Goal: Information Seeking & Learning: Learn about a topic

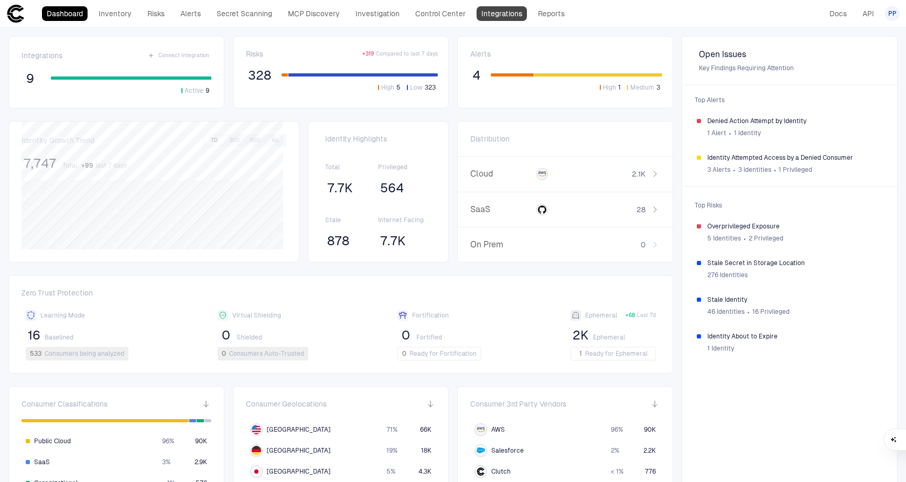
click at [487, 17] on link "Integrations" at bounding box center [501, 13] width 50 height 15
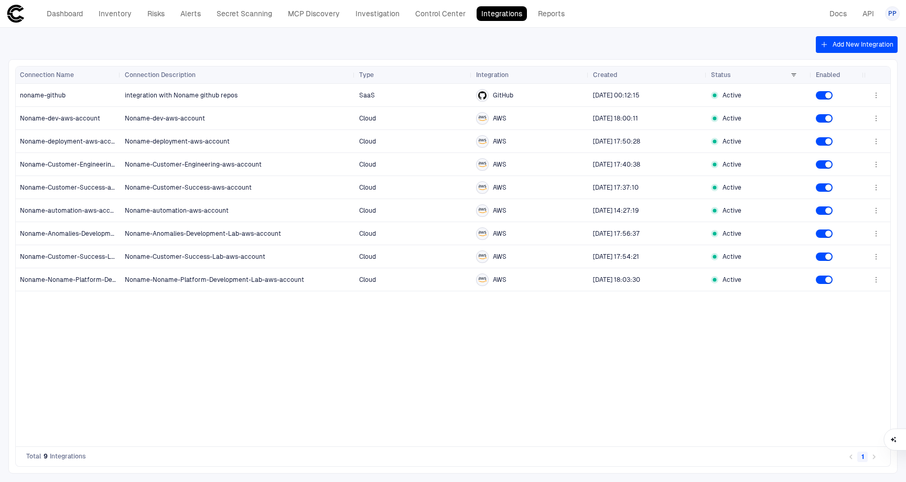
click at [842, 46] on button "Add New Integration" at bounding box center [856, 44] width 82 height 17
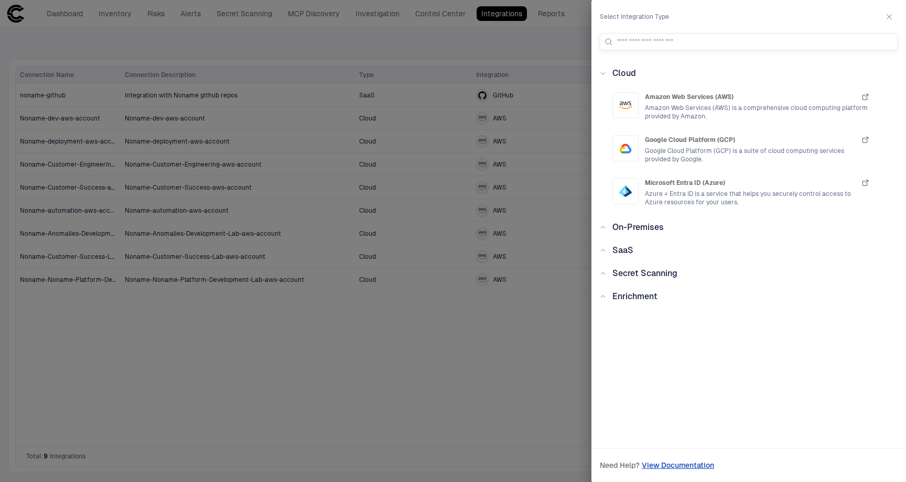
click at [623, 251] on span "SaaS" at bounding box center [622, 250] width 21 height 10
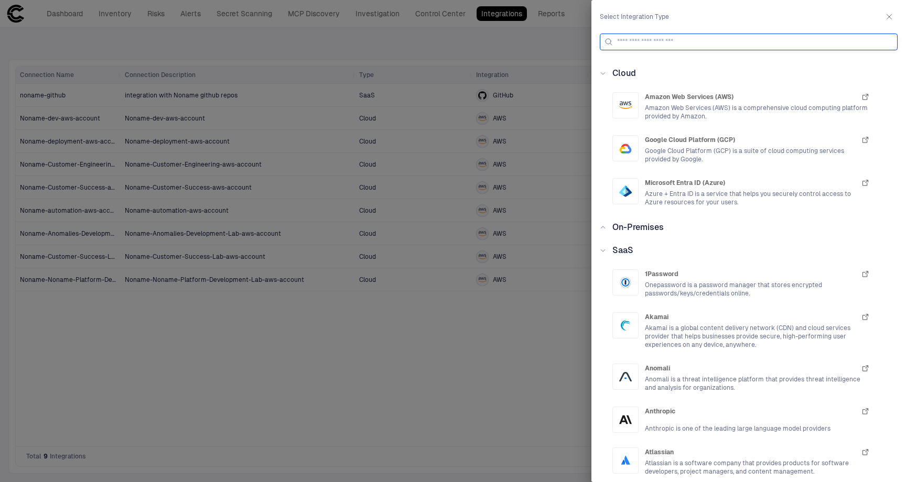
click at [670, 38] on input at bounding box center [755, 42] width 276 height 16
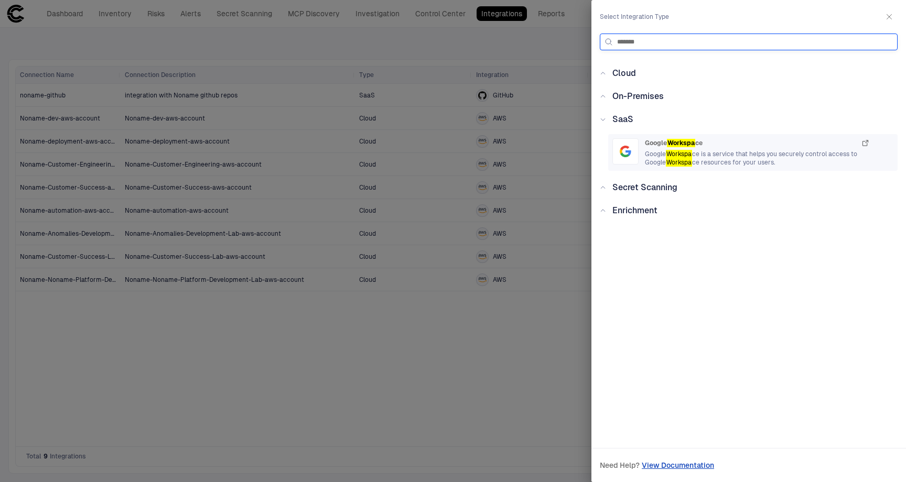
type input "*******"
click at [714, 155] on span "Google Workspa ce is a service that helps you securely control access to Google…" at bounding box center [757, 158] width 225 height 17
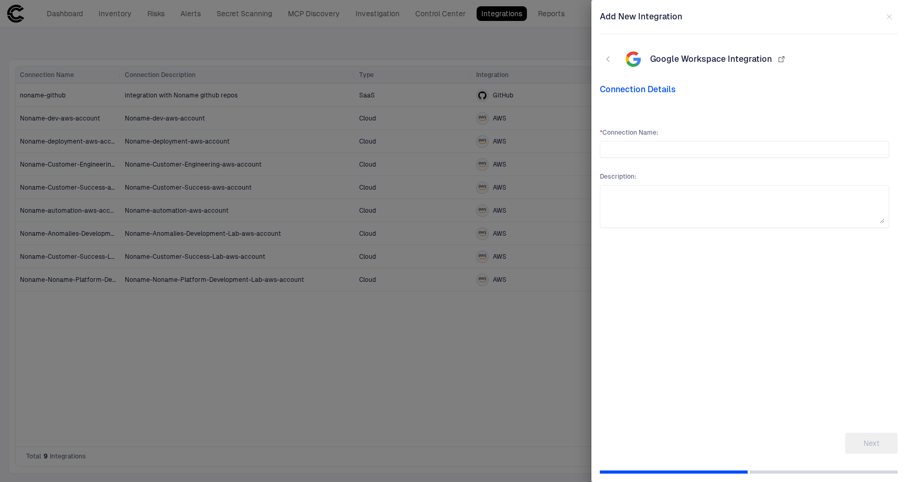
click at [778, 59] on icon "button" at bounding box center [780, 59] width 5 height 5
click at [624, 151] on input "text" at bounding box center [744, 150] width 280 height 16
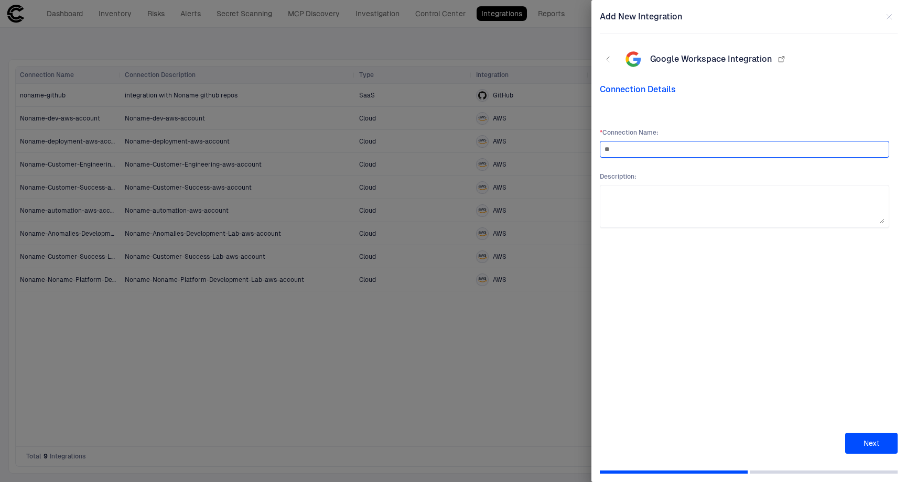
type input "*"
type input "****"
click at [866, 445] on button "Next" at bounding box center [871, 443] width 52 height 21
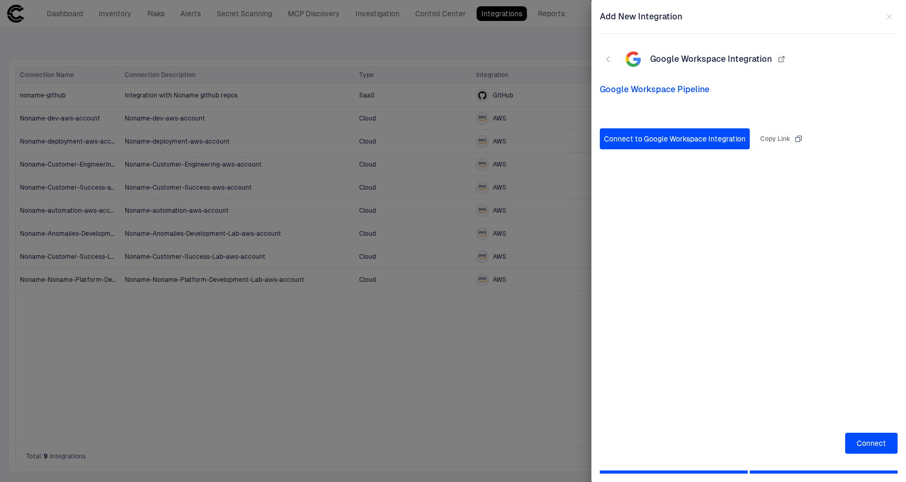
click at [777, 140] on div "Copy Link" at bounding box center [781, 139] width 42 height 8
click at [661, 138] on button "Connect to Google Workspace Integration" at bounding box center [675, 138] width 150 height 21
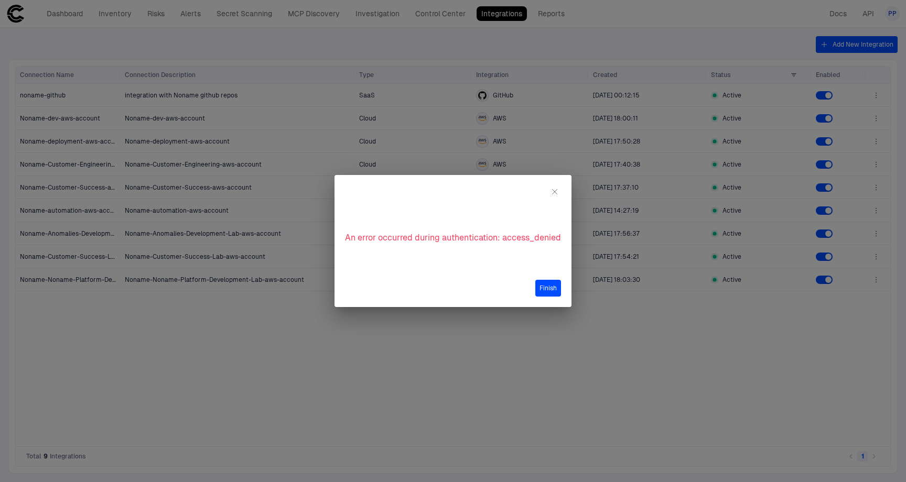
click at [562, 290] on div "Finish" at bounding box center [452, 282] width 237 height 27
click at [549, 289] on button "Finish" at bounding box center [548, 288] width 26 height 17
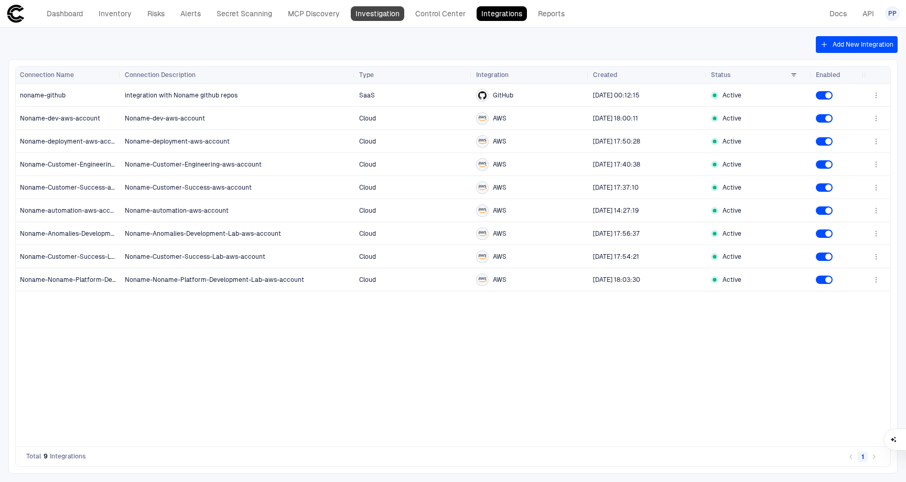
click at [375, 13] on link "Investigation" at bounding box center [377, 13] width 53 height 15
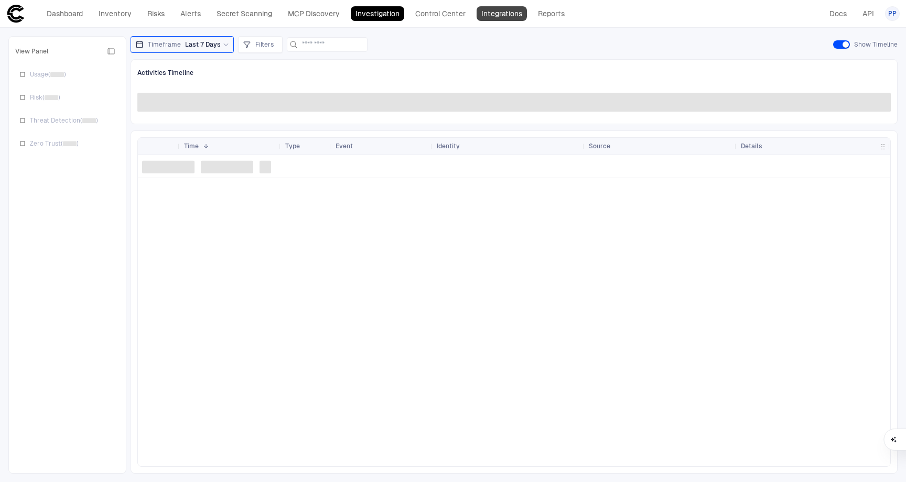
click at [497, 15] on link "Integrations" at bounding box center [501, 13] width 50 height 15
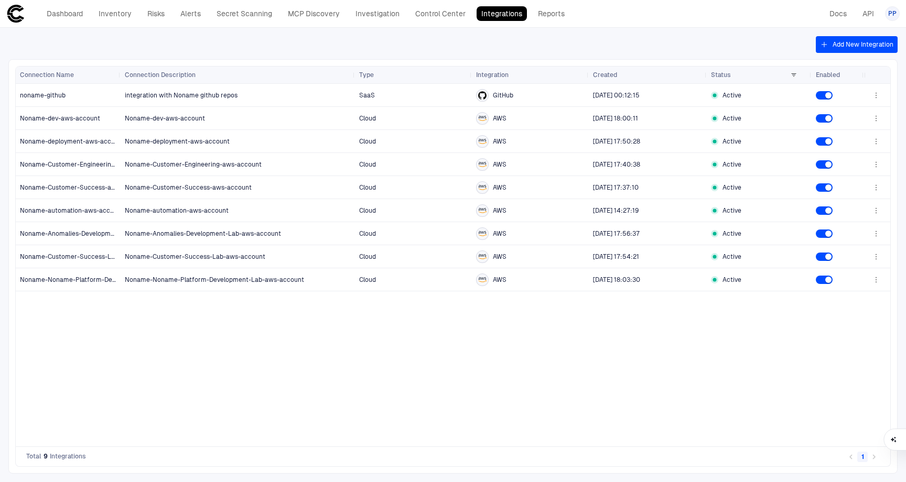
click at [856, 45] on button "Add New Integration" at bounding box center [856, 44] width 82 height 17
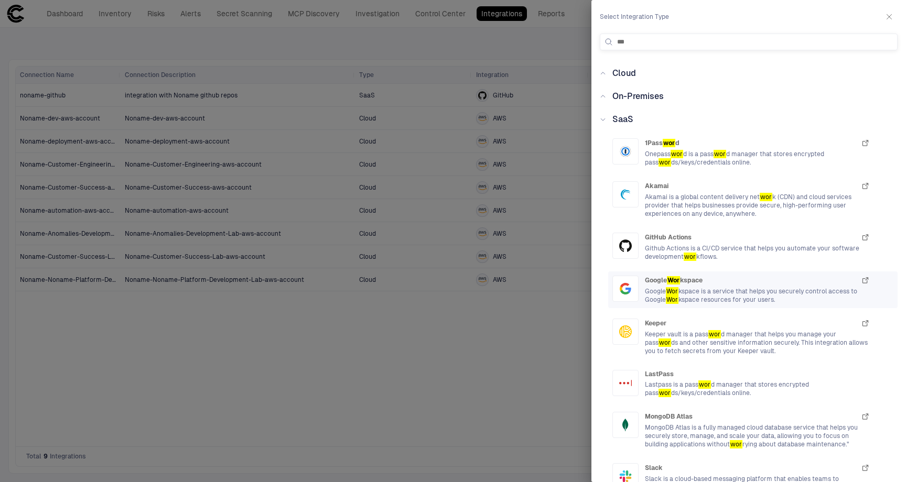
type input "***"
click at [741, 282] on div "Google Wor kspace" at bounding box center [757, 280] width 225 height 9
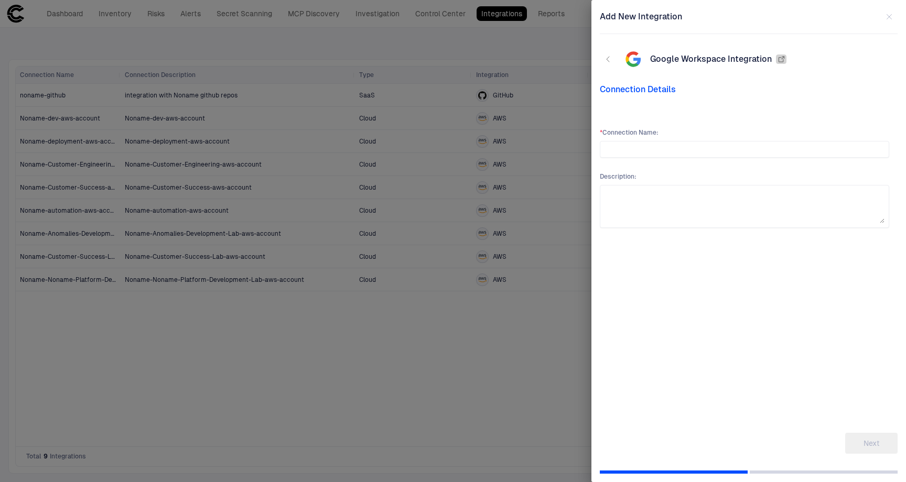
click at [780, 61] on icon "button" at bounding box center [780, 59] width 5 height 5
drag, startPoint x: 547, startPoint y: 31, endPoint x: 550, endPoint y: 53, distance: 22.8
click at [549, 53] on div at bounding box center [453, 241] width 906 height 482
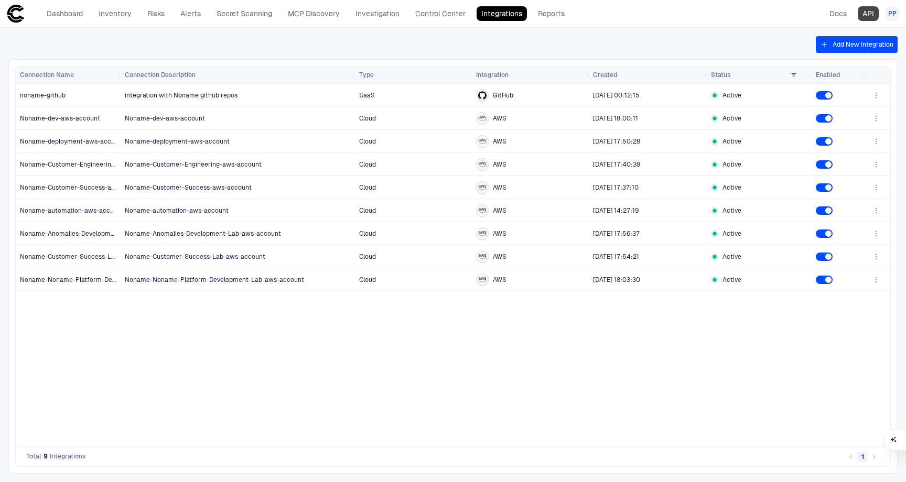
click at [865, 18] on link "API" at bounding box center [867, 13] width 21 height 15
click at [888, 17] on span "PP" at bounding box center [892, 13] width 8 height 8
click at [855, 71] on span "Admin Settings" at bounding box center [840, 67] width 45 height 8
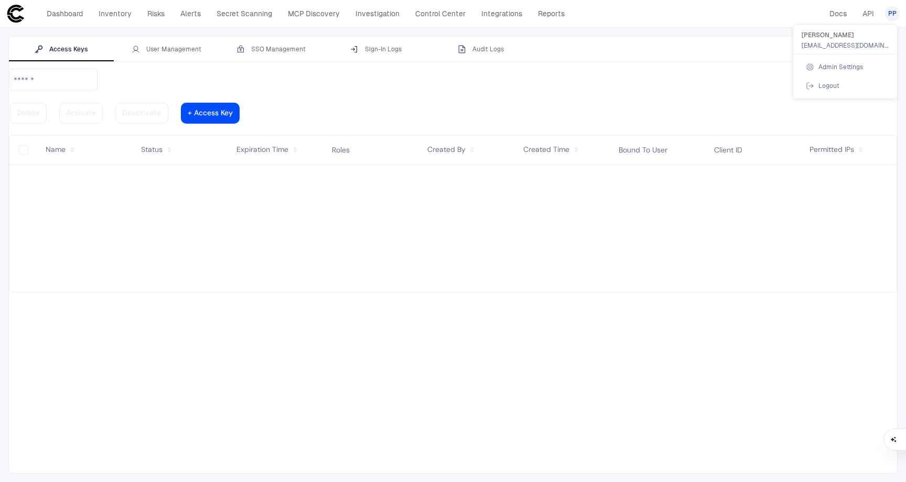
click at [0, 0] on div at bounding box center [0, 0] width 0 height 0
click at [183, 50] on div "User Management" at bounding box center [167, 49] width 70 height 8
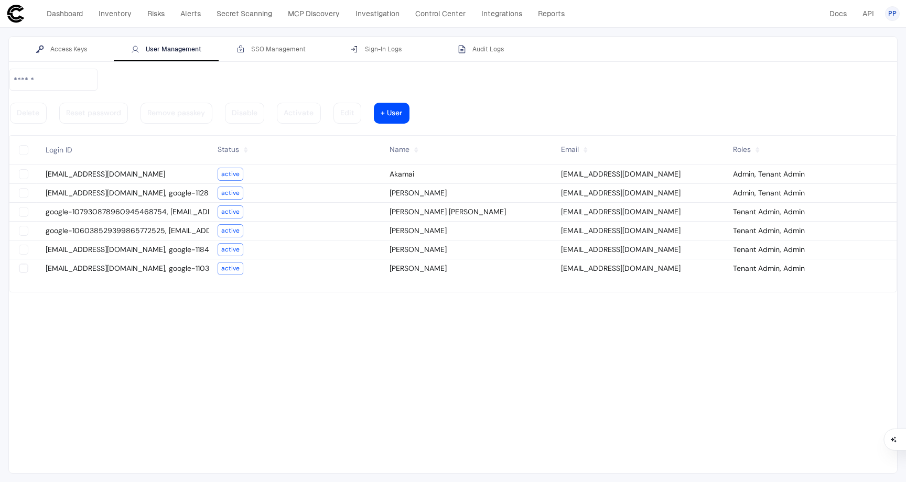
type vaadin-text-field "on"
type descope-checkbox "true"
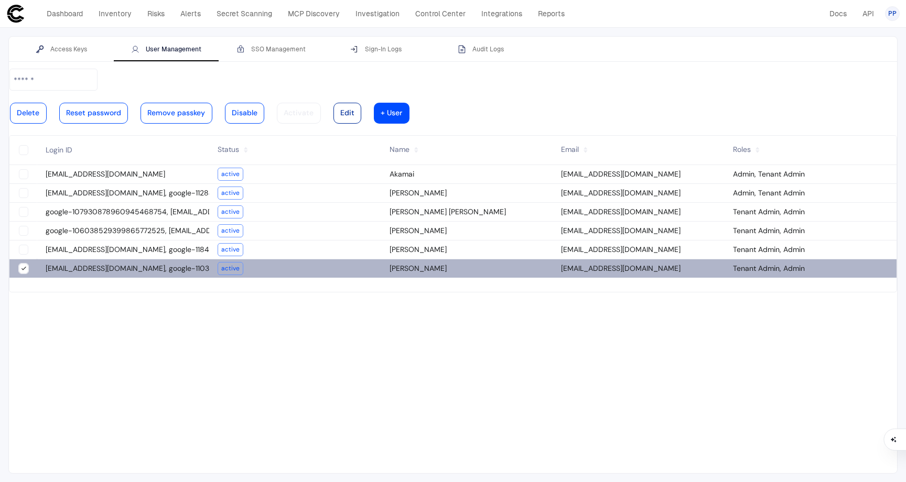
type descope-boolean-field-internal "true"
click at [354, 111] on div at bounding box center [347, 113] width 14 height 5
type input "**********"
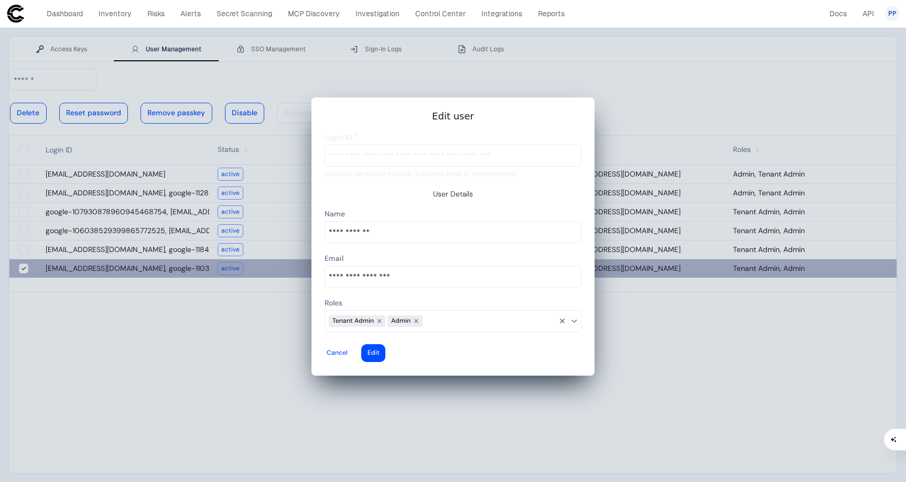
click at [481, 317] on input at bounding box center [489, 321] width 135 height 14
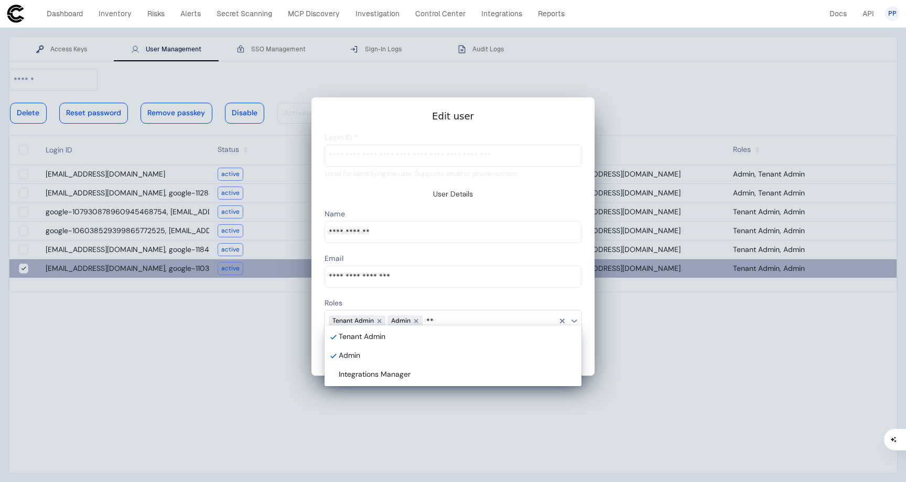
type input "***"
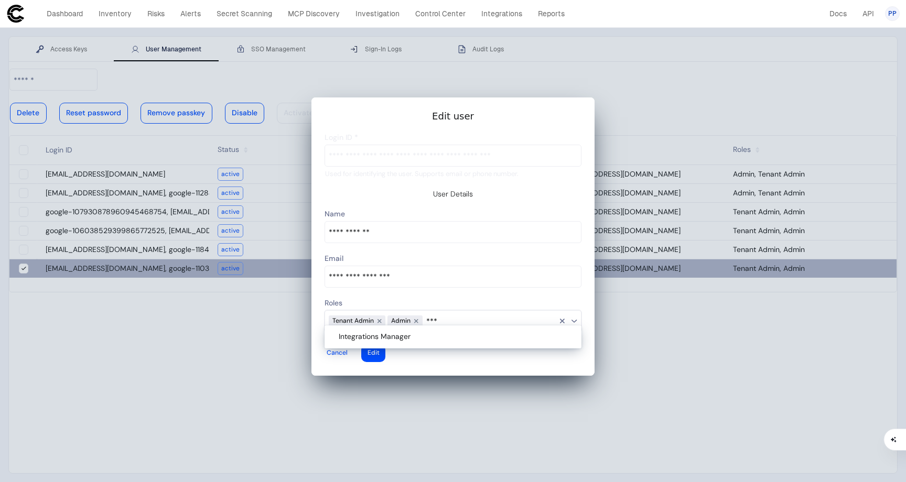
click at [486, 336] on div "Integrations Manager" at bounding box center [455, 336] width 232 height 9
type vaadin-multi-select-combo-box "int"
type descope-multi-select-combo-box "Tenant Admin,Admin,Integrations Manager"
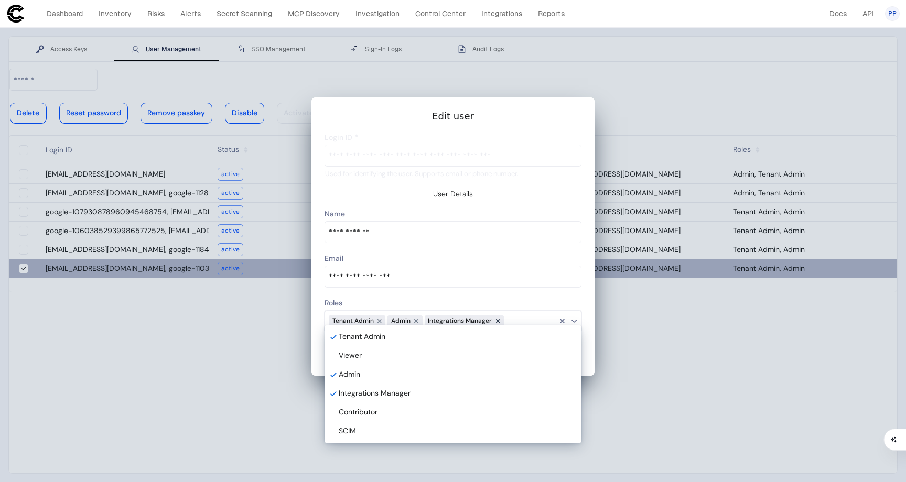
click at [496, 315] on div at bounding box center [498, 321] width 12 height 12
type descope-multi-select-combo-box "Tenant Admin,Admin"
click at [710, 359] on div at bounding box center [453, 241] width 906 height 482
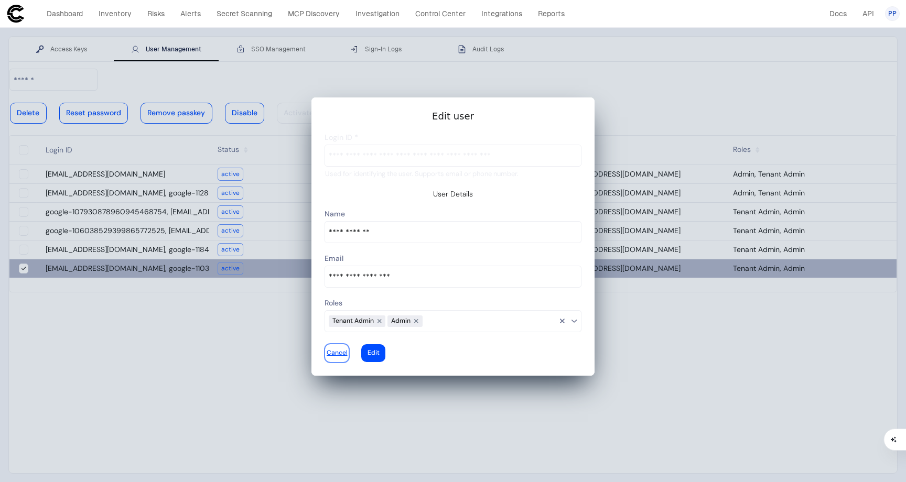
click at [347, 351] on div at bounding box center [337, 353] width 21 height 4
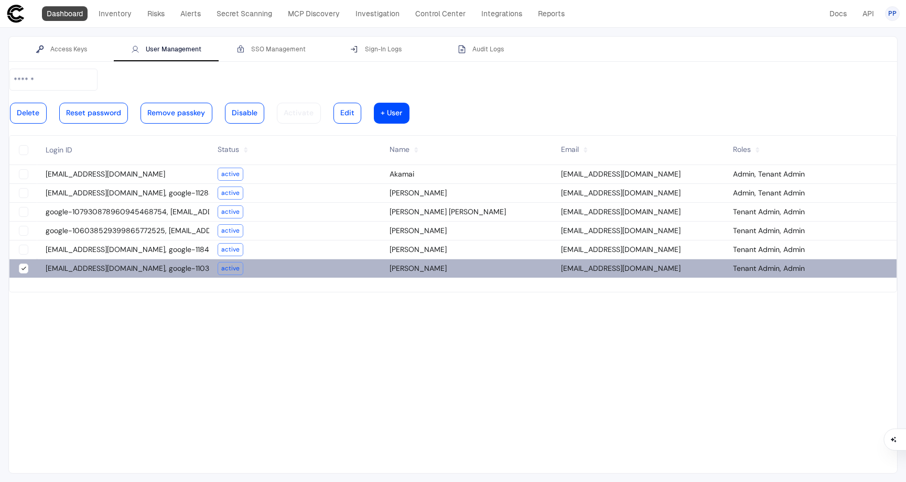
click at [71, 16] on link "Dashboard" at bounding box center [65, 13] width 46 height 15
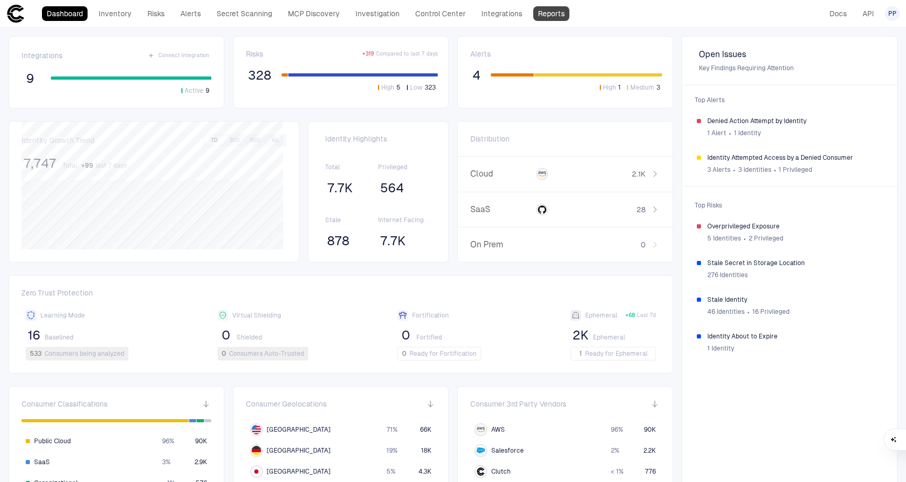
click at [556, 19] on link "Reports" at bounding box center [551, 13] width 36 height 15
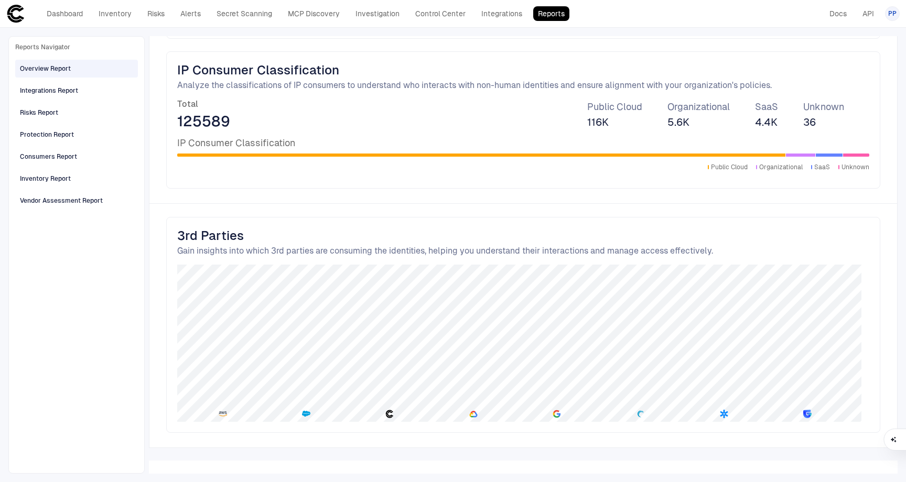
scroll to position [1454, 0]
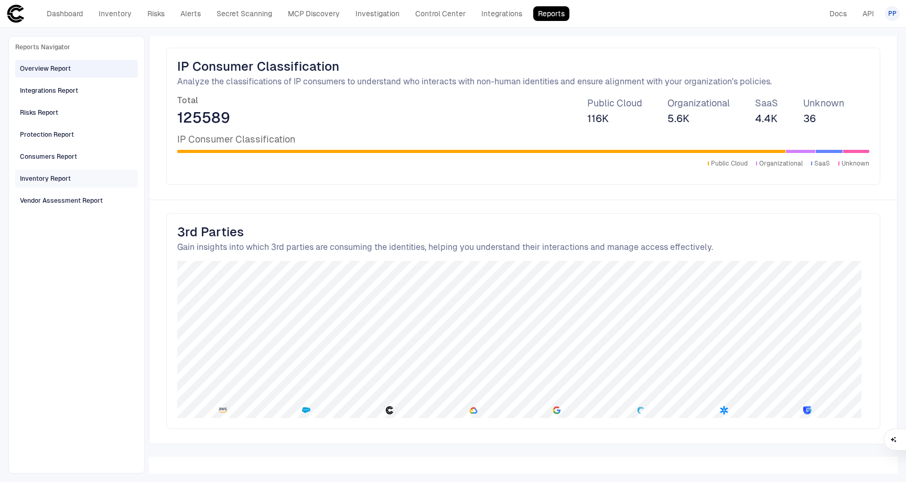
click at [27, 182] on div "Inventory Report" at bounding box center [45, 178] width 51 height 9
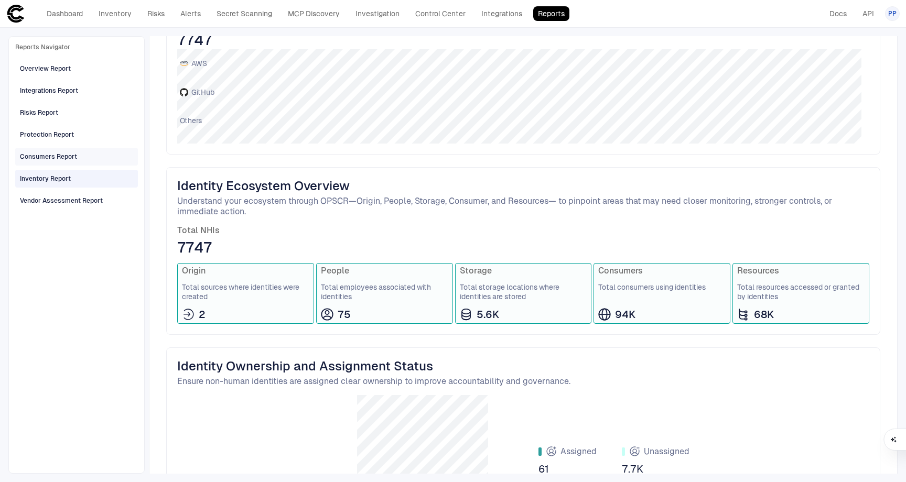
scroll to position [275, 0]
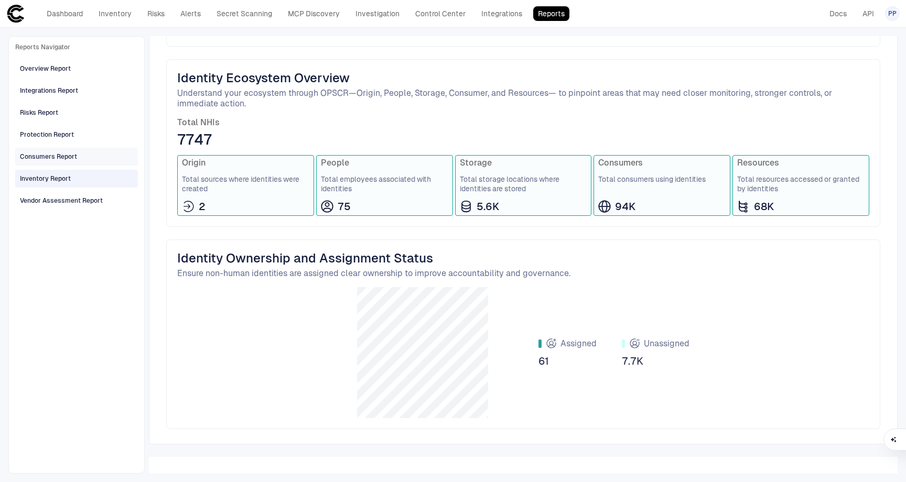
click at [42, 158] on div "Consumers Report" at bounding box center [48, 156] width 57 height 9
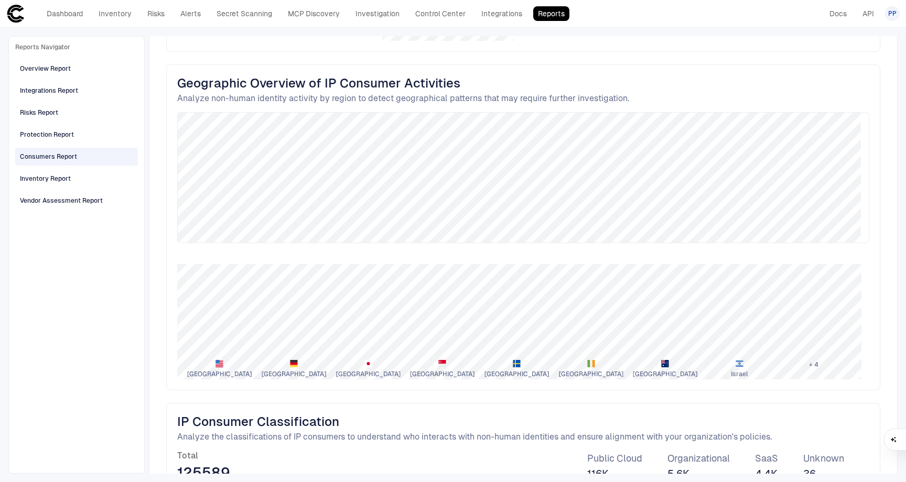
scroll to position [630, 0]
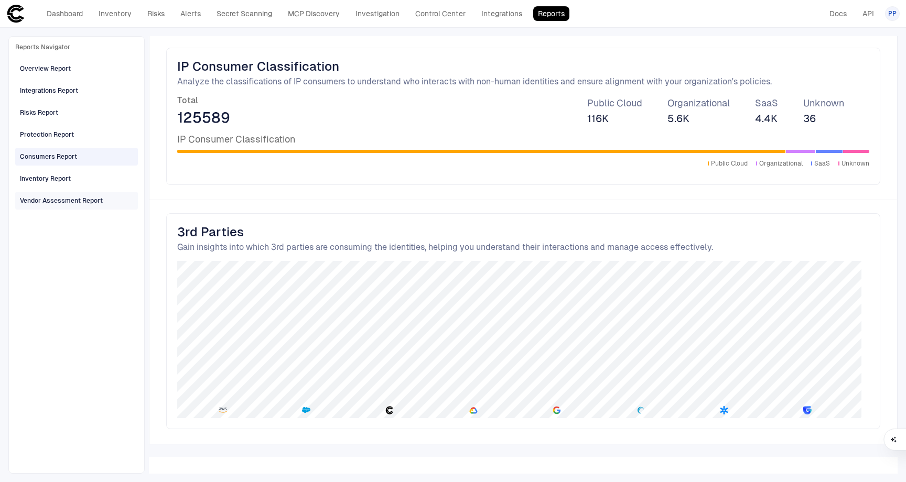
click at [48, 200] on div "Vendor Assessment Report" at bounding box center [61, 200] width 83 height 9
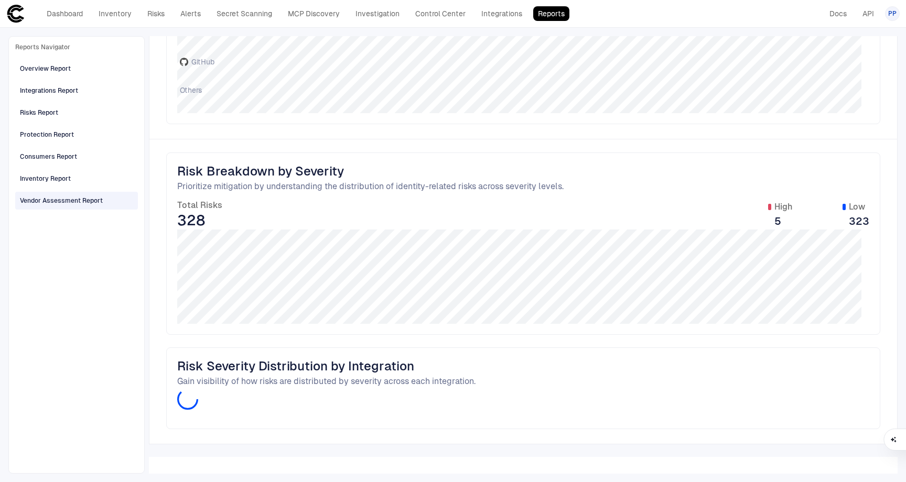
scroll to position [432, 0]
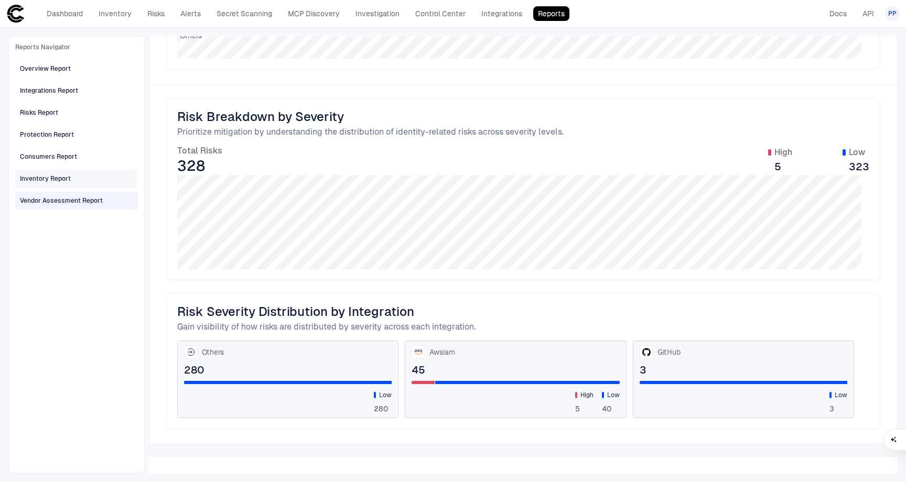
click at [69, 178] on div "Inventory Report" at bounding box center [45, 178] width 51 height 9
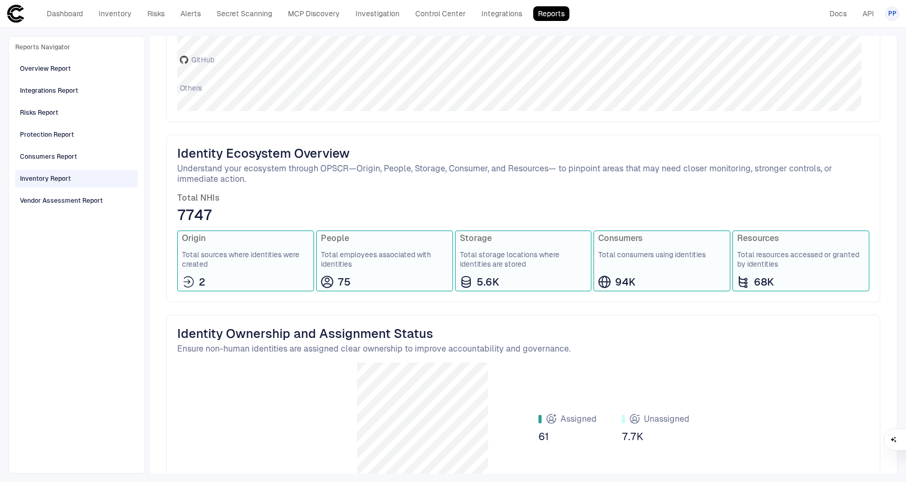
scroll to position [275, 0]
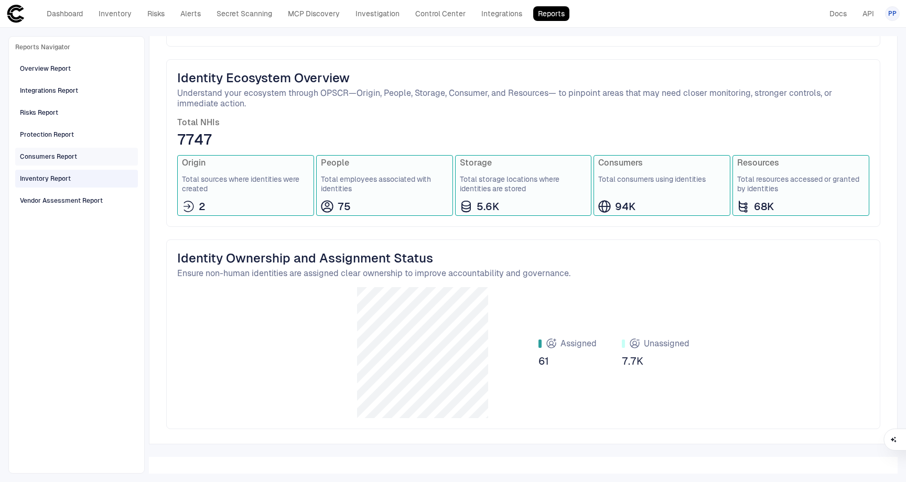
click at [78, 159] on div "Consumers Report" at bounding box center [77, 156] width 115 height 17
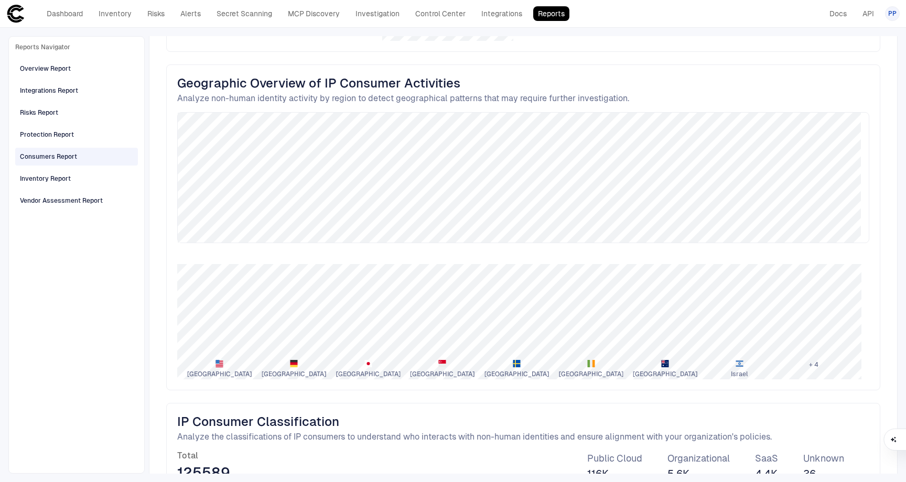
scroll to position [630, 0]
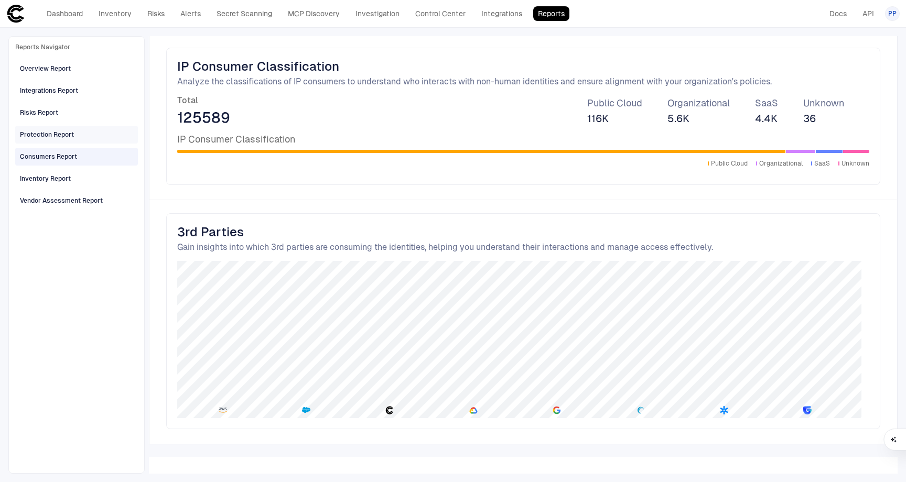
click at [37, 128] on span "Protection Report" at bounding box center [47, 135] width 54 height 14
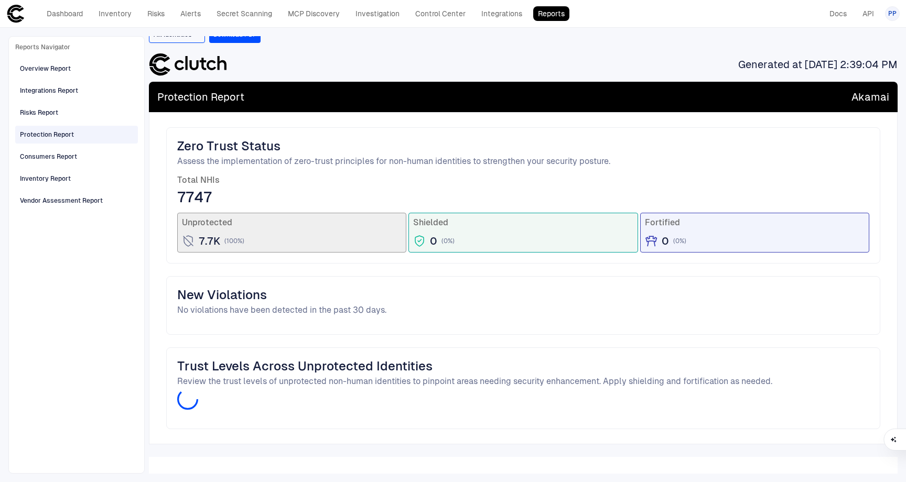
scroll to position [144, 0]
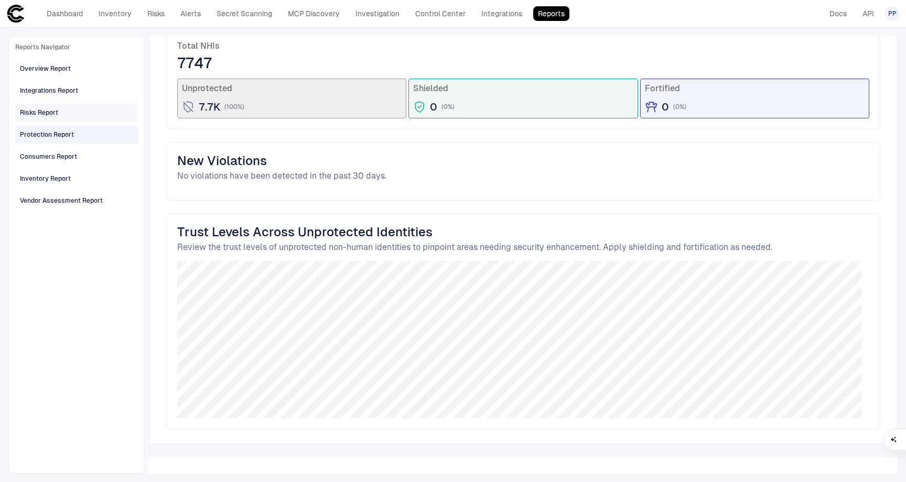
click at [42, 114] on div "Risks Report" at bounding box center [39, 112] width 38 height 9
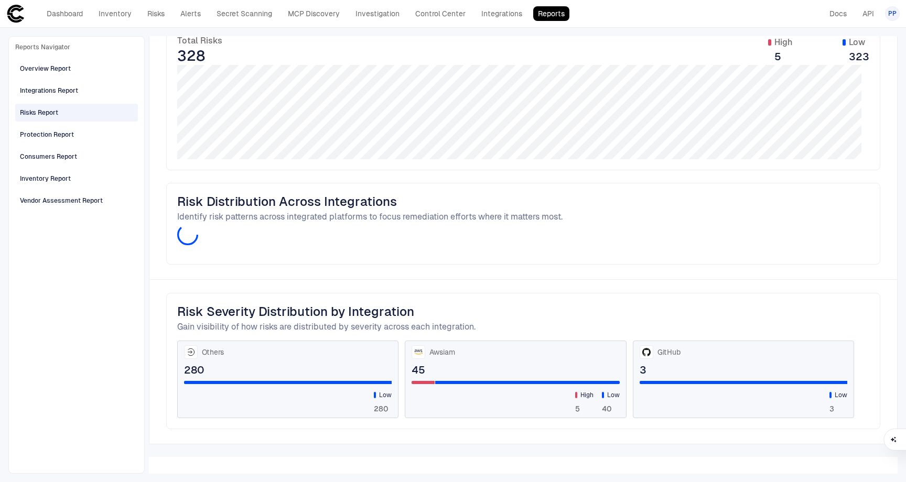
scroll to position [302, 0]
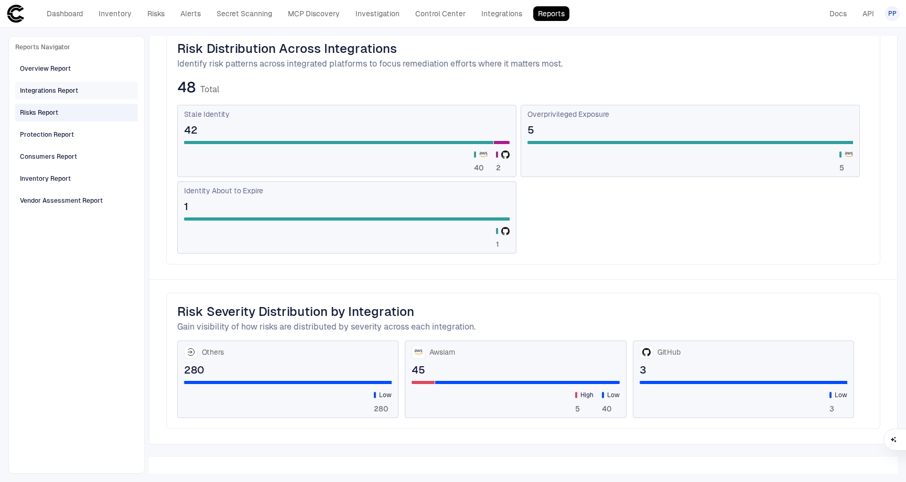
click at [52, 94] on div "Integrations Report" at bounding box center [49, 90] width 58 height 9
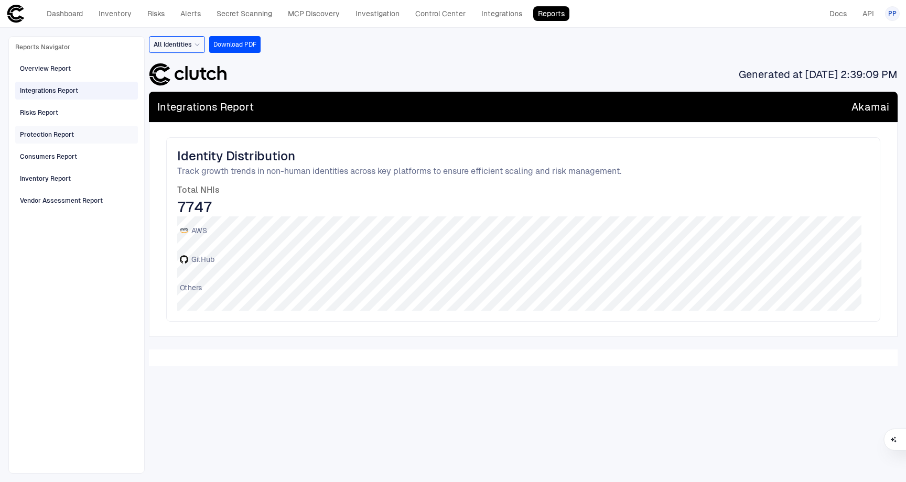
click at [46, 138] on div "Protection Report" at bounding box center [47, 134] width 54 height 9
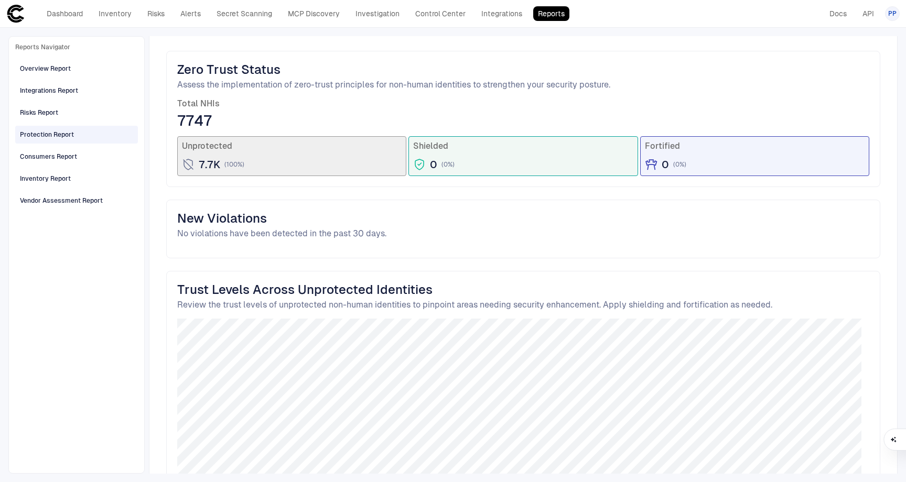
scroll to position [144, 0]
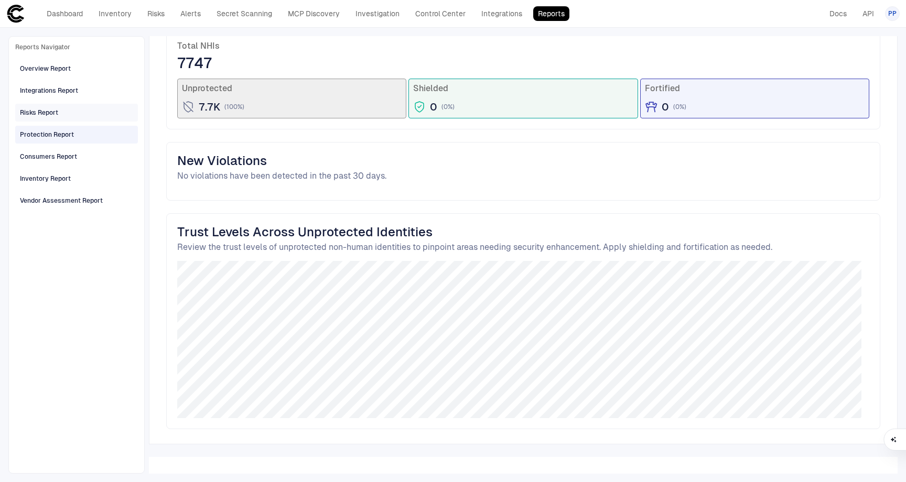
click at [26, 115] on div "Risks Report" at bounding box center [39, 112] width 38 height 9
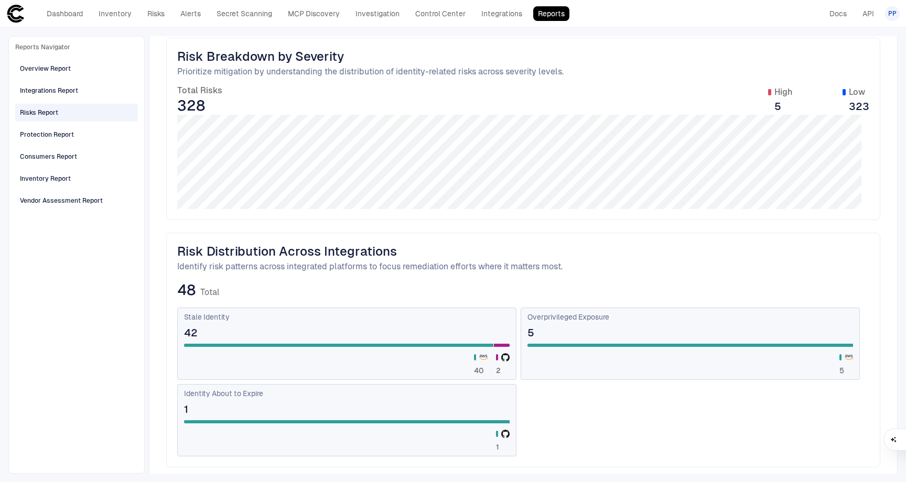
scroll to position [0, 0]
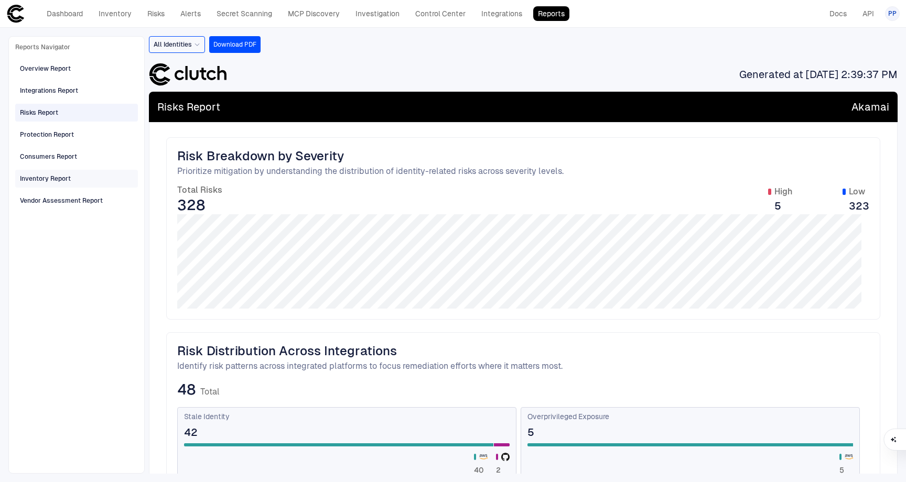
click at [53, 177] on div "Inventory Report" at bounding box center [45, 178] width 51 height 9
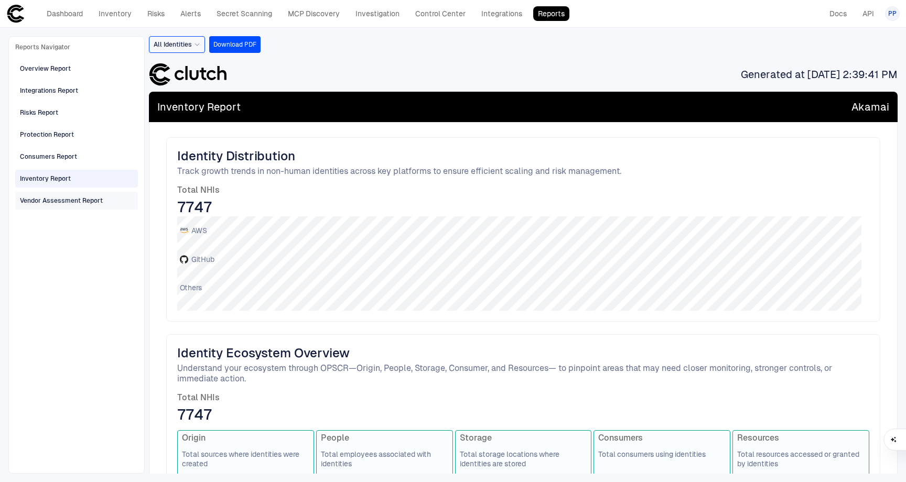
click at [57, 197] on div "Vendor Assessment Report" at bounding box center [61, 200] width 83 height 9
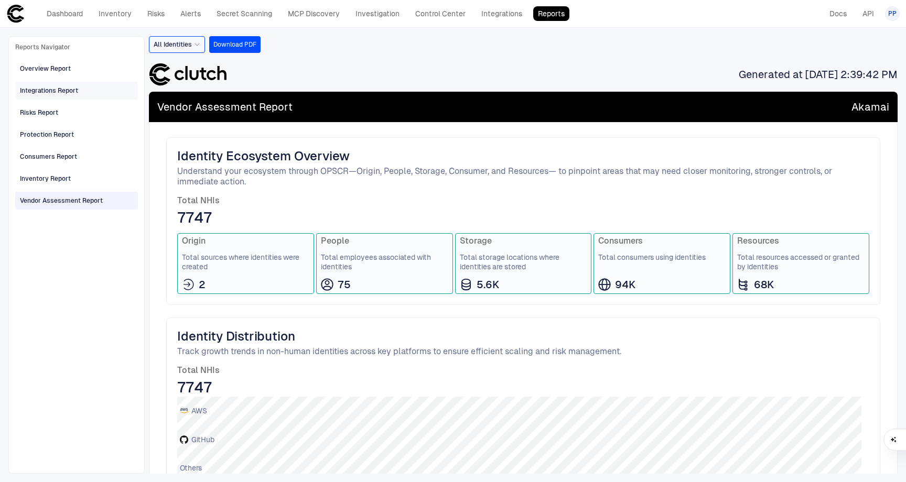
click at [50, 90] on div "Integrations Report" at bounding box center [49, 90] width 58 height 9
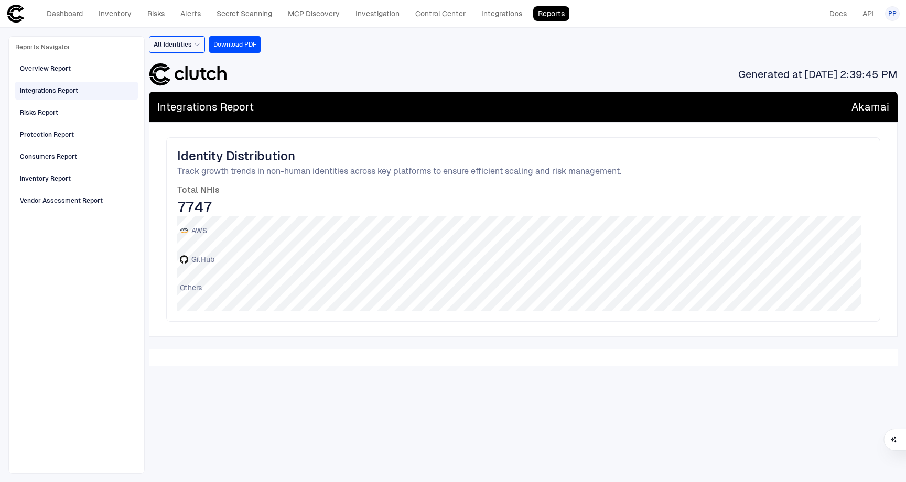
click at [182, 46] on span "All Identities" at bounding box center [173, 44] width 38 height 8
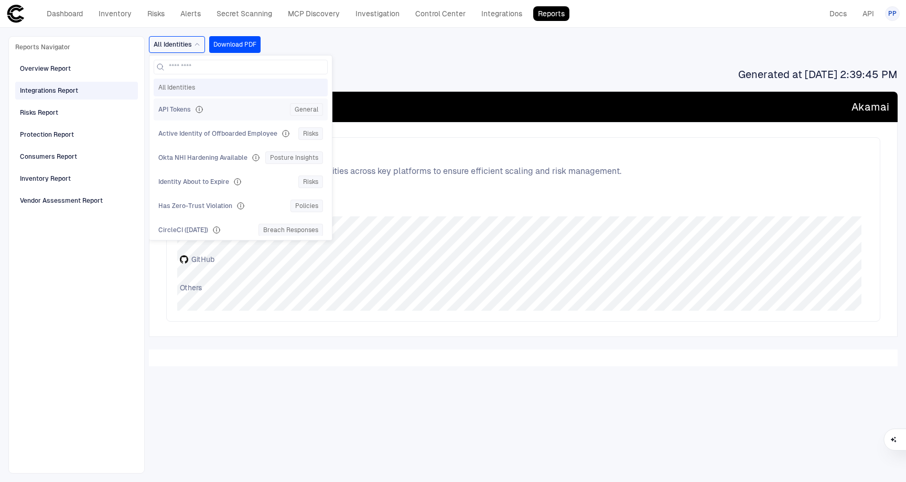
click at [181, 111] on span "API Tokens" at bounding box center [174, 109] width 32 height 8
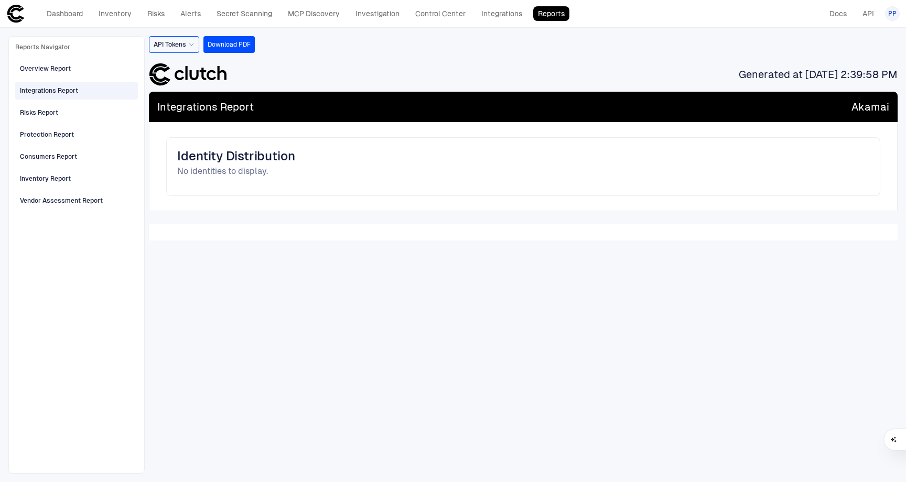
click at [171, 48] on span "API Tokens" at bounding box center [170, 44] width 32 height 8
click at [43, 113] on div "Risks Report" at bounding box center [39, 112] width 38 height 9
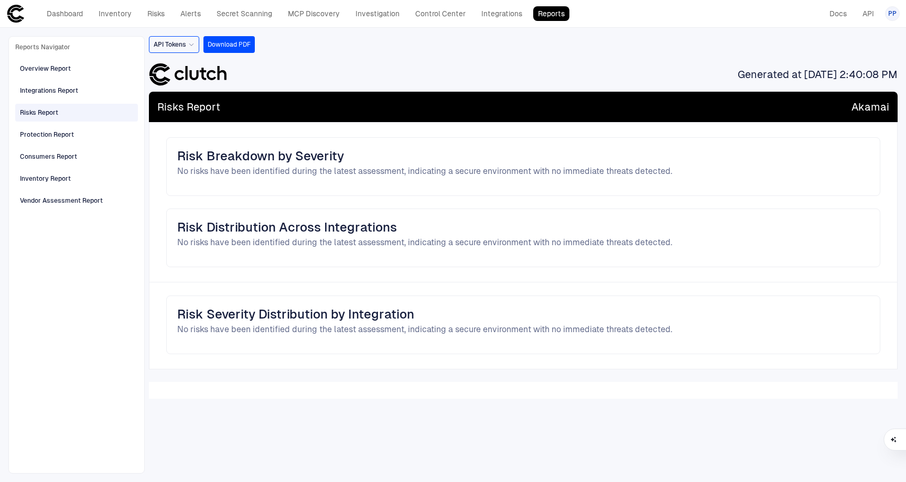
click at [181, 48] on span "API Tokens" at bounding box center [170, 44] width 32 height 8
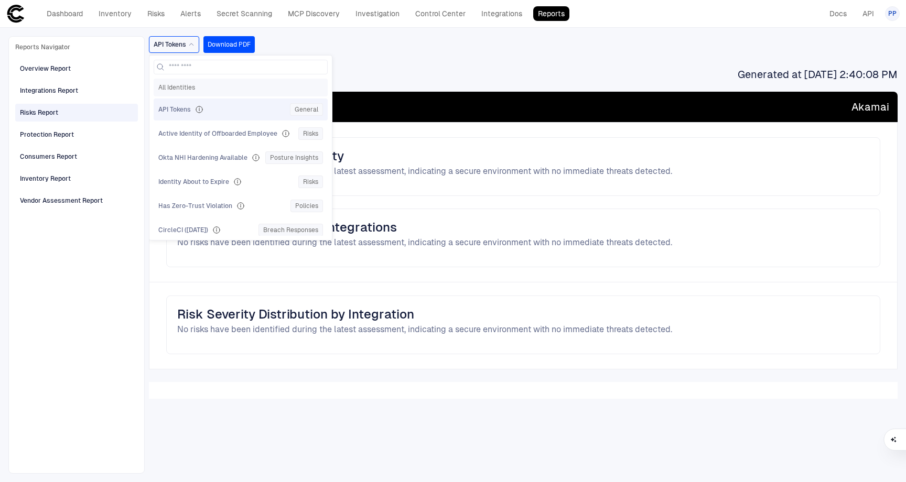
click at [179, 85] on span "All Identities" at bounding box center [240, 87] width 165 height 8
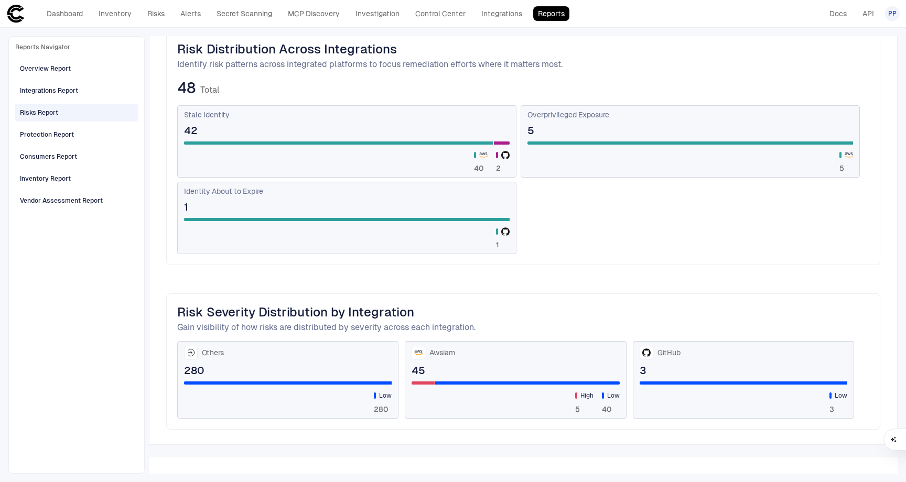
scroll to position [302, 0]
click at [56, 180] on div "Inventory Report" at bounding box center [45, 178] width 51 height 9
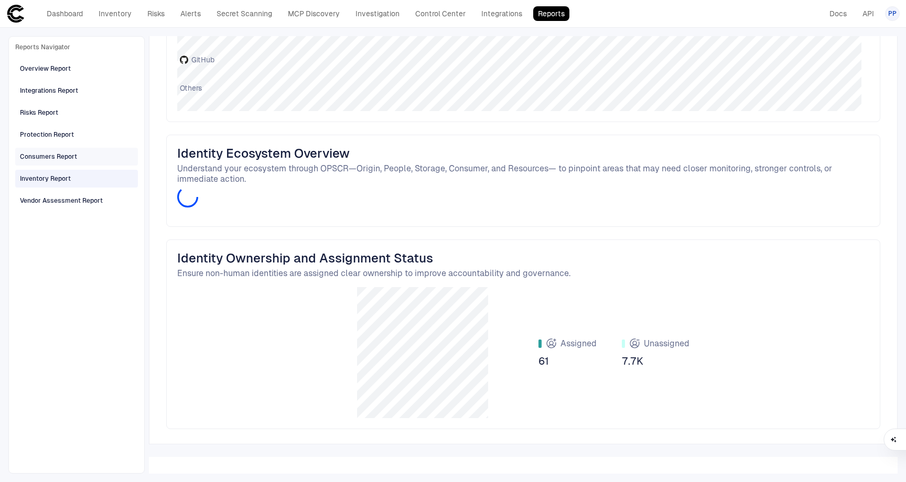
scroll to position [275, 0]
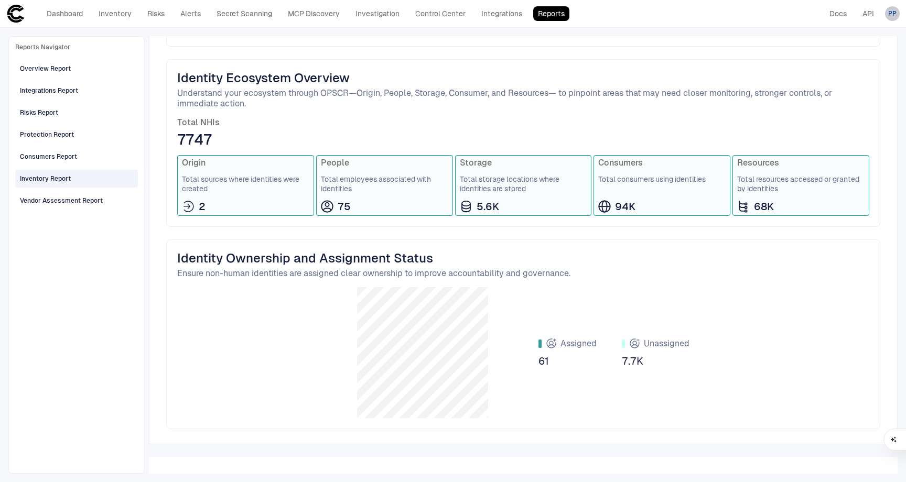
click at [889, 15] on span "PP" at bounding box center [892, 13] width 8 height 8
click at [845, 84] on li "Logout" at bounding box center [844, 86] width 95 height 17
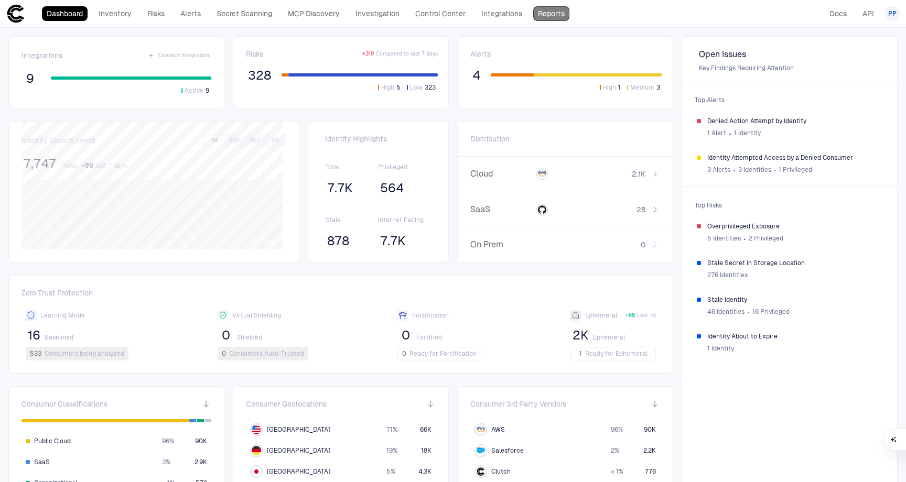
click at [553, 20] on link "Reports" at bounding box center [551, 13] width 36 height 15
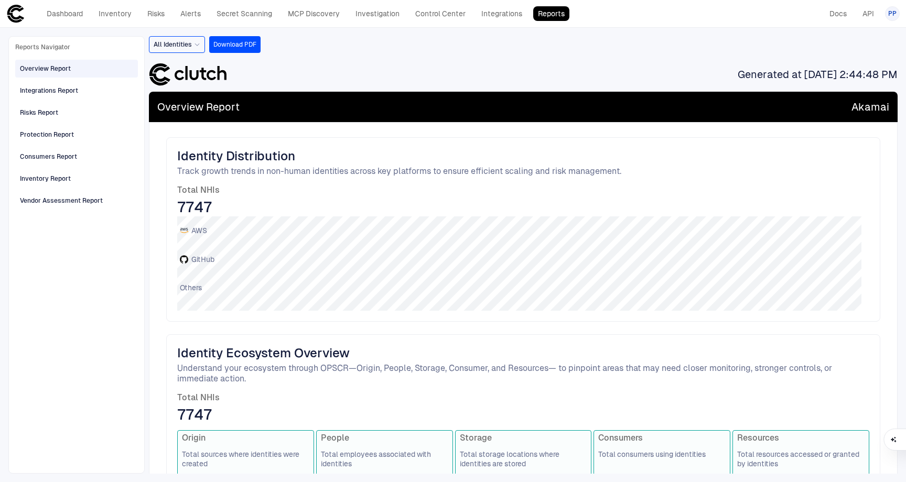
click at [164, 45] on span "All Identities" at bounding box center [173, 44] width 38 height 8
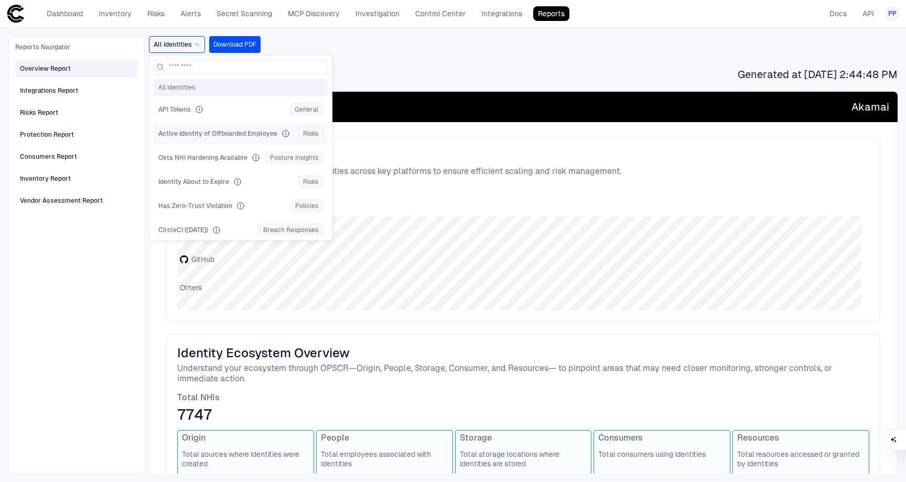
click at [212, 135] on span "Active Identity of Offboarded Employee" at bounding box center [217, 133] width 119 height 8
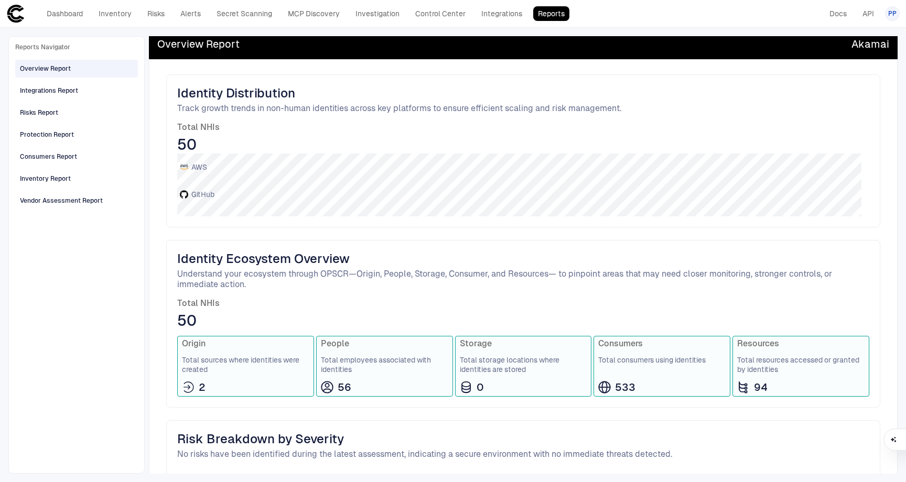
scroll to position [140, 0]
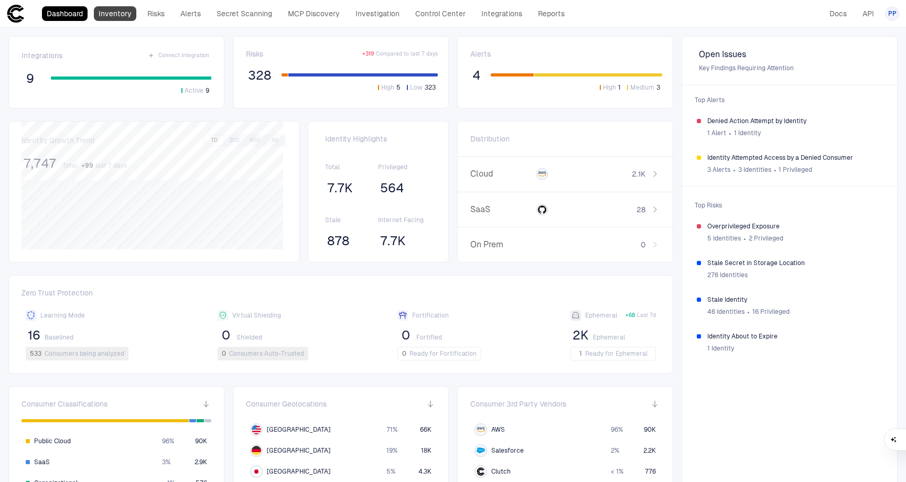
click at [105, 15] on link "Inventory" at bounding box center [115, 13] width 42 height 15
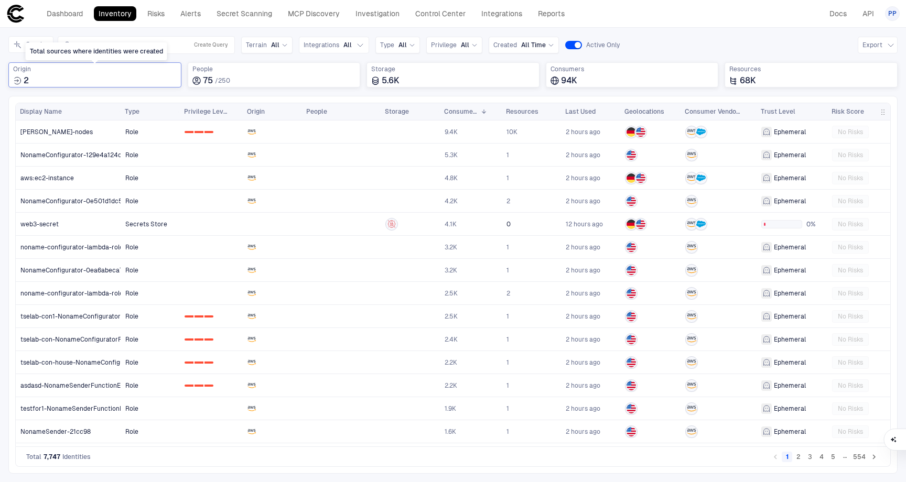
click at [31, 79] on div "2" at bounding box center [95, 80] width 164 height 10
click at [102, 127] on div "AWS 2097" at bounding box center [94, 123] width 159 height 8
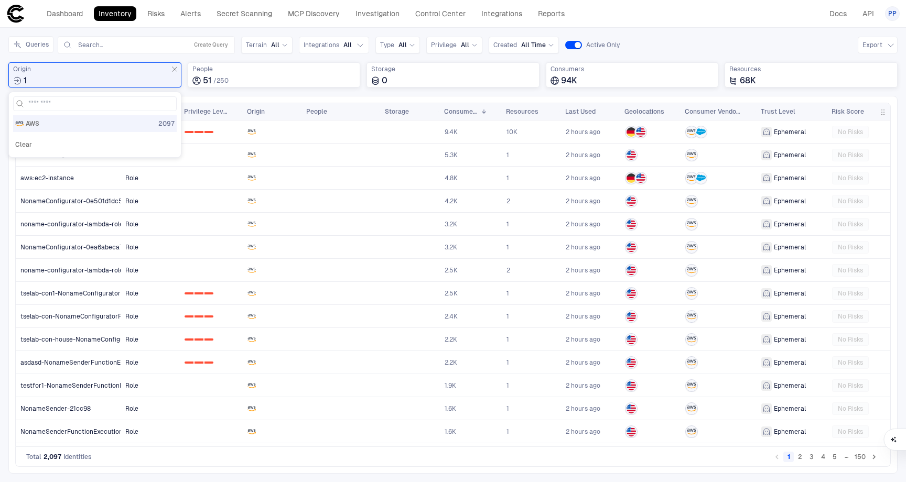
click at [646, 44] on div "Queries Search... Create Query Terrain All Integrations All Type All Privilege …" at bounding box center [452, 45] width 889 height 18
click at [389, 178] on link at bounding box center [410, 177] width 58 height 21
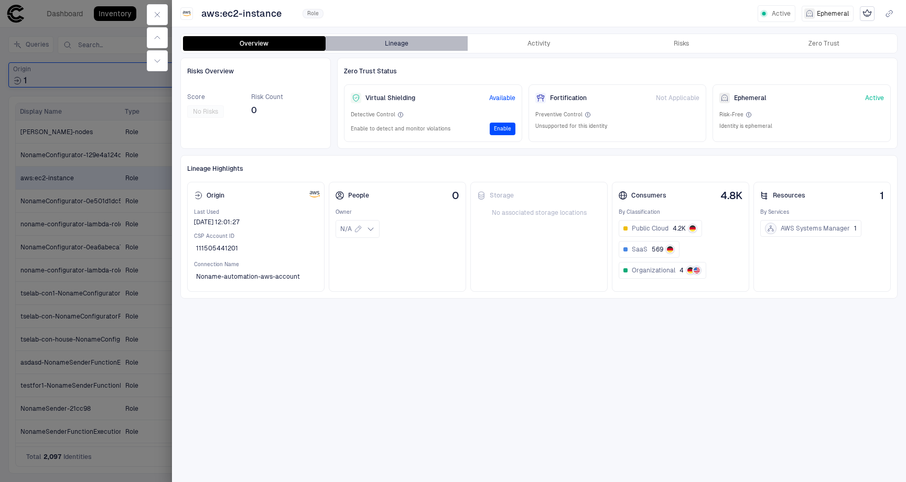
click at [402, 46] on button "Lineage" at bounding box center [396, 43] width 143 height 15
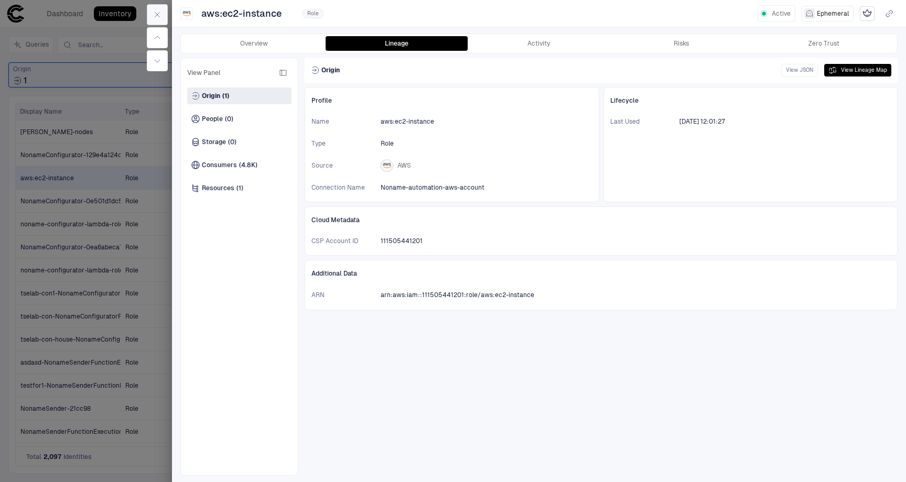
click at [158, 13] on icon "button" at bounding box center [157, 14] width 8 height 8
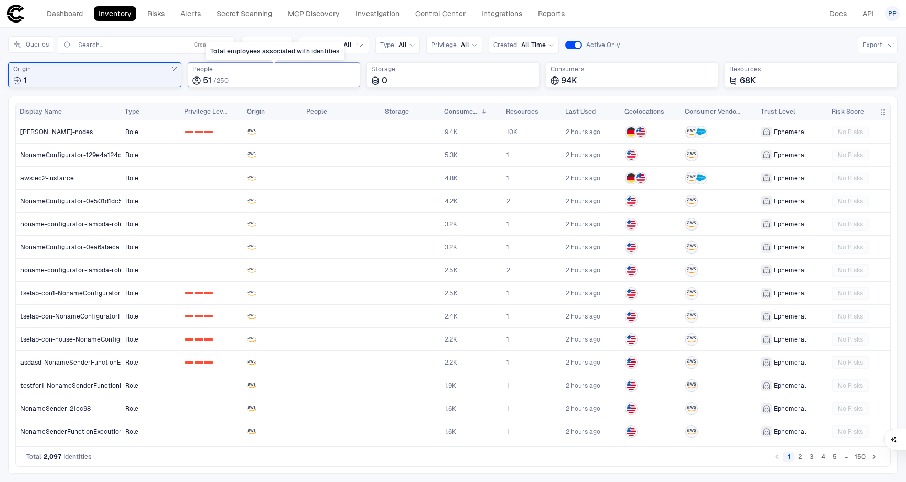
click at [240, 81] on div "51 / 250" at bounding box center [274, 80] width 164 height 10
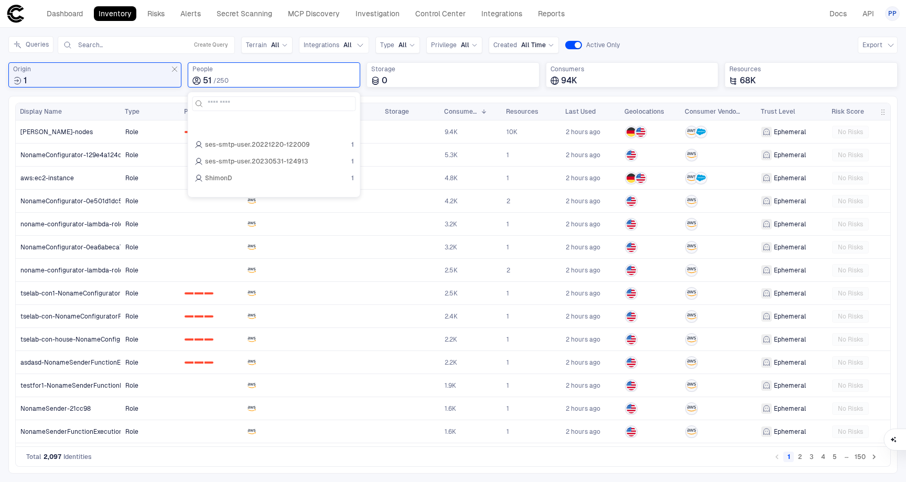
scroll to position [782, 0]
click at [678, 47] on div "Queries Search... Create Query Terrain All Integrations All Type All Privilege …" at bounding box center [452, 45] width 889 height 18
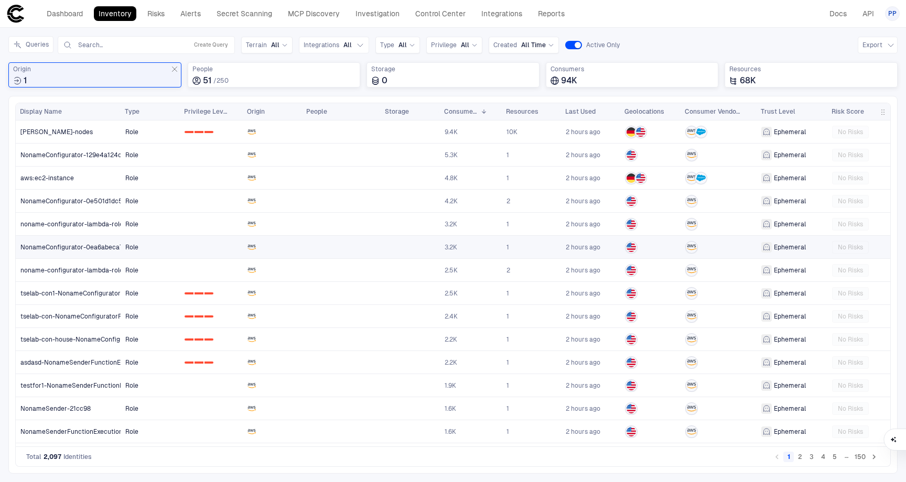
click at [46, 249] on span "NonameConfigurator-0ea6abeca7c9" at bounding box center [75, 247] width 110 height 8
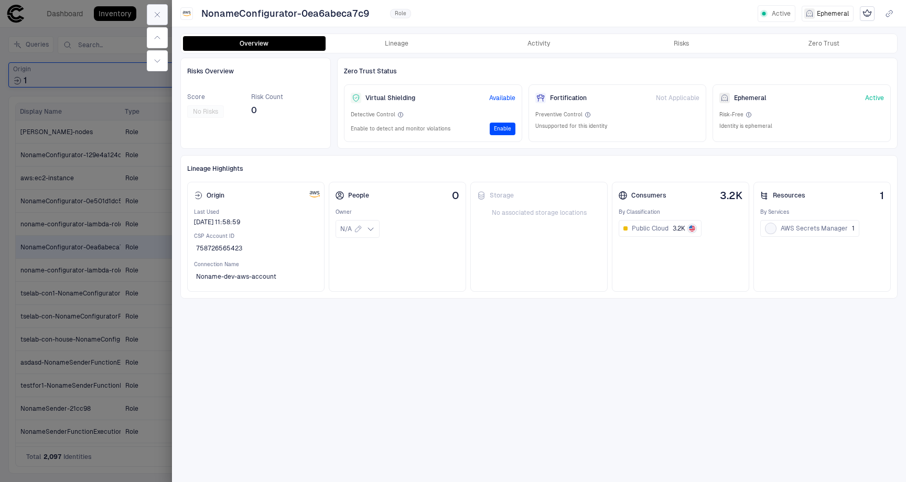
click at [156, 17] on icon "button" at bounding box center [157, 14] width 8 height 8
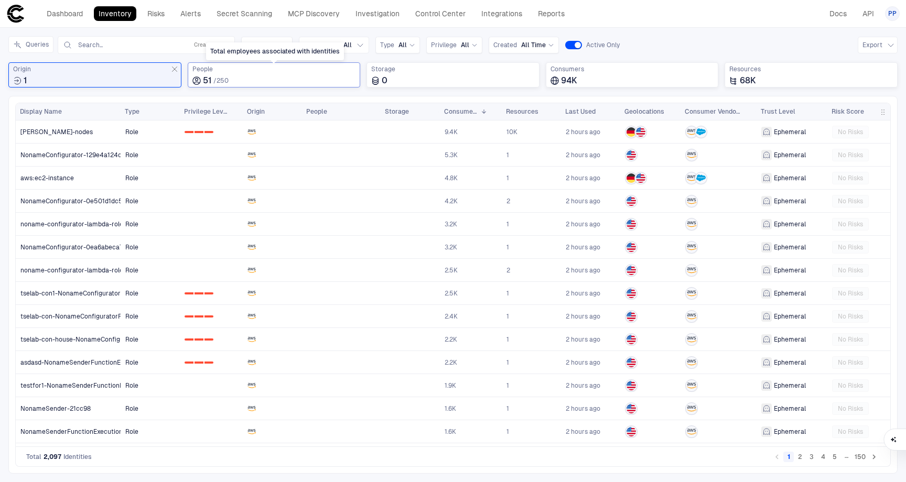
click at [208, 79] on span "51" at bounding box center [207, 80] width 8 height 10
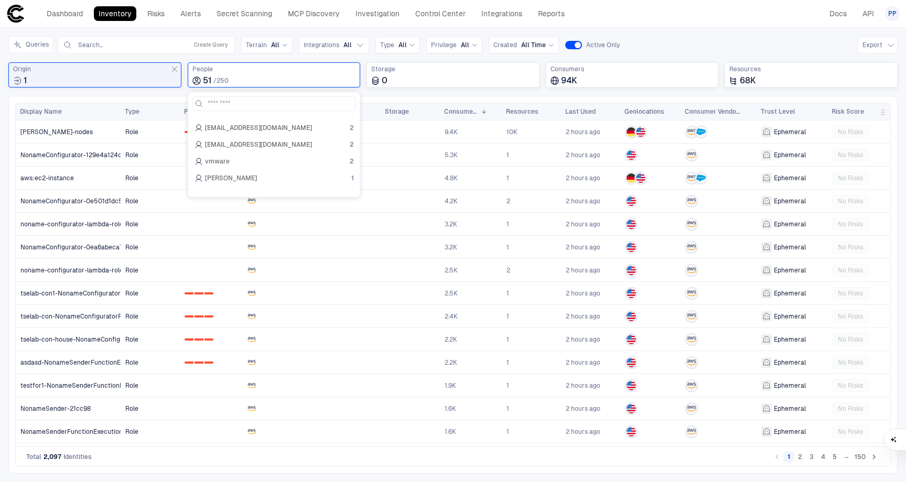
scroll to position [105, 0]
click at [497, 91] on div "Queries Search... Create Query Terrain All Integrations All Type All Privilege …" at bounding box center [452, 66] width 889 height 60
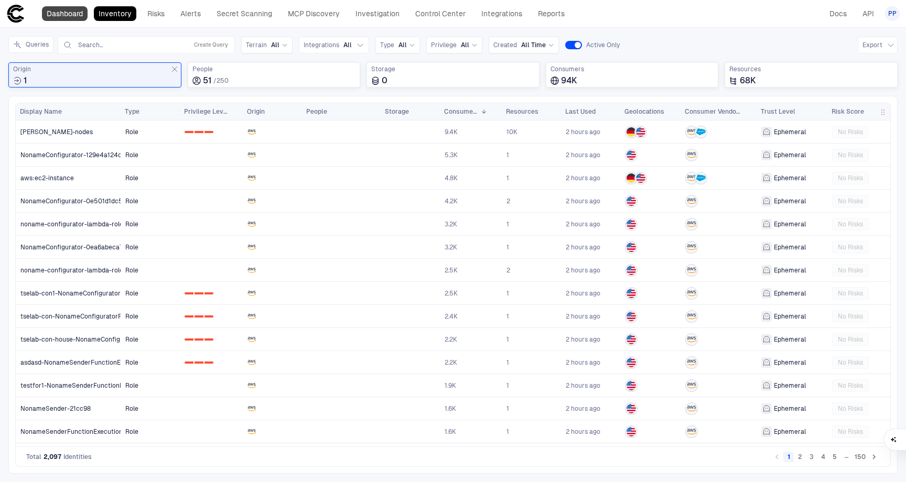
click at [74, 15] on link "Dashboard" at bounding box center [65, 13] width 46 height 15
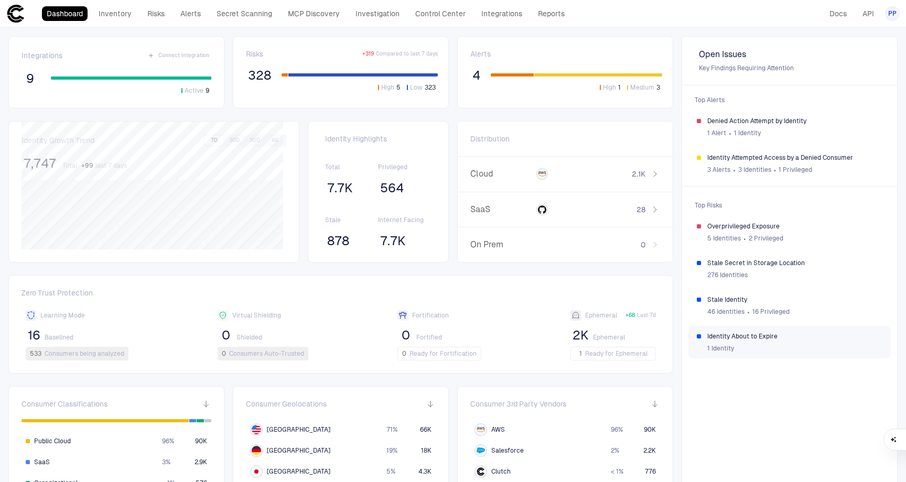
click at [755, 353] on div "Overprivileged Exposure 5 Identities ∙ 2 Privileged Stale Secret in Storage Loc…" at bounding box center [789, 287] width 202 height 143
click at [104, 16] on link "Inventory" at bounding box center [115, 13] width 42 height 15
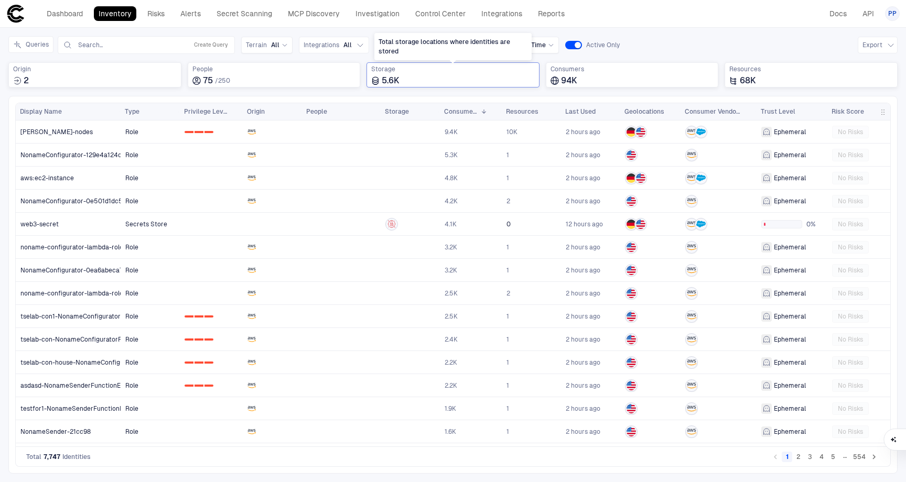
click at [414, 81] on div "5.6K" at bounding box center [453, 80] width 164 height 10
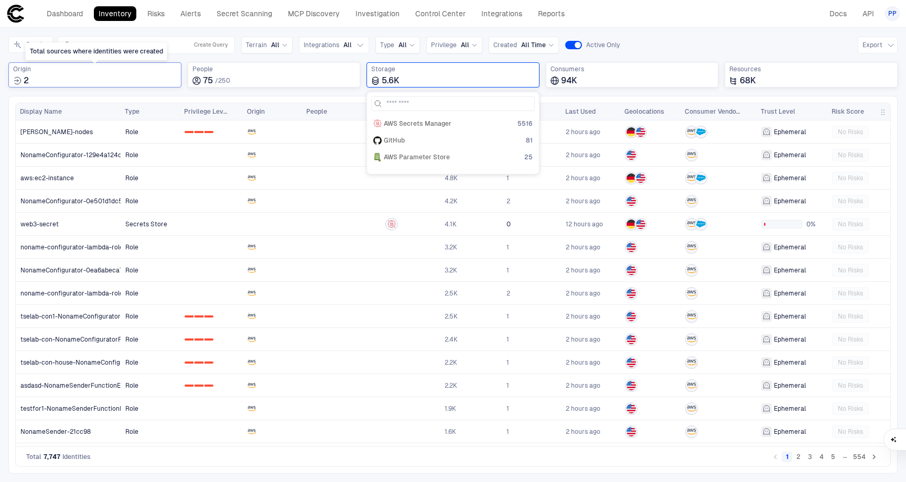
click at [121, 74] on div "Origin 2" at bounding box center [95, 75] width 164 height 21
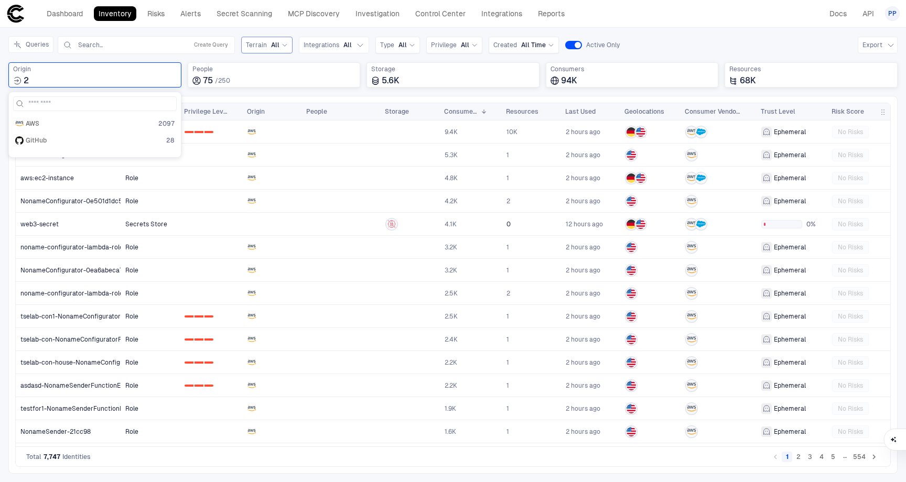
click at [283, 46] on icon at bounding box center [284, 45] width 6 height 6
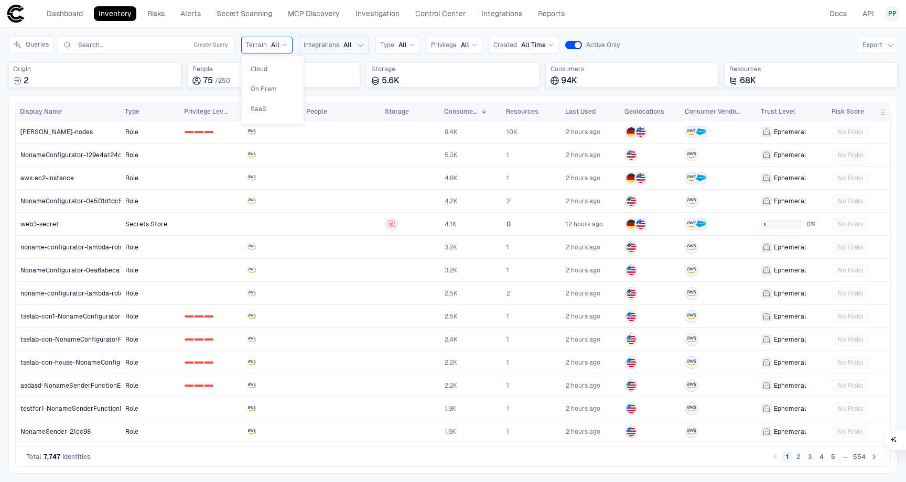
click at [350, 49] on button "Integrations All" at bounding box center [334, 45] width 70 height 17
click at [408, 48] on div "All" at bounding box center [406, 45] width 17 height 8
click at [450, 46] on span "Privilege" at bounding box center [444, 45] width 26 height 8
click at [690, 48] on div "Queries Search... Create Query Terrain All Integrations All Type All Privilege …" at bounding box center [452, 45] width 889 height 18
click at [79, 73] on div "Origin 2" at bounding box center [95, 75] width 164 height 21
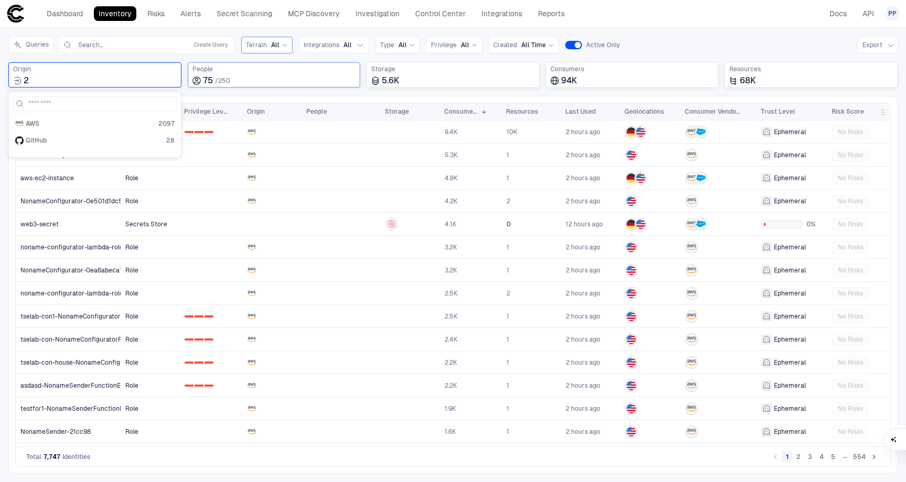
click at [268, 69] on span "People" at bounding box center [274, 69] width 164 height 8
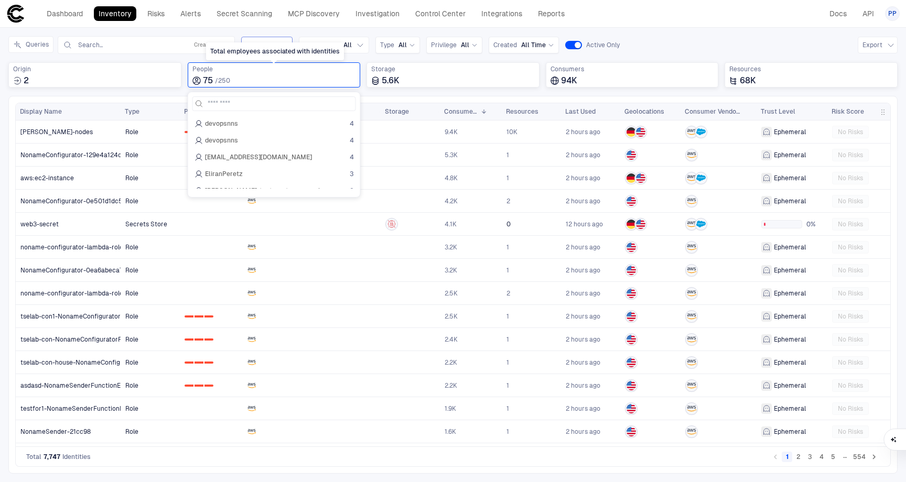
click at [263, 72] on span "People" at bounding box center [274, 69] width 164 height 8
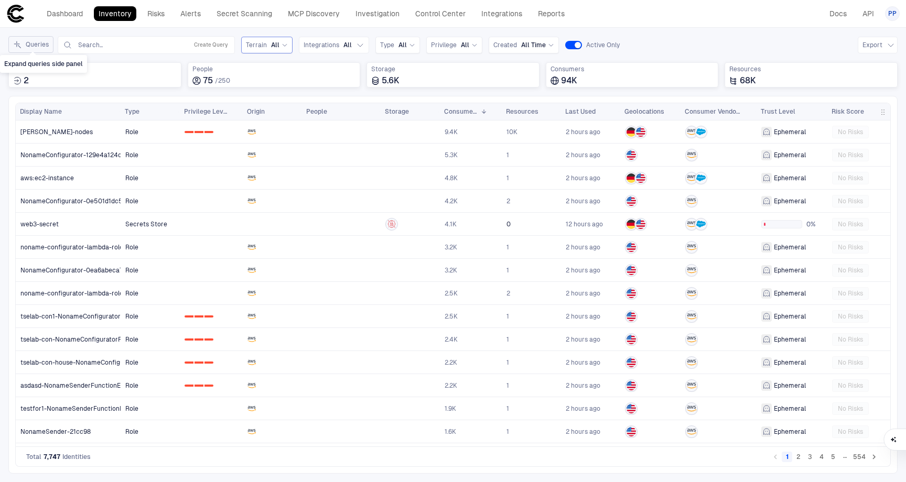
click at [35, 47] on button "Queries" at bounding box center [30, 44] width 45 height 17
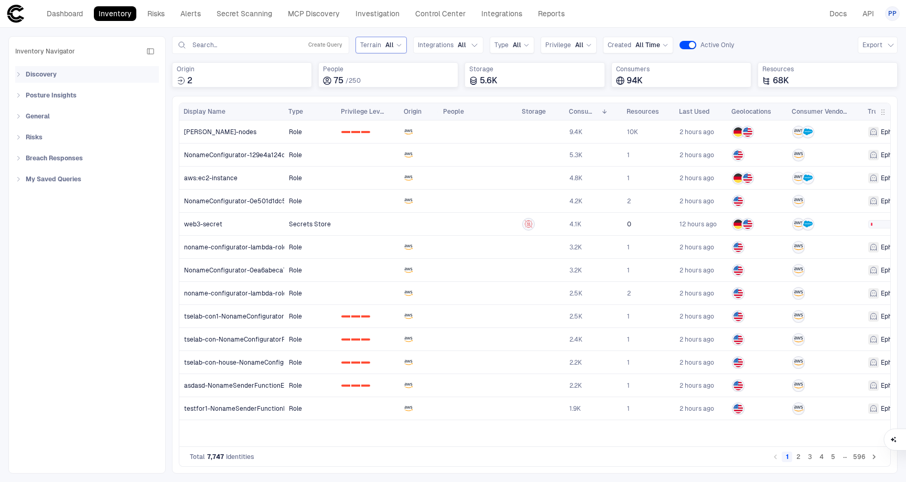
click at [20, 77] on icon at bounding box center [18, 74] width 6 height 6
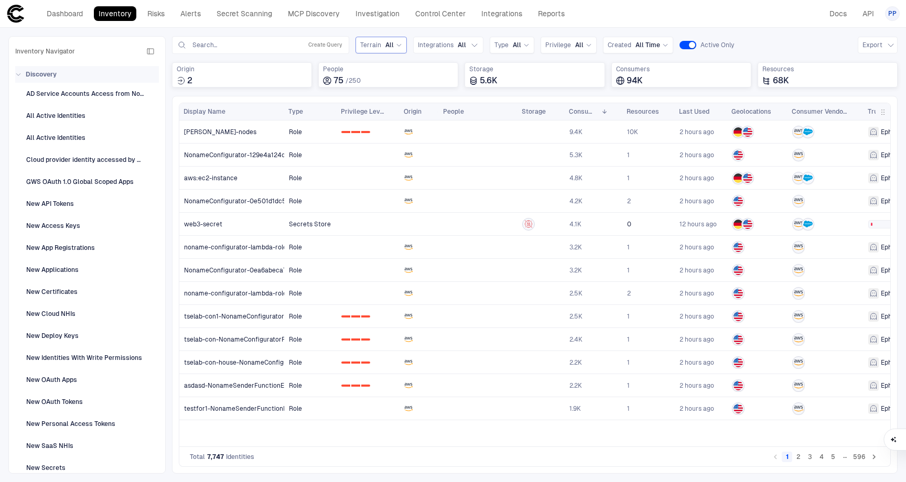
click at [20, 77] on icon at bounding box center [18, 74] width 6 height 6
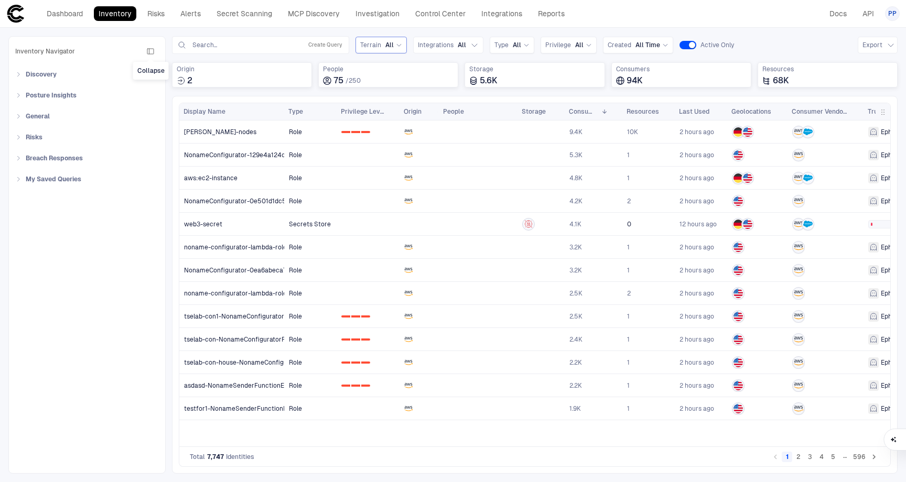
click at [151, 53] on icon "button" at bounding box center [150, 51] width 8 height 8
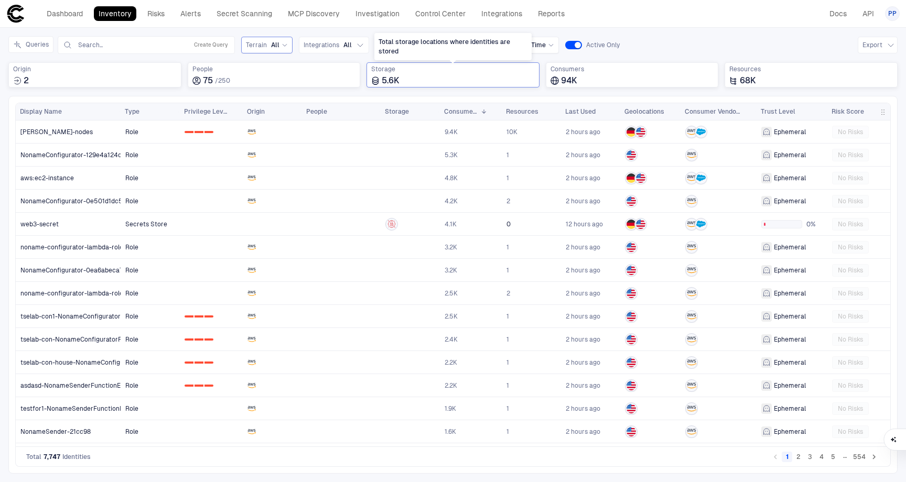
click at [400, 77] on div "5.6K" at bounding box center [453, 80] width 164 height 10
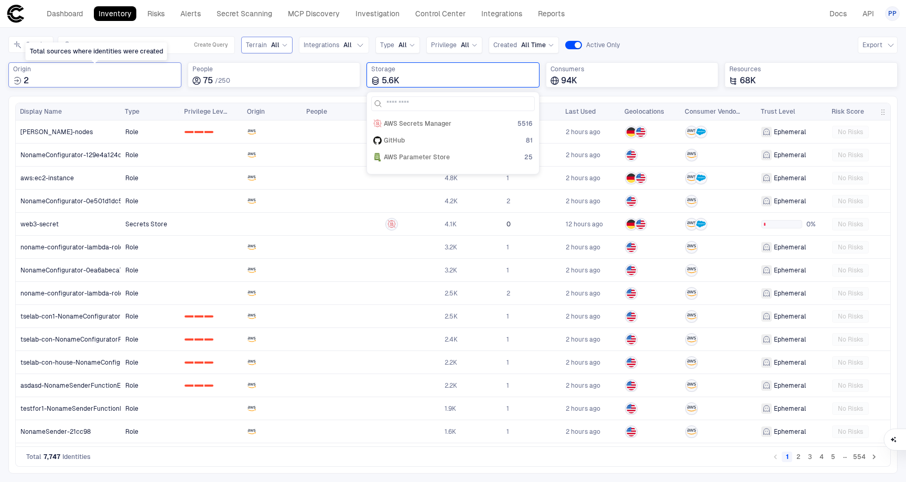
click at [67, 81] on div "2" at bounding box center [95, 80] width 164 height 10
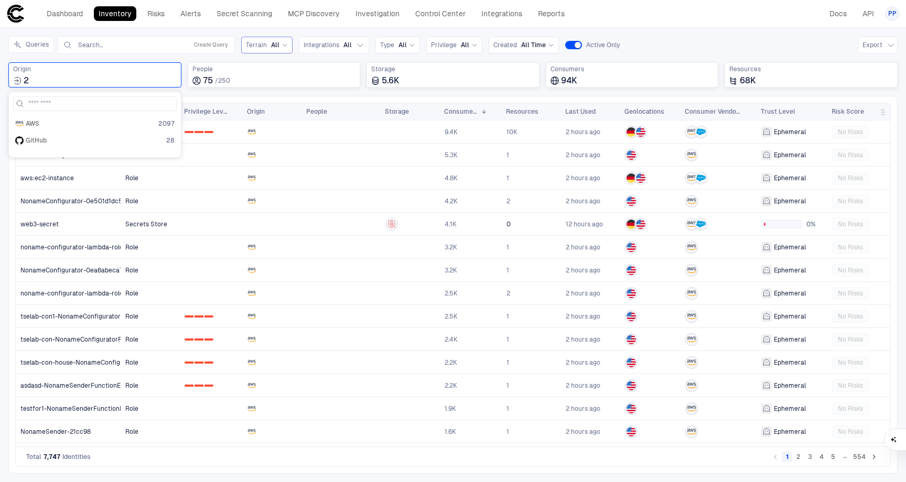
click at [234, 90] on div "Queries Search... Create Query Terrain All Integrations All Type All Privilege …" at bounding box center [452, 66] width 889 height 60
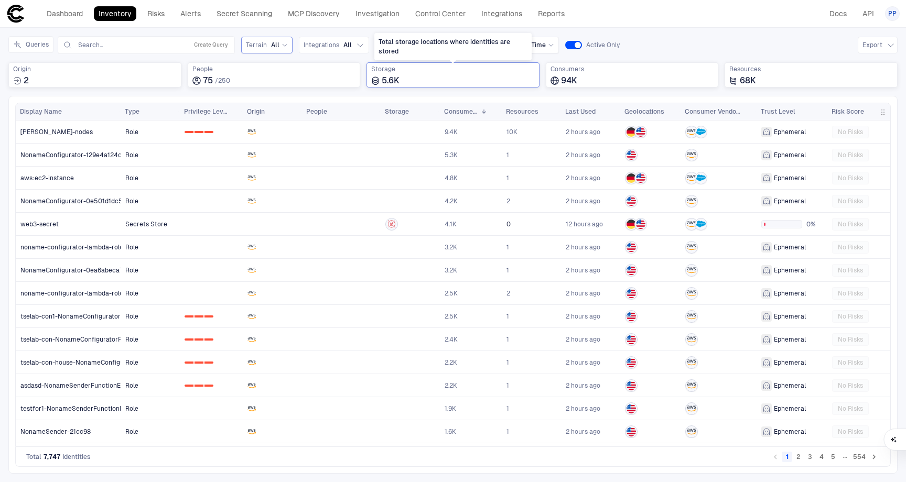
click at [388, 73] on span "Storage" at bounding box center [453, 69] width 164 height 8
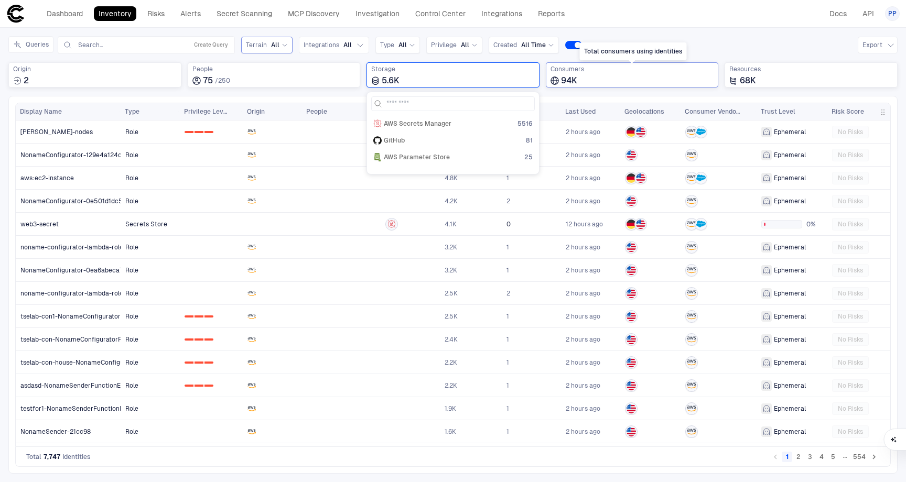
click at [656, 75] on div "Consumers 94K" at bounding box center [632, 75] width 164 height 21
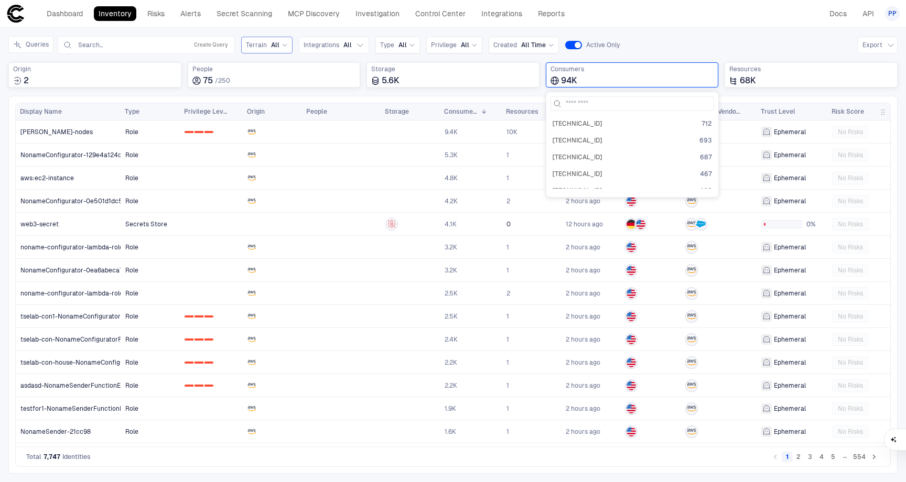
click at [754, 38] on div "Queries Search... Create Query Terrain All Integrations All Type All Privilege …" at bounding box center [452, 45] width 889 height 18
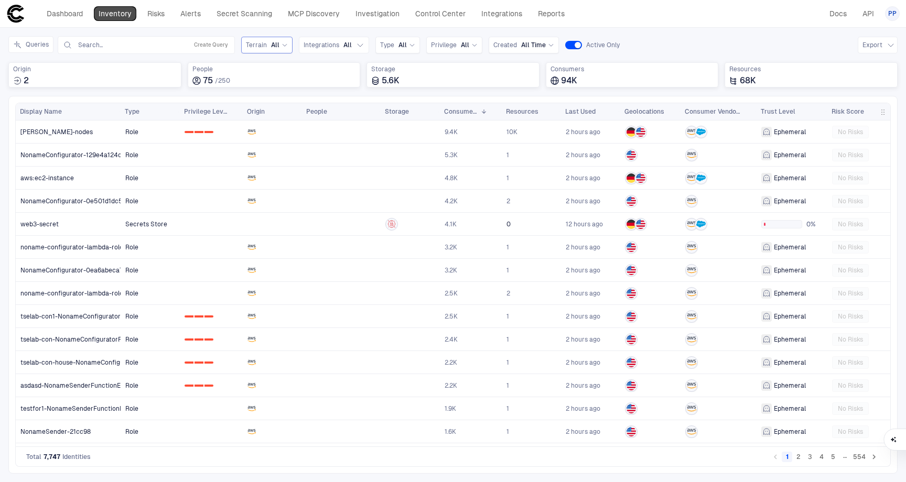
click at [116, 14] on link "Inventory" at bounding box center [115, 13] width 42 height 15
click at [89, 71] on span "Origin" at bounding box center [95, 69] width 164 height 8
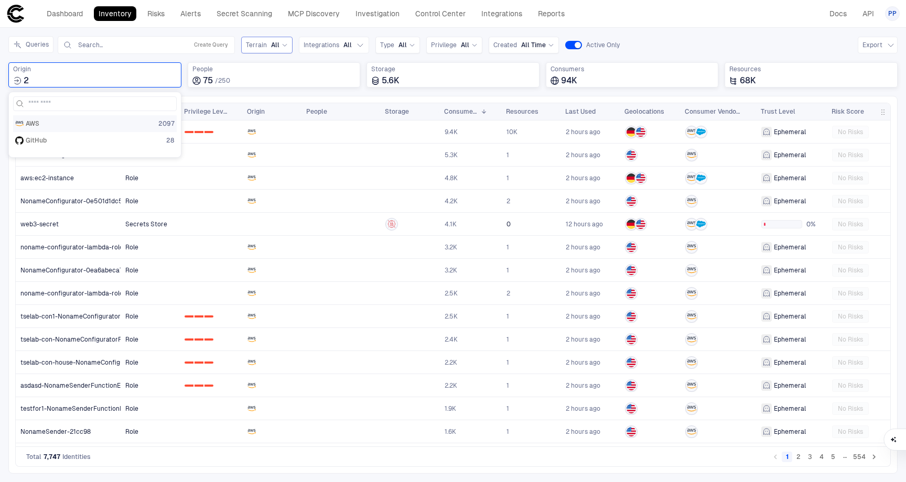
click at [80, 129] on div "AWS 2097" at bounding box center [95, 123] width 164 height 17
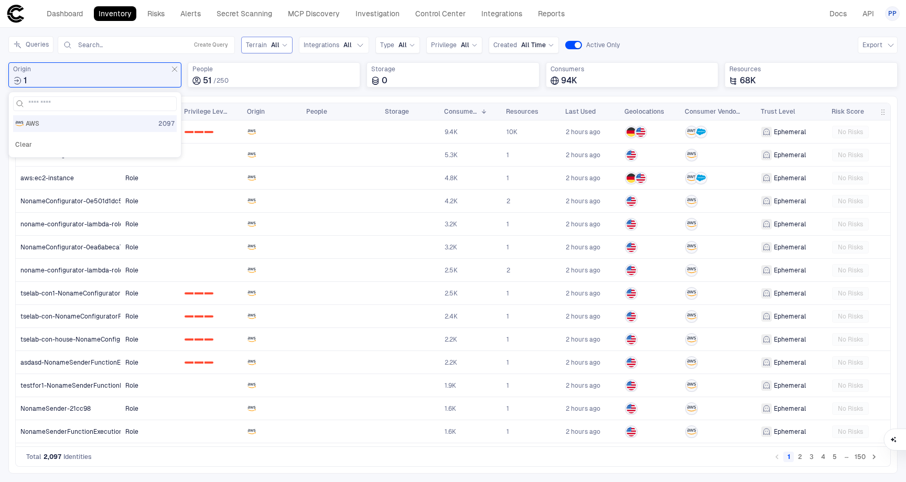
click at [227, 92] on div "Queries Search... Create Query Terrain All Integrations All Type All Privilege …" at bounding box center [452, 66] width 889 height 60
click at [116, 82] on div "1" at bounding box center [95, 80] width 164 height 10
click at [27, 146] on button "Clear" at bounding box center [23, 144] width 21 height 17
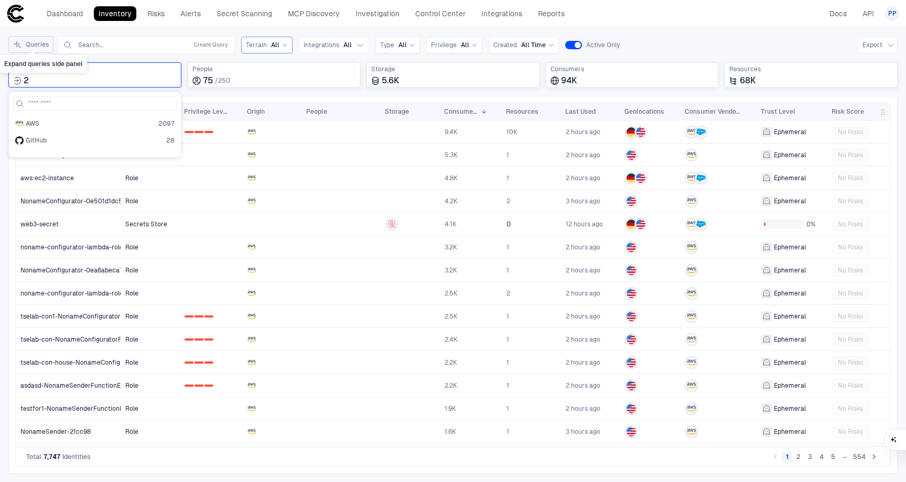
click at [26, 45] on button "Queries" at bounding box center [30, 44] width 45 height 17
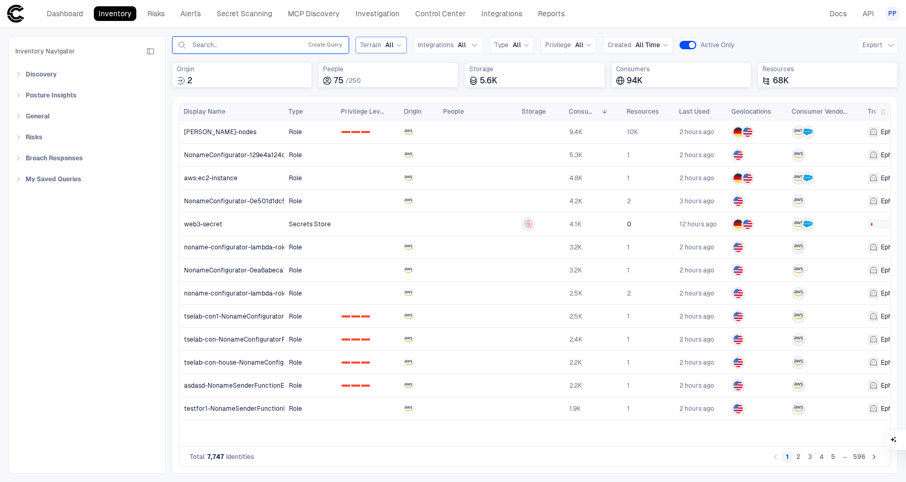
click at [242, 45] on input "text" at bounding box center [244, 45] width 106 height 8
click at [151, 50] on icon "button" at bounding box center [150, 51] width 8 height 8
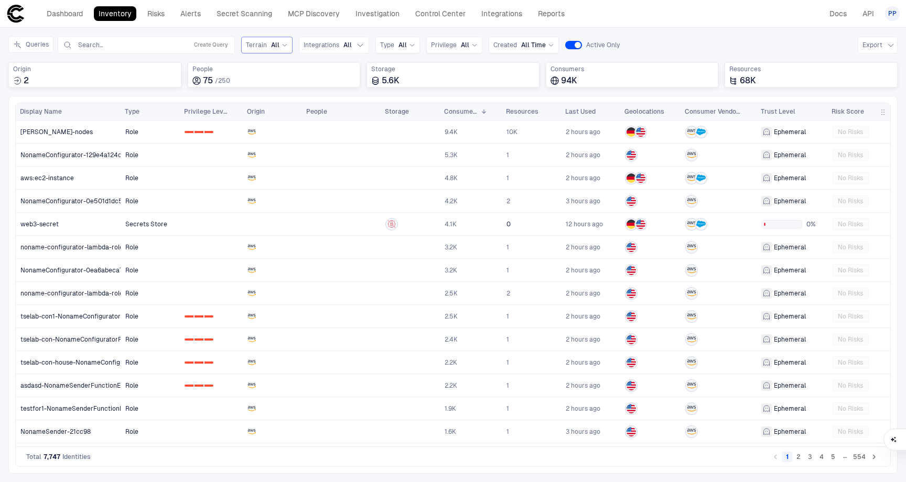
click at [686, 44] on div "Queries Search... Create Query Terrain All Integrations All Type All Privilege …" at bounding box center [452, 45] width 889 height 18
click at [17, 81] on icon "Total sources where identities were created" at bounding box center [17, 81] width 8 height 8
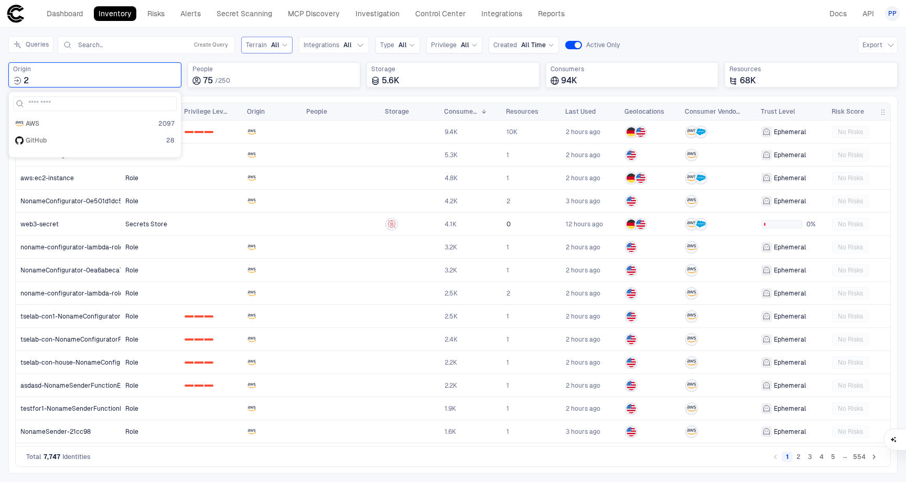
click at [690, 54] on div "Queries Search... Create Query Terrain All Integrations All Type All Privilege …" at bounding box center [452, 66] width 889 height 60
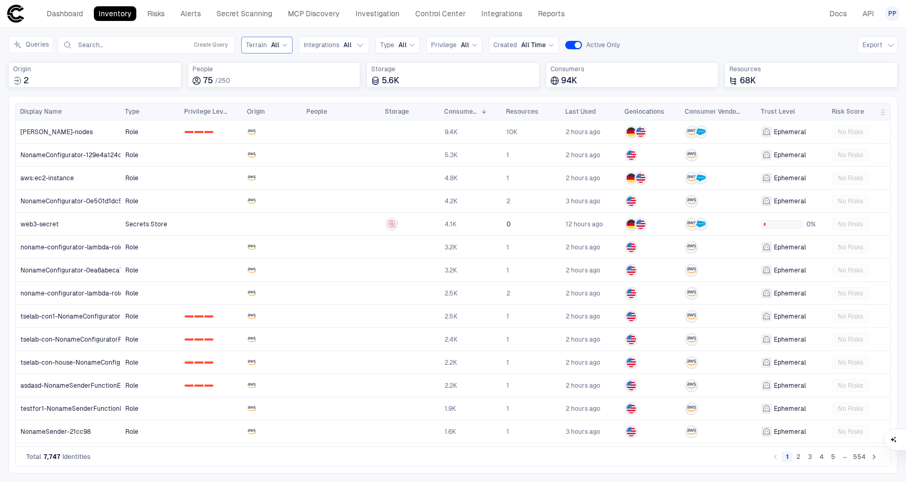
click at [265, 43] on span "Terrain" at bounding box center [256, 45] width 21 height 8
click at [321, 43] on span "Integrations" at bounding box center [321, 45] width 36 height 8
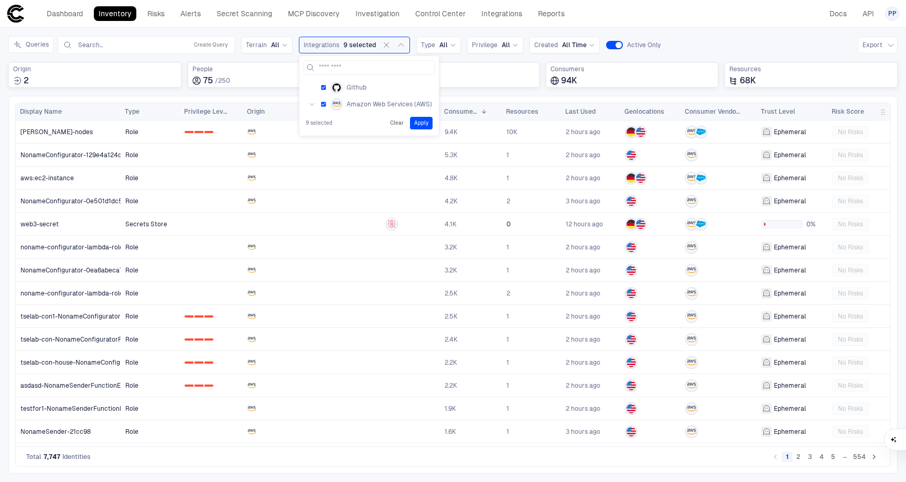
click at [311, 106] on icon "button" at bounding box center [312, 104] width 6 height 6
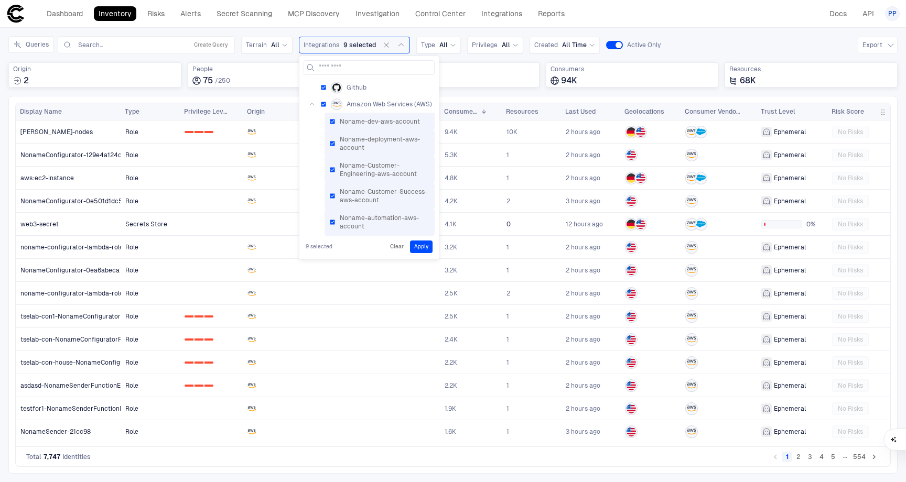
click at [311, 105] on icon "button" at bounding box center [312, 104] width 6 height 6
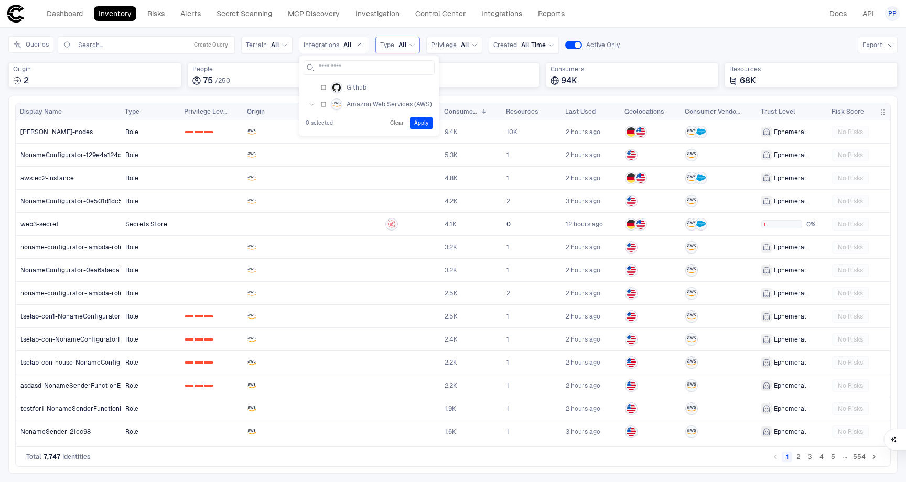
click at [394, 44] on div "Type All" at bounding box center [397, 45] width 35 height 8
click at [450, 47] on span "Privilege" at bounding box center [444, 45] width 26 height 8
click at [521, 45] on span "All Time" at bounding box center [533, 45] width 25 height 8
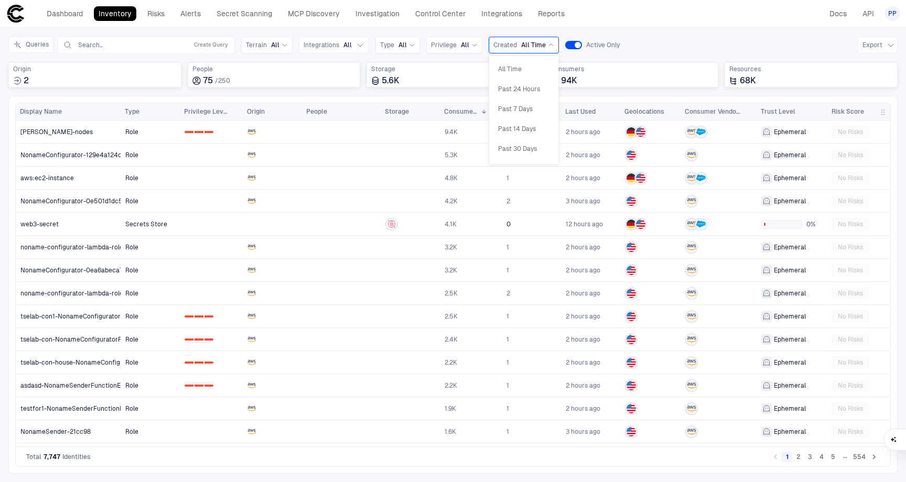
click at [521, 45] on span "All Time" at bounding box center [533, 45] width 25 height 8
click at [878, 46] on button "Export" at bounding box center [877, 45] width 40 height 17
click at [736, 49] on div at bounding box center [453, 241] width 906 height 482
click at [41, 49] on button "Queries" at bounding box center [30, 44] width 45 height 17
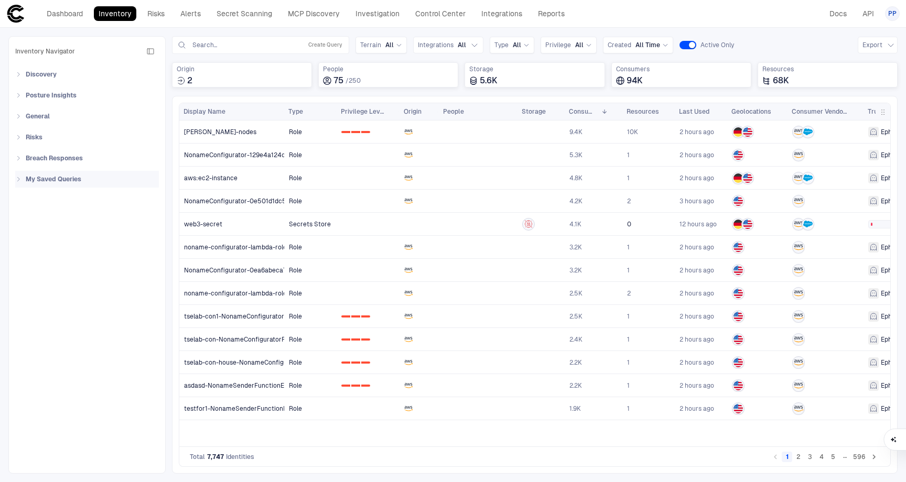
click at [18, 179] on icon at bounding box center [18, 179] width 6 height 6
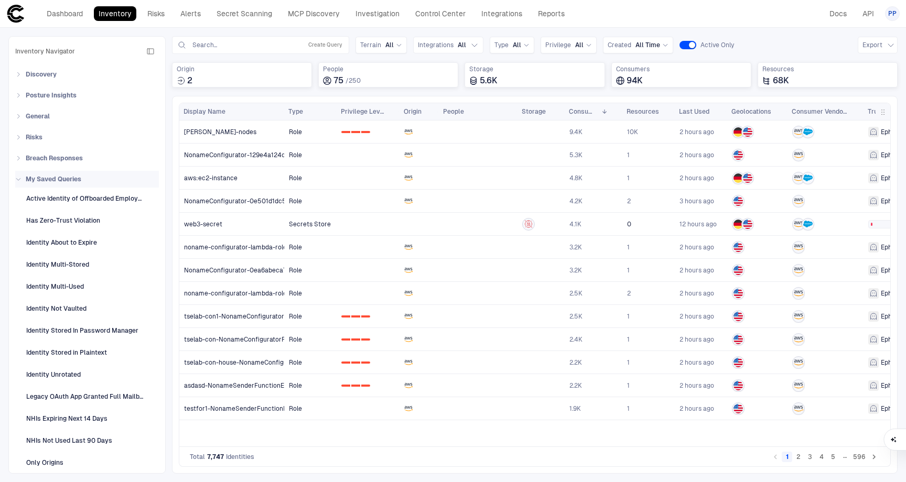
click at [18, 179] on icon at bounding box center [18, 179] width 6 height 6
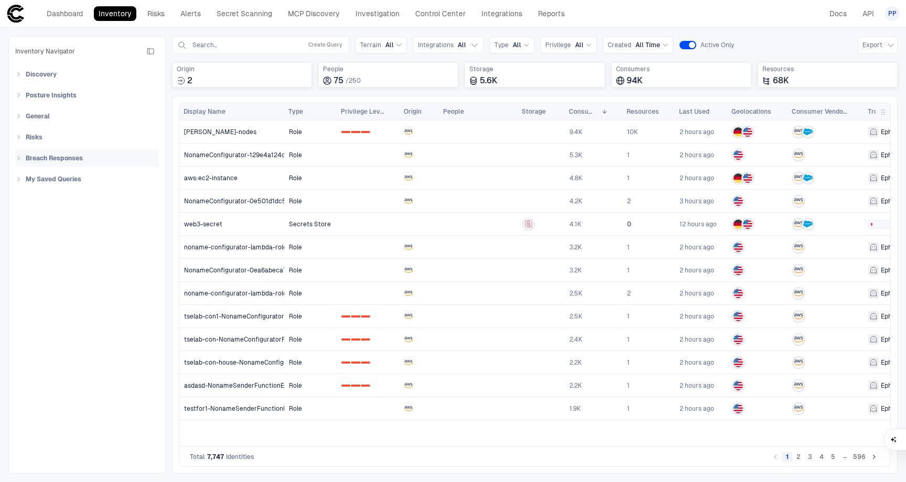
click at [19, 162] on div "Breach Responses" at bounding box center [87, 158] width 144 height 17
click at [149, 51] on icon "button" at bounding box center [150, 51] width 8 height 8
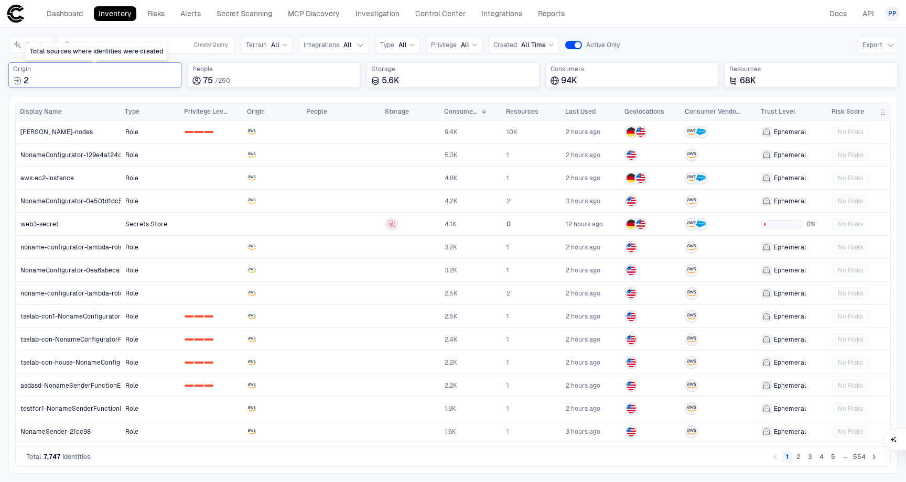
click at [21, 79] on icon "Total sources where identities were created" at bounding box center [17, 81] width 8 height 8
click at [162, 45] on input "text" at bounding box center [130, 45] width 106 height 8
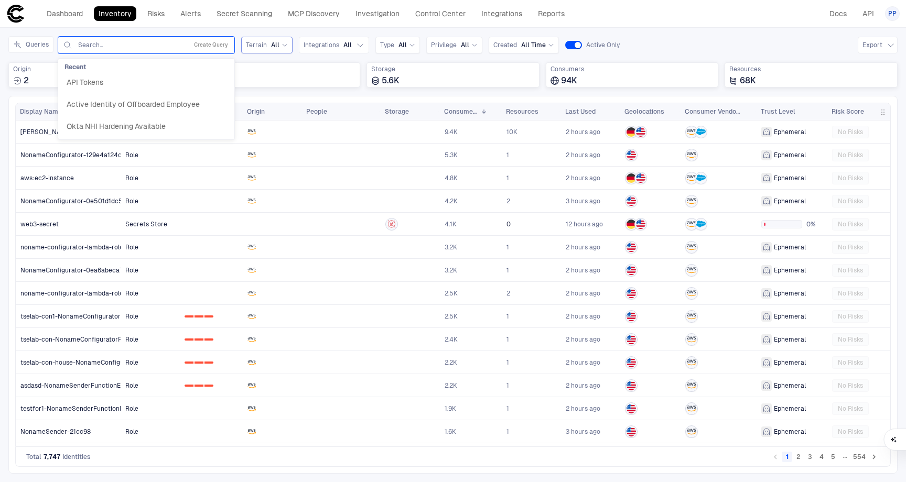
click at [255, 43] on span "Terrain" at bounding box center [256, 45] width 21 height 8
click at [216, 46] on button "Create Query" at bounding box center [211, 45] width 38 height 13
click at [108, 109] on button "Add Condition" at bounding box center [91, 105] width 59 height 17
click at [215, 79] on input "text" at bounding box center [227, 76] width 46 height 16
type input "*"
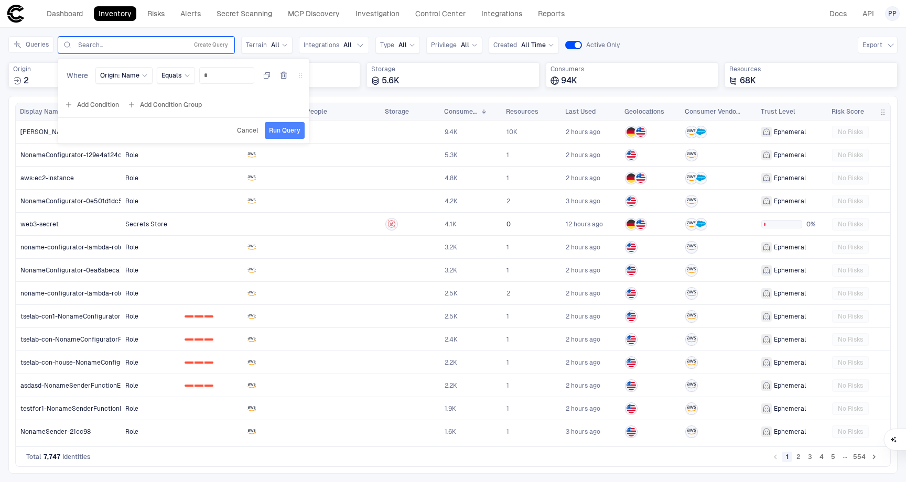
click at [279, 130] on span "Run Query" at bounding box center [284, 130] width 31 height 8
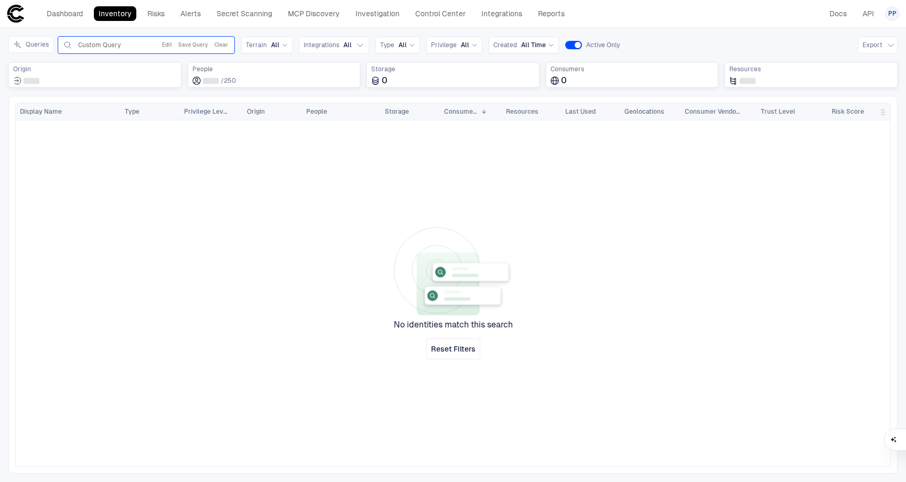
click at [108, 47] on span "Custom Query" at bounding box center [99, 45] width 42 height 8
click at [221, 47] on button "Clear" at bounding box center [221, 45] width 18 height 13
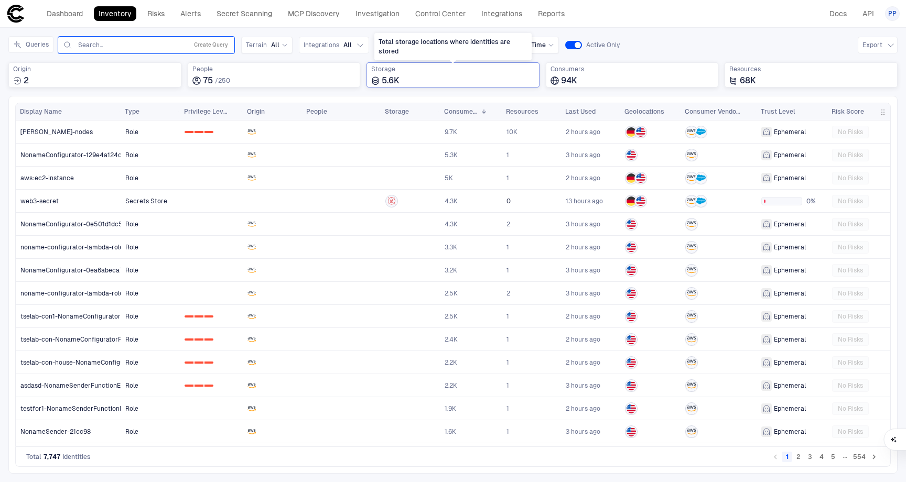
click at [439, 78] on div "5.6K" at bounding box center [453, 80] width 164 height 10
click at [96, 46] on input "text" at bounding box center [130, 45] width 106 height 8
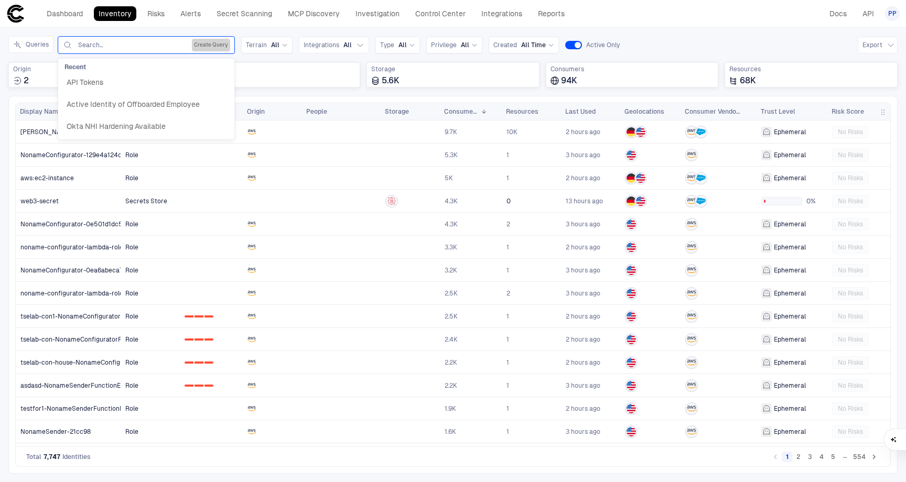
click at [222, 45] on button "Create Query" at bounding box center [211, 45] width 38 height 13
click at [105, 103] on button "Add Condition" at bounding box center [91, 105] width 59 height 17
click at [130, 77] on span "Origin: Name" at bounding box center [119, 75] width 39 height 8
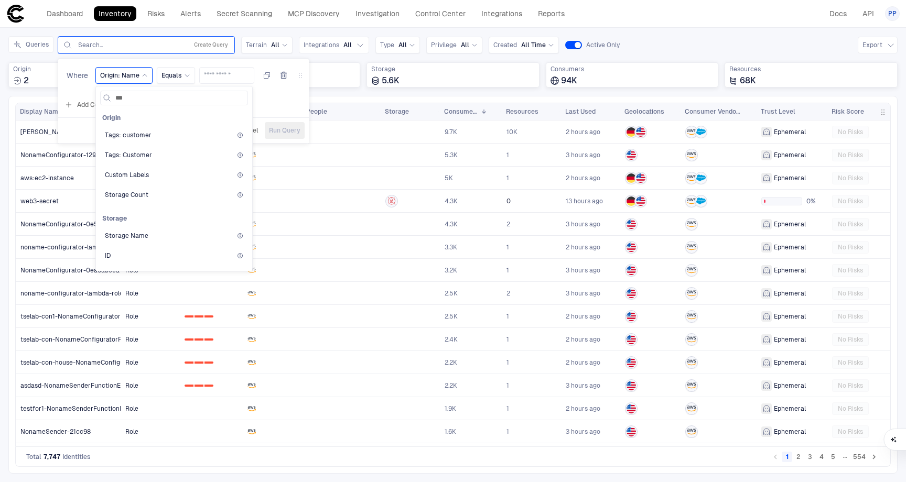
type input "****"
click at [150, 177] on div "Storage Name" at bounding box center [174, 176] width 138 height 8
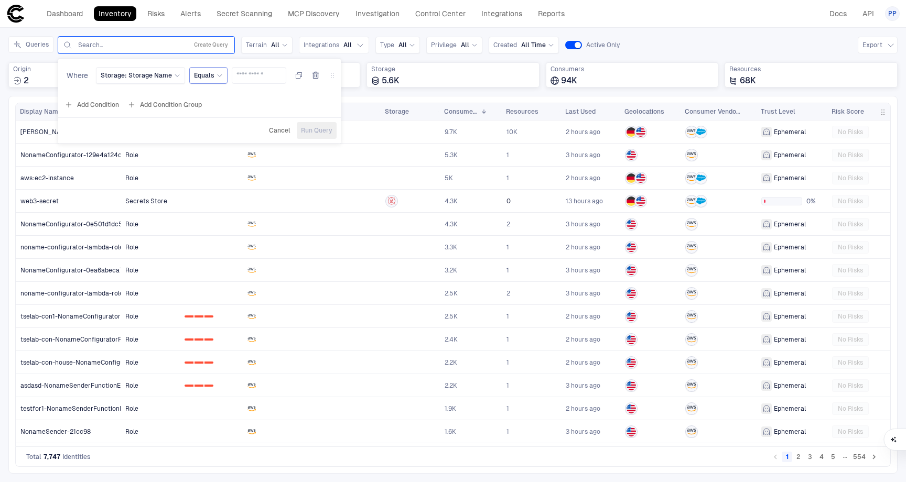
click at [204, 73] on span "Equals" at bounding box center [204, 75] width 20 height 8
click at [229, 238] on span "Is In" at bounding box center [255, 236] width 112 height 8
click at [200, 71] on div "Is In" at bounding box center [206, 76] width 20 height 12
click at [221, 136] on span "Not Equals" at bounding box center [257, 138] width 112 height 8
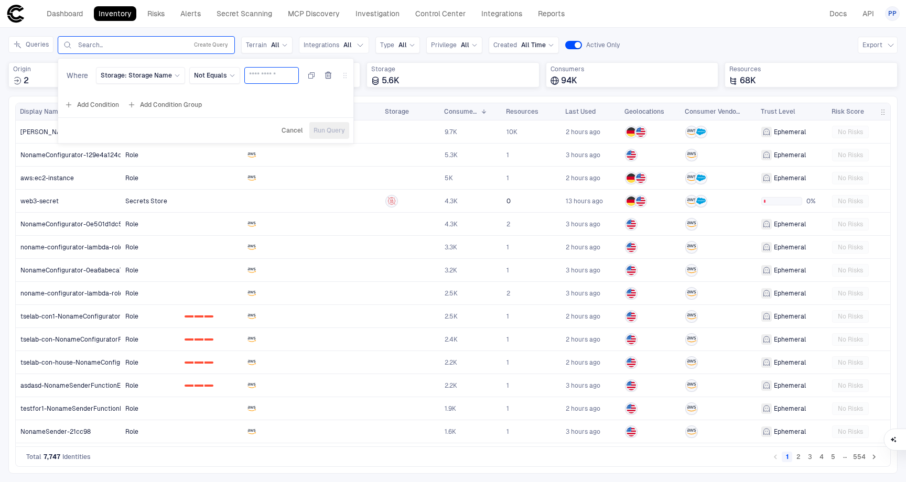
click at [263, 80] on input "text" at bounding box center [271, 76] width 45 height 16
click at [254, 74] on input "text" at bounding box center [271, 76] width 45 height 16
click at [213, 74] on span "Not Equals" at bounding box center [210, 75] width 33 height 8
click at [143, 77] on span "Storage: Storage Name" at bounding box center [136, 75] width 71 height 8
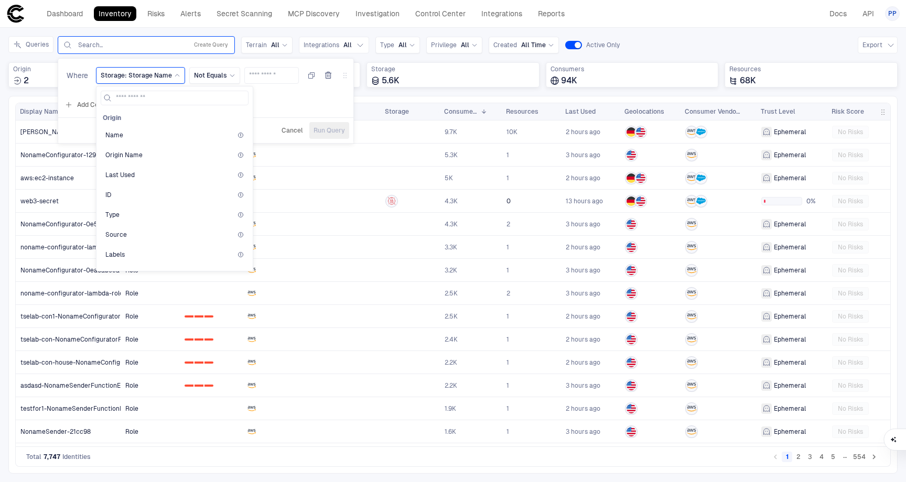
click at [143, 77] on span "Storage: Storage Name" at bounding box center [136, 75] width 71 height 8
click at [209, 75] on span "Not Equals" at bounding box center [210, 75] width 33 height 8
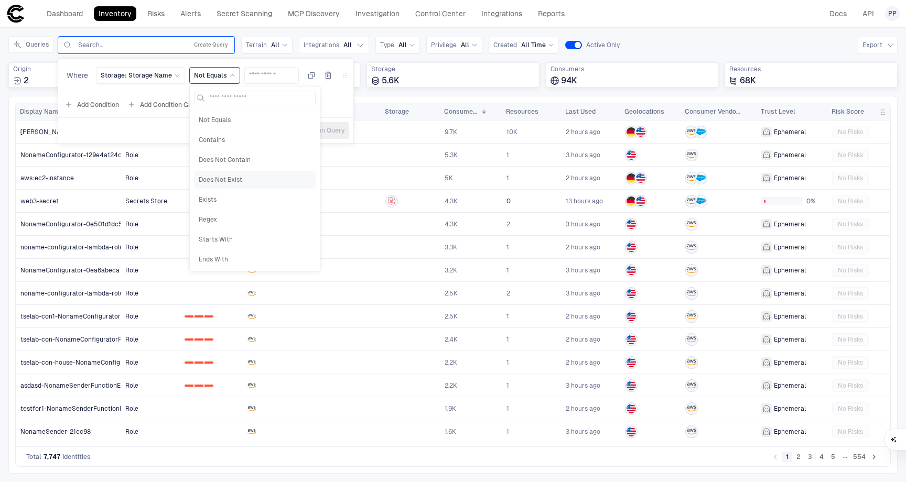
scroll to position [62, 0]
click at [253, 243] on div "Is In" at bounding box center [255, 236] width 122 height 18
click at [211, 77] on icon at bounding box center [213, 75] width 6 height 6
click at [235, 252] on span "Not In" at bounding box center [257, 256] width 112 height 8
click at [254, 77] on div at bounding box center [262, 76] width 53 height 13
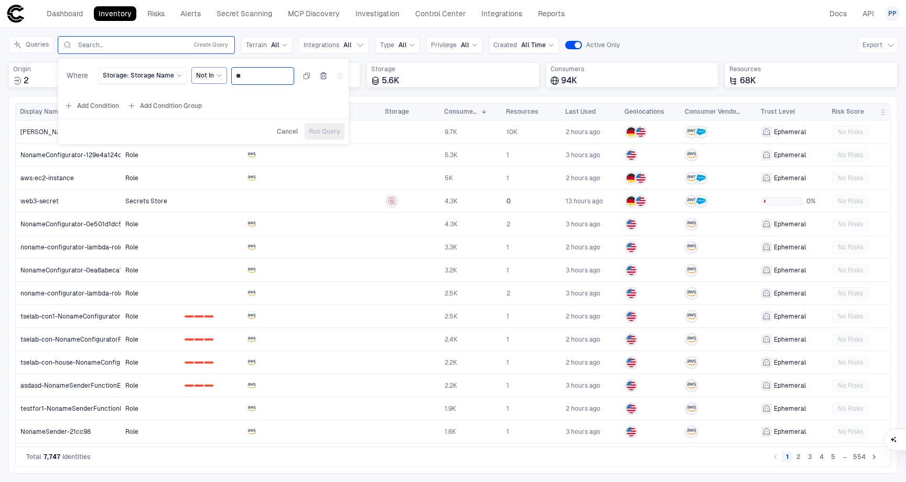
drag, startPoint x: 255, startPoint y: 75, endPoint x: 231, endPoint y: 73, distance: 24.2
click at [236, 74] on div "**" at bounding box center [262, 76] width 53 height 13
drag, startPoint x: 256, startPoint y: 75, endPoint x: 232, endPoint y: 74, distance: 24.1
click at [232, 74] on div "**" at bounding box center [262, 76] width 63 height 18
type input "*"
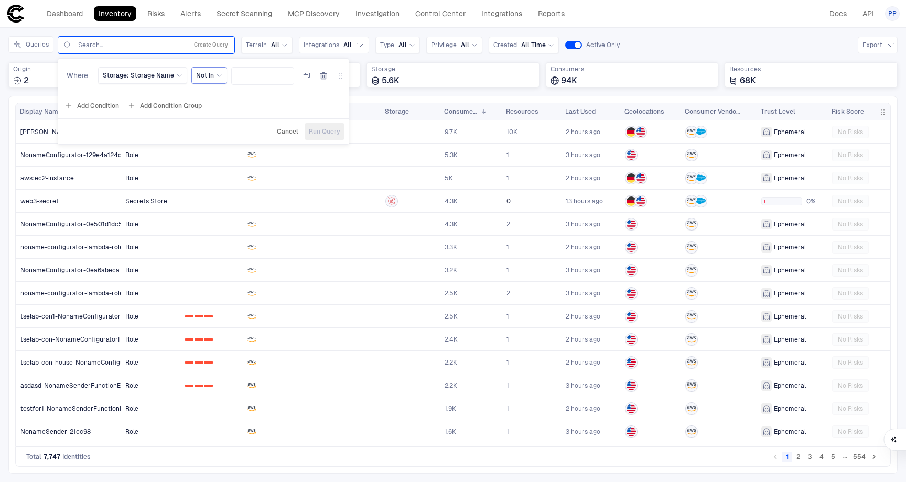
click at [321, 78] on icon "button" at bounding box center [323, 76] width 8 height 8
click at [246, 132] on span "Cancel" at bounding box center [244, 131] width 21 height 8
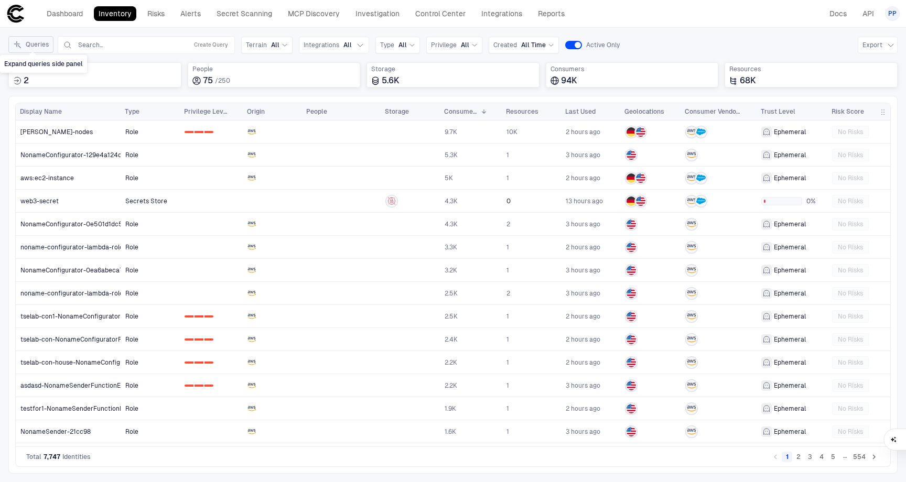
click at [38, 46] on button "Queries" at bounding box center [30, 44] width 45 height 17
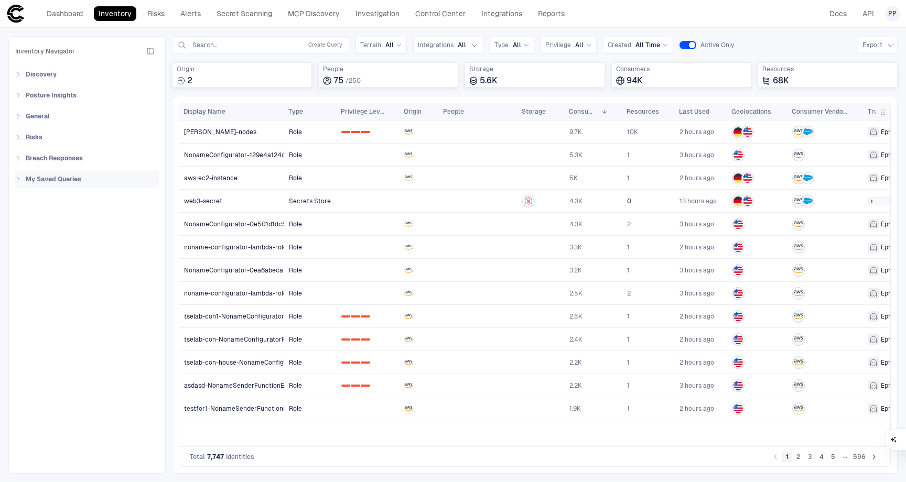
click at [22, 177] on div "My Saved Queries" at bounding box center [89, 179] width 137 height 17
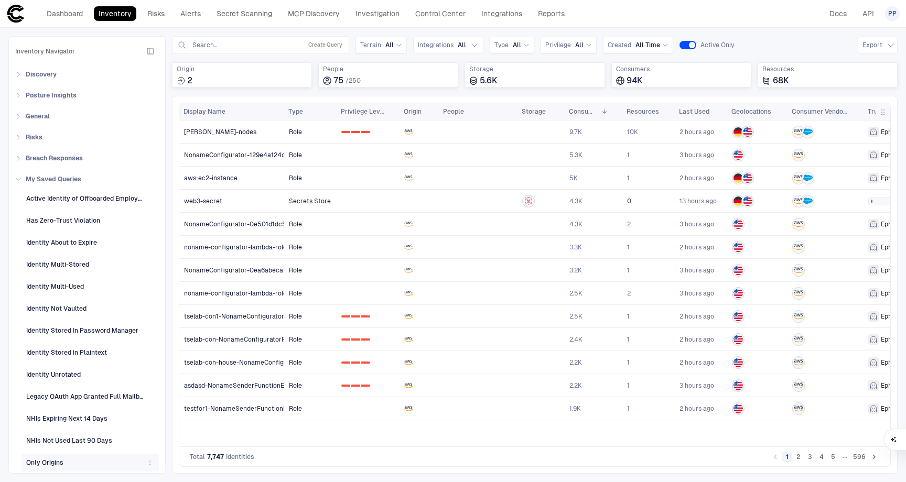
click at [50, 461] on div "Only Origins" at bounding box center [44, 462] width 37 height 9
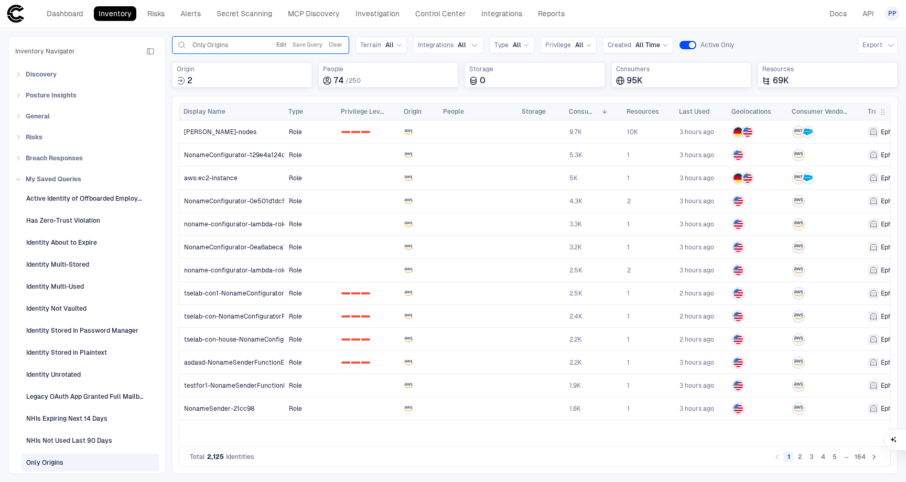
click at [281, 45] on button "Edit" at bounding box center [281, 45] width 14 height 13
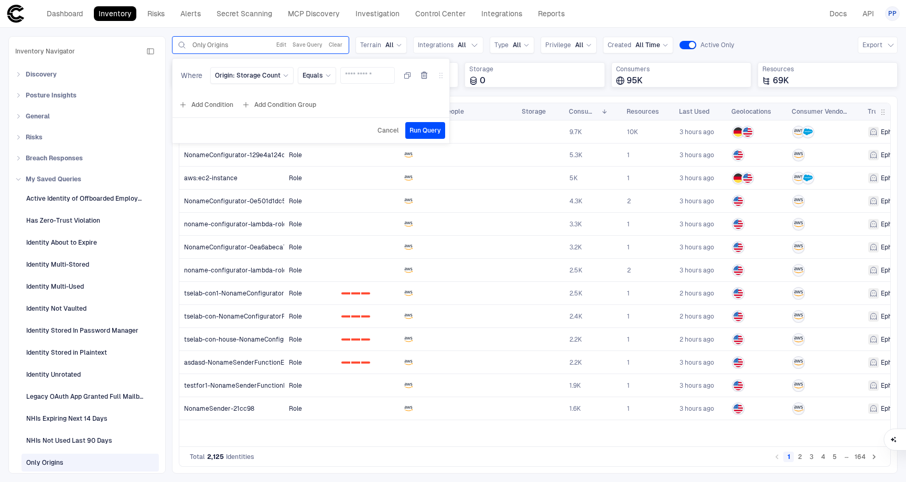
click at [389, 131] on span "Cancel" at bounding box center [387, 130] width 21 height 8
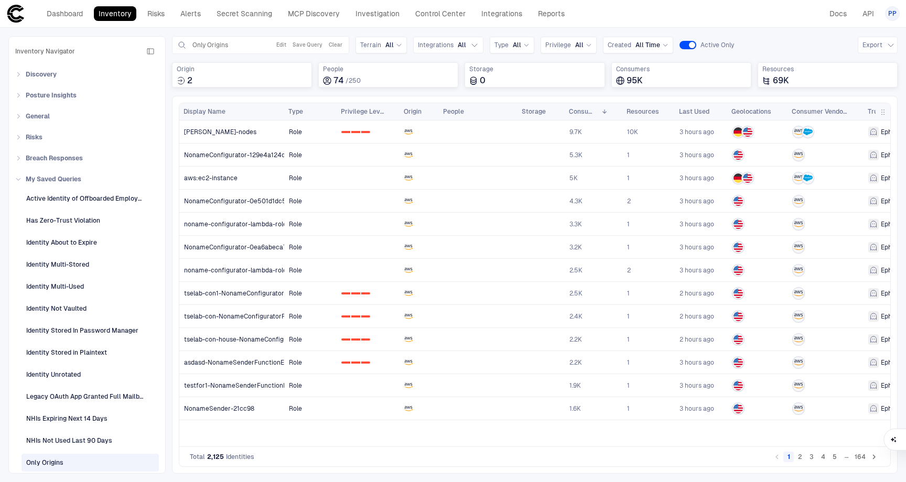
click at [150, 52] on icon "button" at bounding box center [150, 51] width 8 height 8
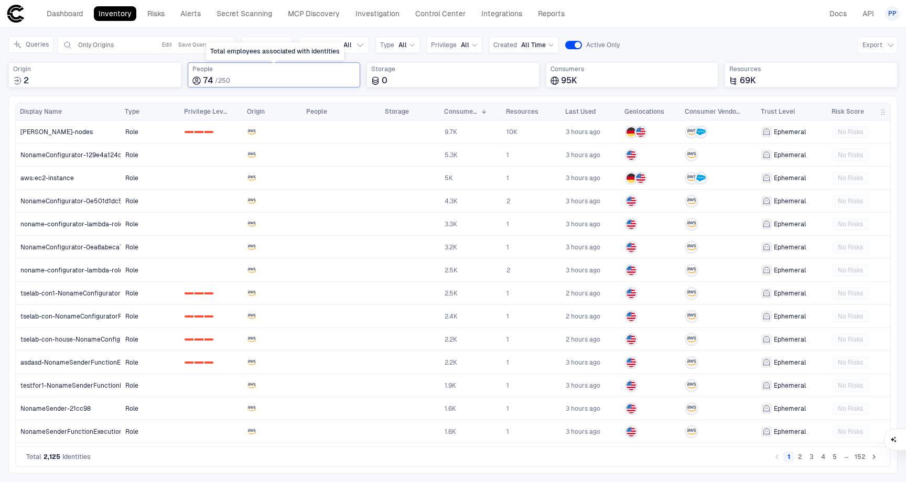
click at [217, 73] on div "People 74 / 250" at bounding box center [274, 75] width 164 height 21
click at [680, 44] on div "Queries Only Origins Edit Save Query Clear Terrain All Integrations All Type Al…" at bounding box center [452, 45] width 889 height 18
click at [225, 47] on button "Clear" at bounding box center [221, 45] width 18 height 13
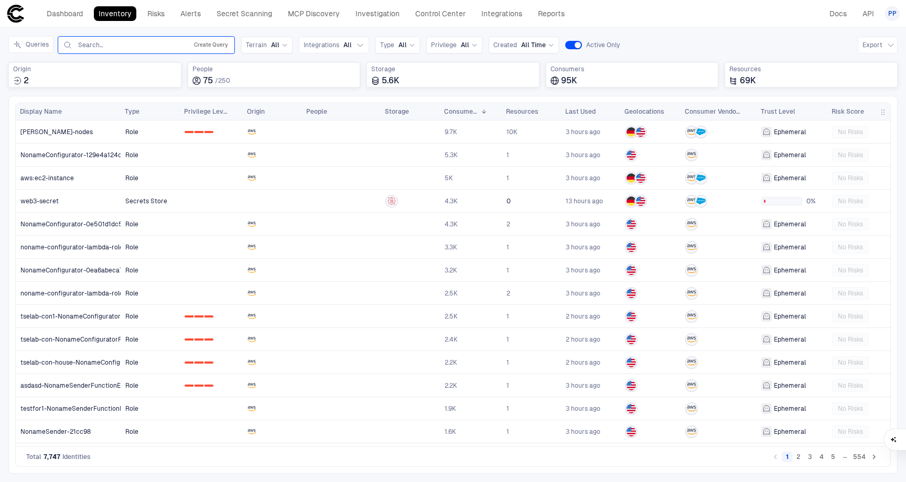
click at [214, 49] on button "Create Query" at bounding box center [211, 45] width 38 height 13
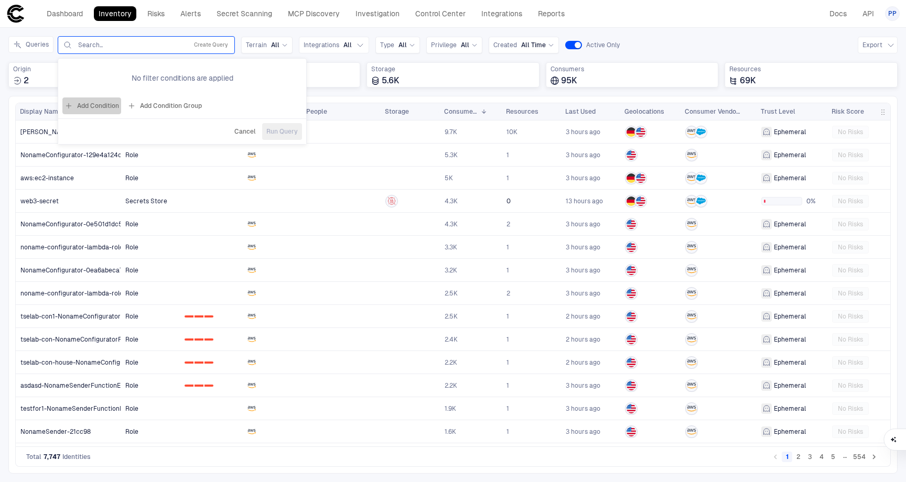
click at [110, 106] on button "Add Condition" at bounding box center [91, 105] width 59 height 17
click at [150, 43] on div "Search..." at bounding box center [130, 45] width 104 height 8
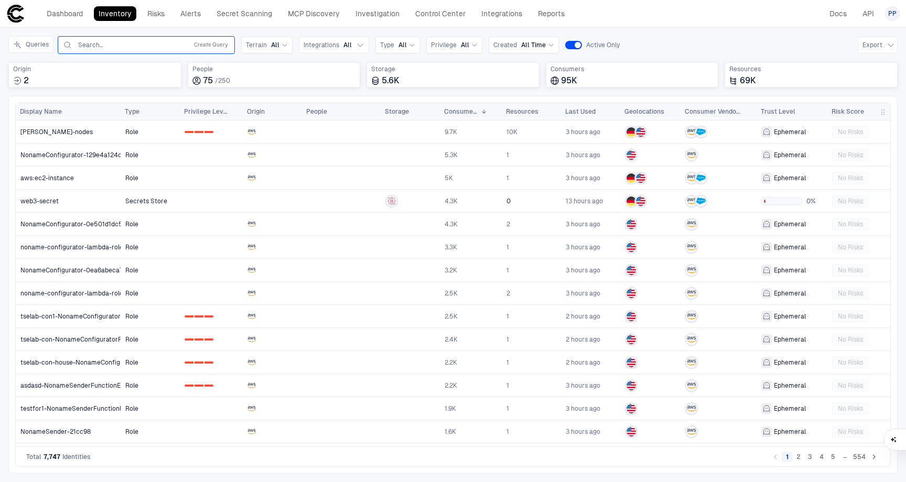
click at [142, 48] on div "Search..." at bounding box center [130, 45] width 106 height 8
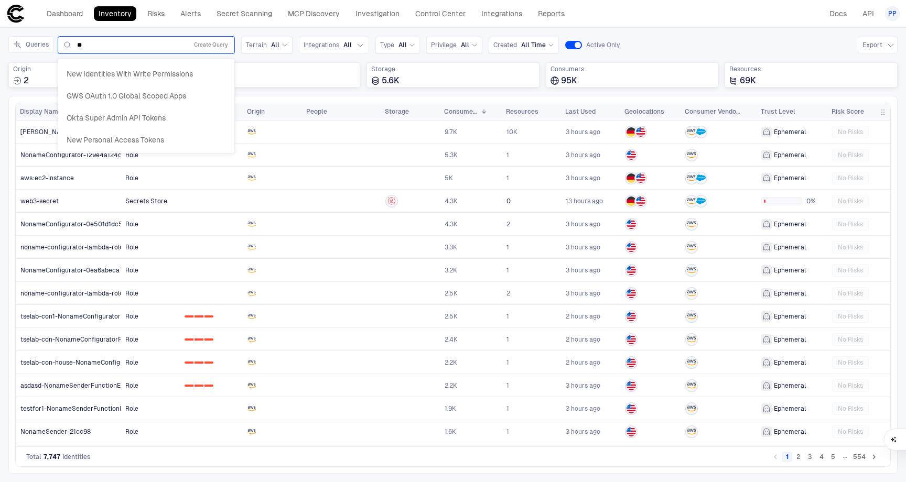
type input "*"
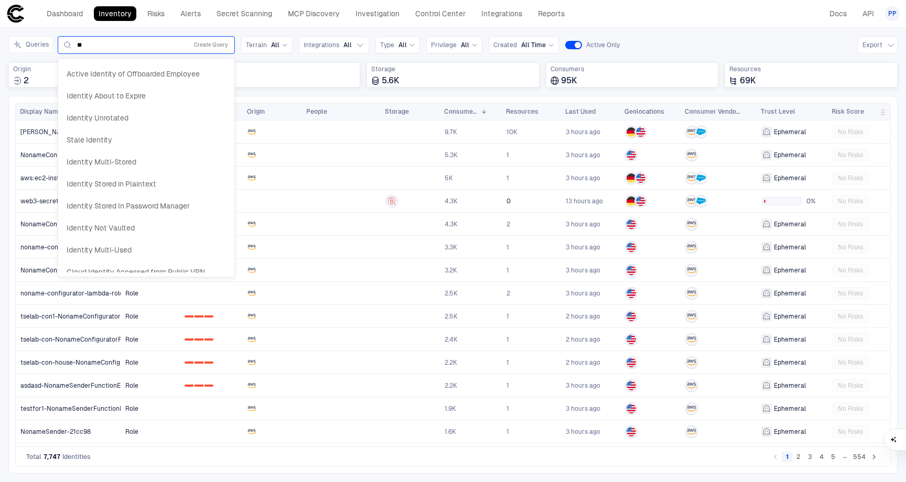
type input "*"
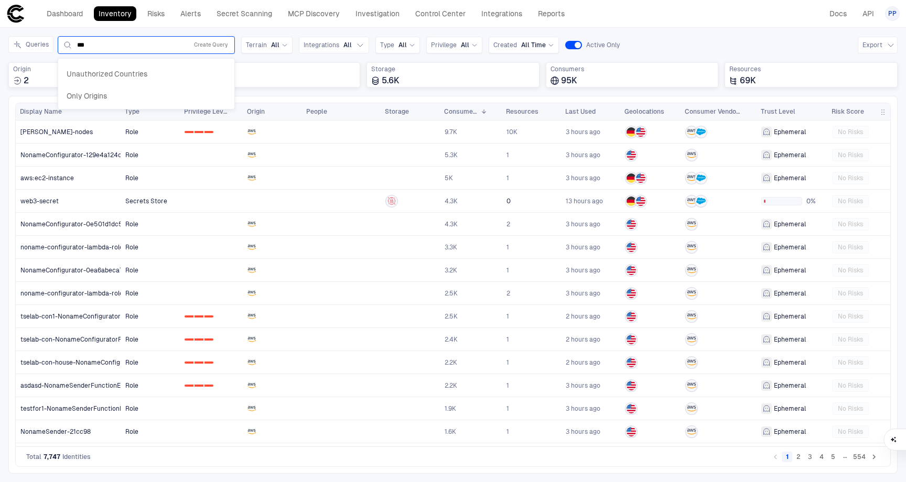
type input "***"
click at [271, 61] on div "Queries Unauthorized Countries, 1 of 2. 2 results available for search term ori…" at bounding box center [452, 66] width 889 height 60
click at [215, 46] on button "Create Query" at bounding box center [211, 45] width 38 height 13
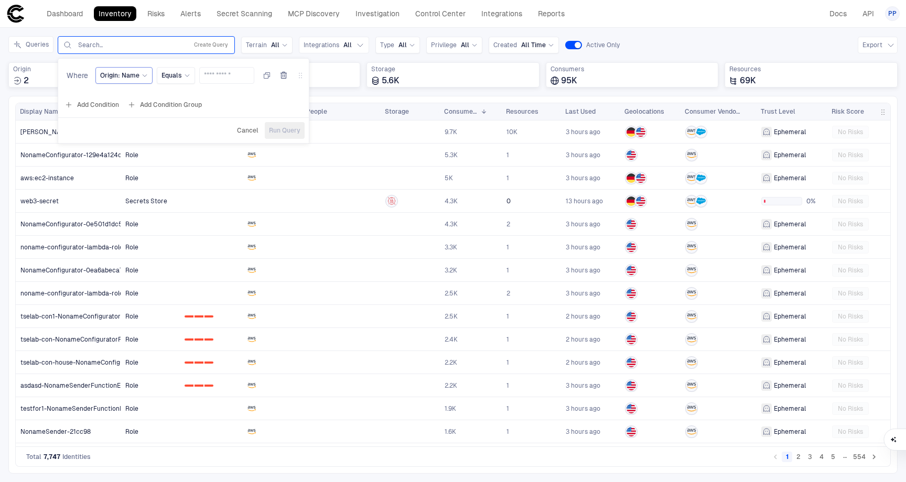
click at [124, 74] on span "Origin: Name" at bounding box center [119, 75] width 39 height 8
click at [136, 76] on span "Origin: Name" at bounding box center [119, 75] width 39 height 8
click at [138, 77] on div "Origin: Name" at bounding box center [124, 75] width 48 height 8
click at [135, 117] on div "Origin" at bounding box center [174, 120] width 148 height 13
click at [116, 117] on span "Origin" at bounding box center [111, 118] width 18 height 8
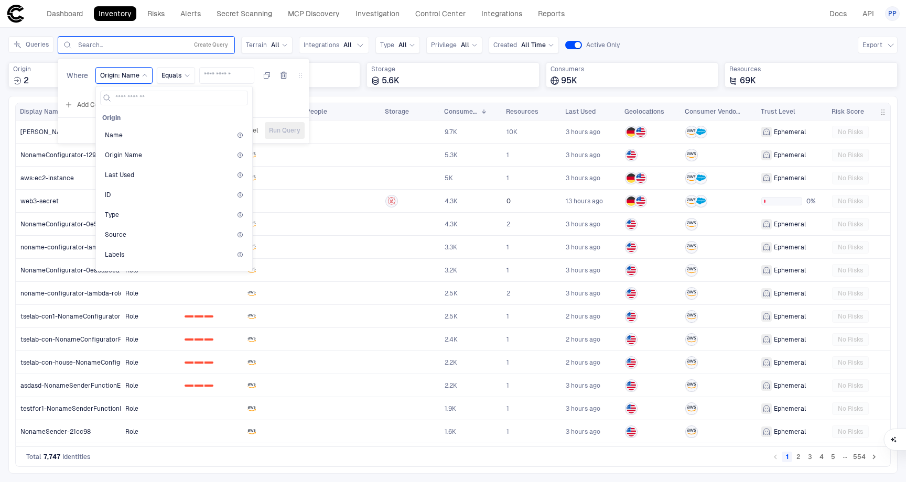
click at [245, 118] on div "Origin Name Origin Name Last Used ID Type Source Labels CSP Account ID CSP Acco…" at bounding box center [174, 188] width 148 height 157
type input "***"
click at [151, 131] on div "Total People" at bounding box center [174, 135] width 138 height 8
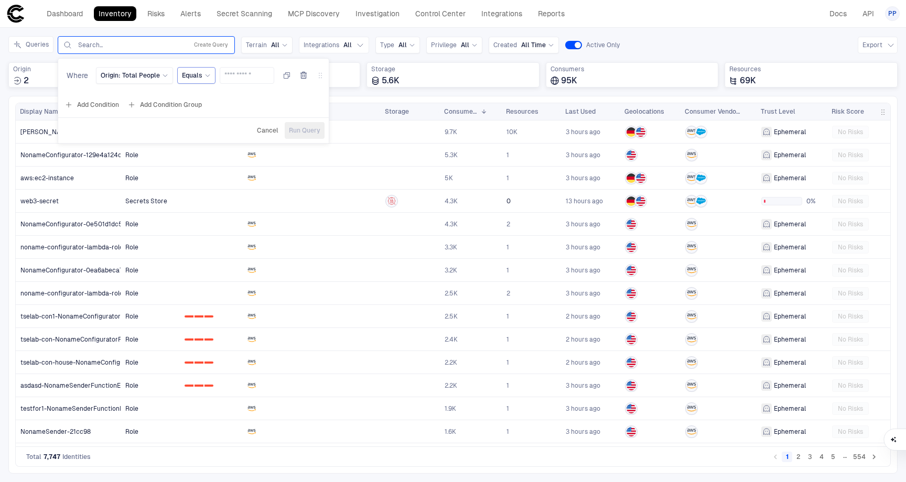
click at [204, 77] on icon at bounding box center [207, 75] width 6 height 6
click at [207, 160] on span "Greater Than" at bounding box center [243, 158] width 112 height 8
click at [254, 74] on input "number" at bounding box center [265, 76] width 45 height 16
type input "*"
click at [323, 129] on span "Run Query" at bounding box center [323, 130] width 31 height 8
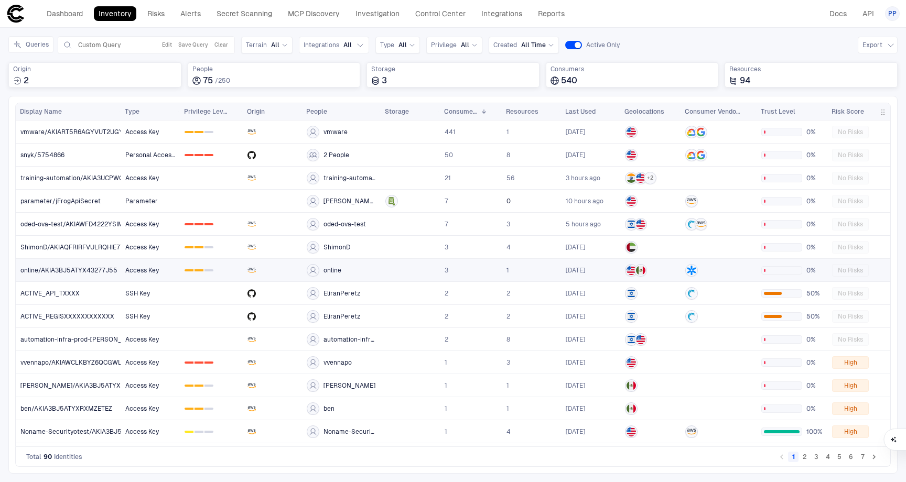
click at [354, 269] on link "online" at bounding box center [341, 269] width 78 height 21
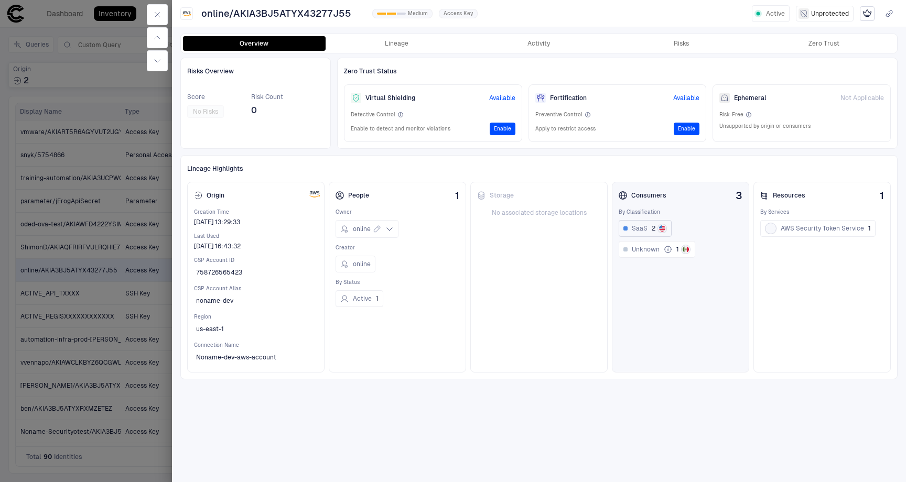
click at [636, 228] on span "SaaS" at bounding box center [640, 228] width 16 height 8
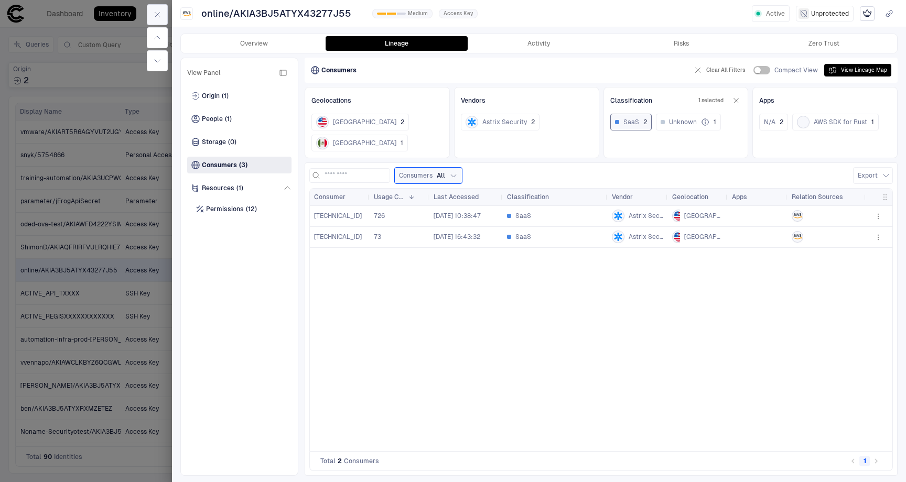
click at [160, 16] on icon "button" at bounding box center [157, 14] width 8 height 8
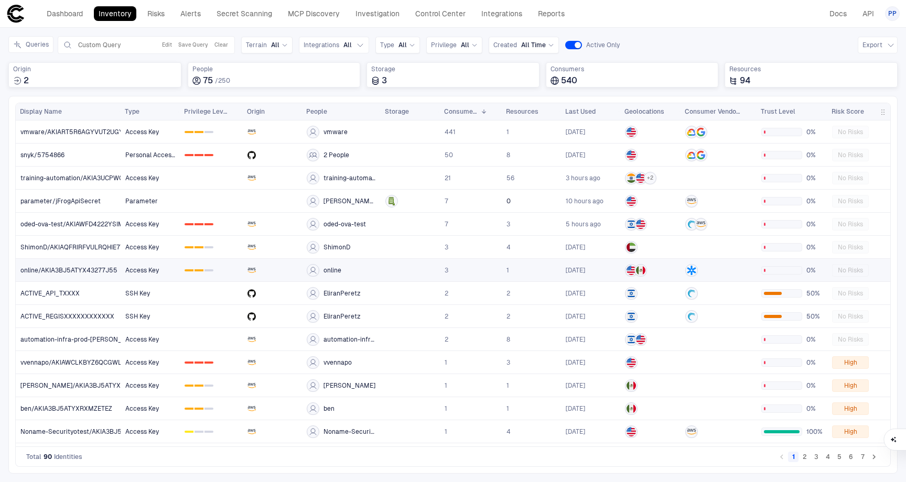
click at [361, 271] on link "online" at bounding box center [341, 269] width 78 height 21
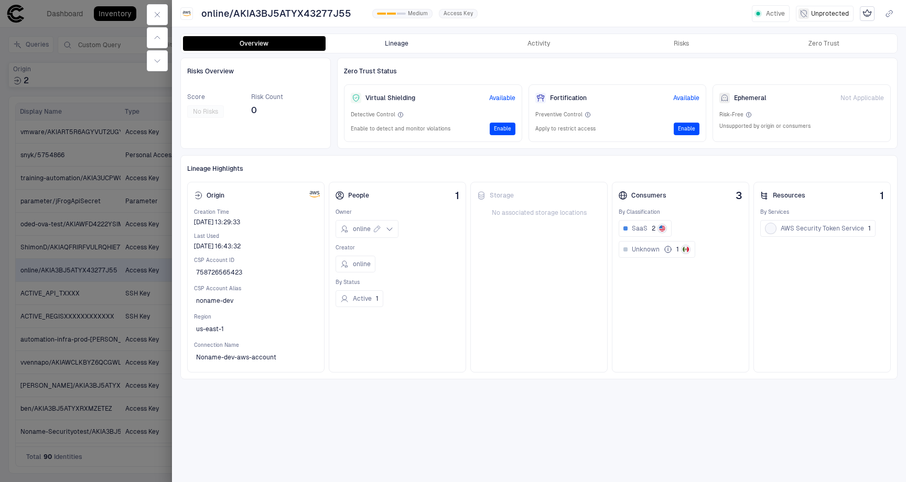
click at [393, 46] on button "Lineage" at bounding box center [396, 43] width 143 height 15
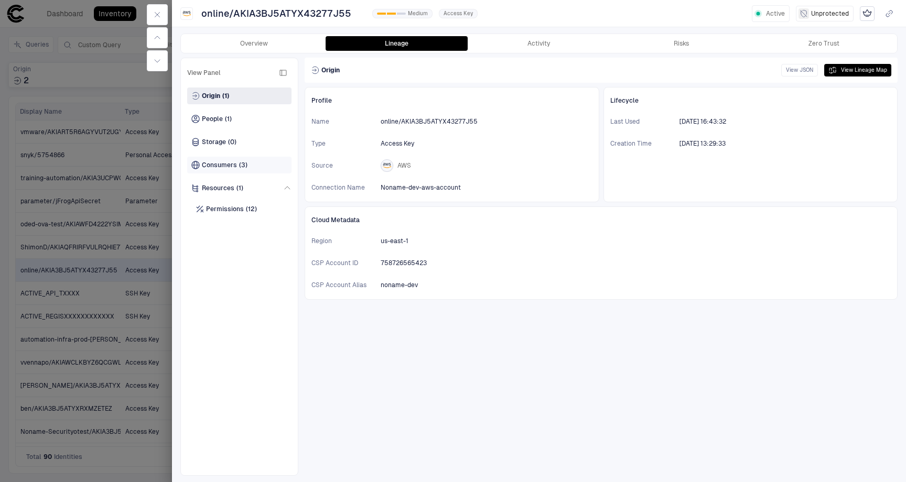
click at [222, 171] on div "Consumers (3)" at bounding box center [239, 165] width 104 height 17
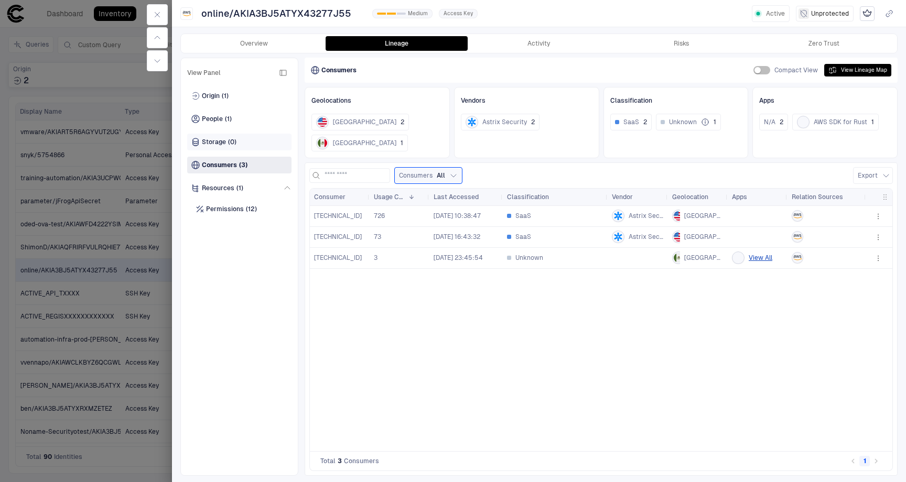
click at [209, 141] on span "Storage" at bounding box center [214, 142] width 24 height 8
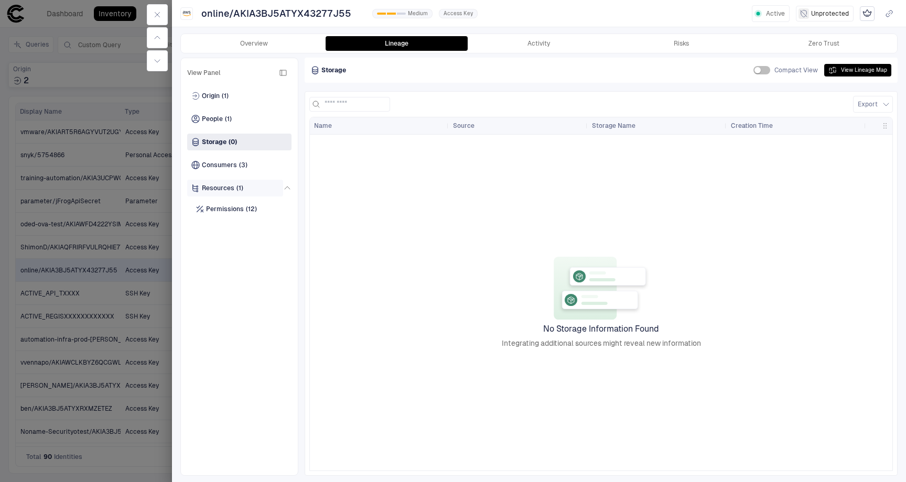
click at [224, 186] on span "Resources" at bounding box center [218, 188] width 32 height 8
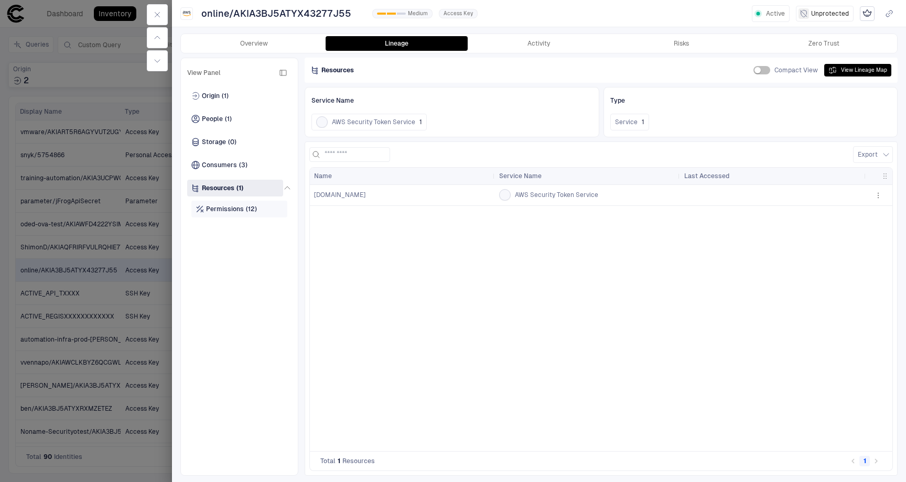
click at [224, 212] on span "Permissions" at bounding box center [225, 209] width 38 height 8
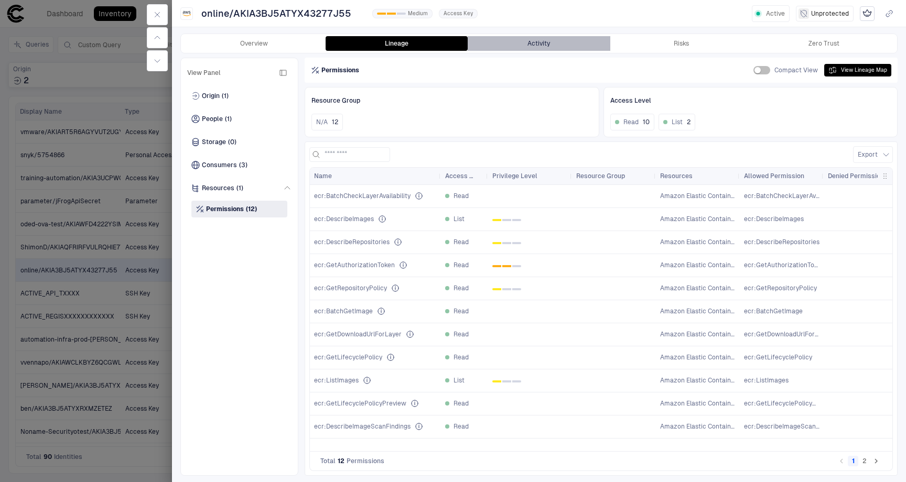
click at [545, 46] on button "Activity" at bounding box center [538, 43] width 143 height 15
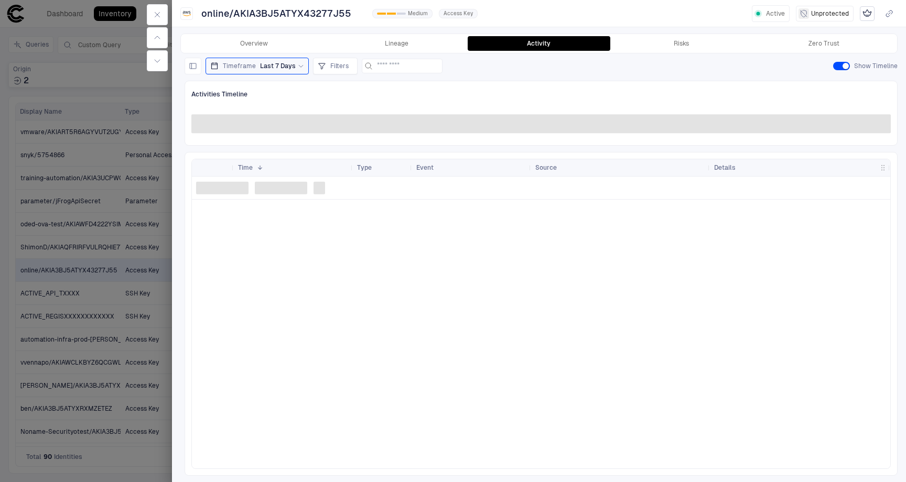
click at [298, 67] on icon at bounding box center [301, 66] width 6 height 6
click at [254, 168] on span "Last 90 Days" at bounding box center [239, 172] width 38 height 8
